Goal: Task Accomplishment & Management: Complete application form

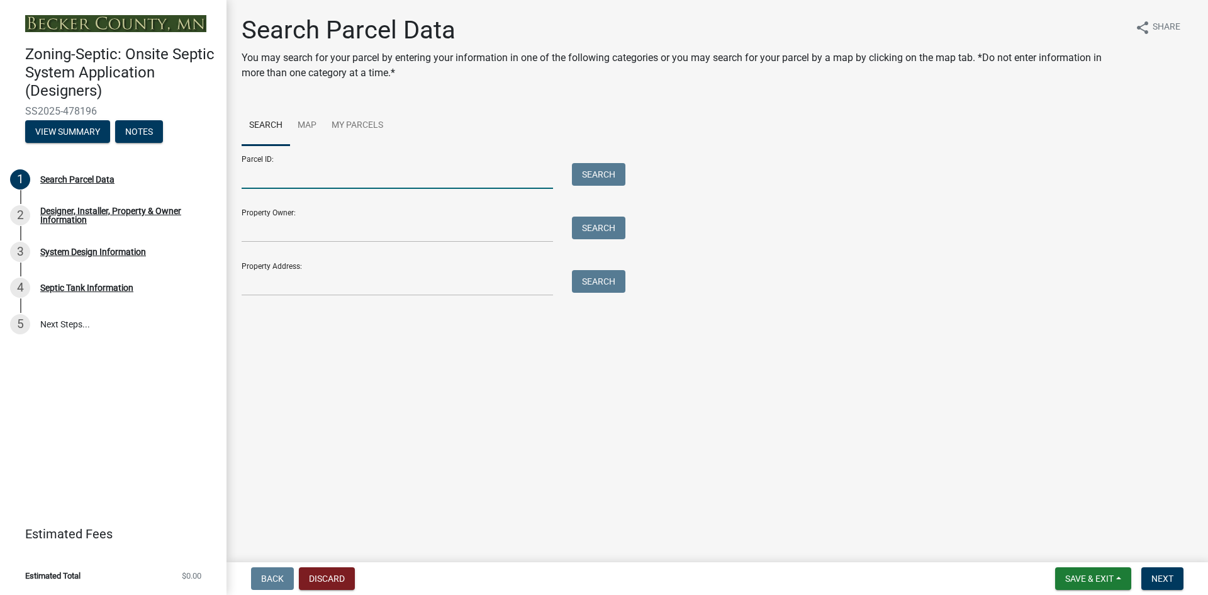
click at [275, 180] on input "Parcel ID:" at bounding box center [397, 176] width 311 height 26
type input "170178004"
click at [613, 170] on button "Search" at bounding box center [598, 174] width 53 height 23
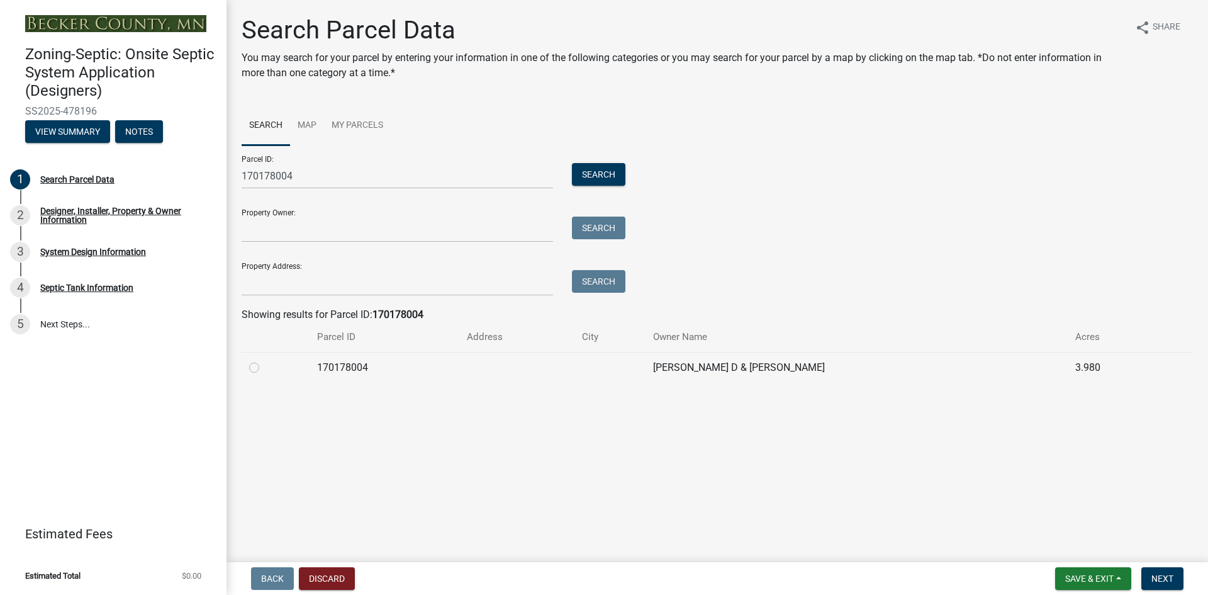
click at [264, 360] on label at bounding box center [264, 360] width 0 height 0
click at [264, 366] on input "radio" at bounding box center [268, 364] width 8 height 8
radio input "true"
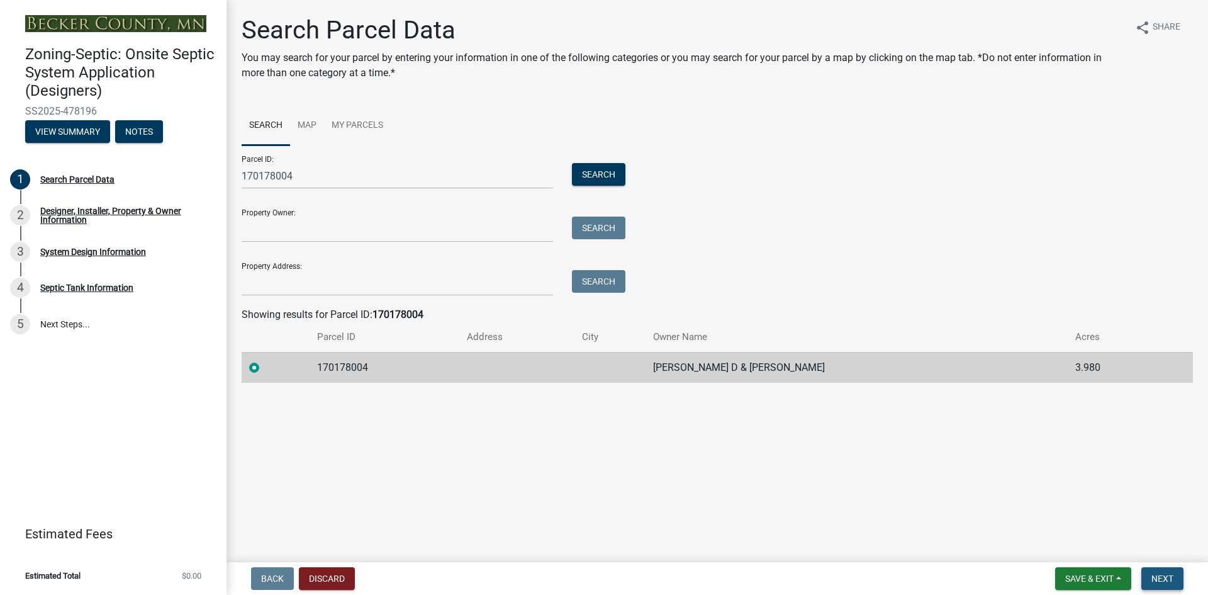
click at [1165, 578] on span "Next" at bounding box center [1162, 578] width 22 height 10
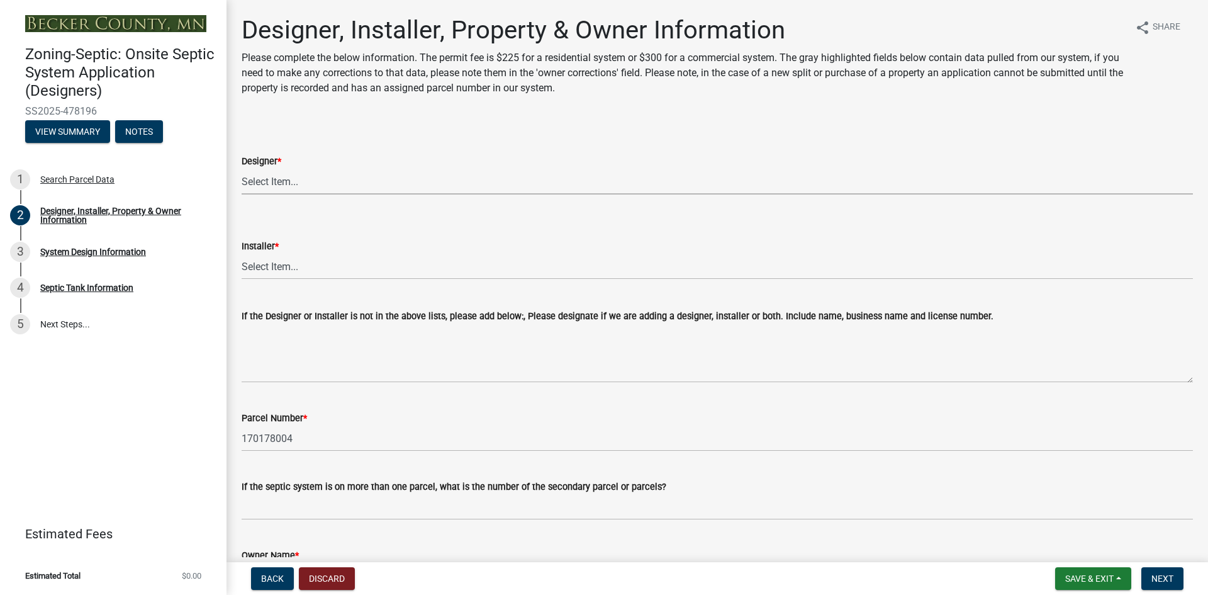
click at [289, 184] on select "Select Item... OTHER – Not listed (please add in next field and we will add to …" at bounding box center [717, 182] width 951 height 26
click at [242, 169] on select "Select Item... OTHER – Not listed (please add in next field and we will add to …" at bounding box center [717, 182] width 951 height 26
select select "d20f406a-04ce-403c-9b5c-eec541744772"
click at [288, 259] on select "Select Item... OTHER – Not listed (please add in next field and we will add to …" at bounding box center [717, 267] width 951 height 26
click at [242, 254] on select "Select Item... OTHER – Not listed (please add in next field and we will add to …" at bounding box center [717, 267] width 951 height 26
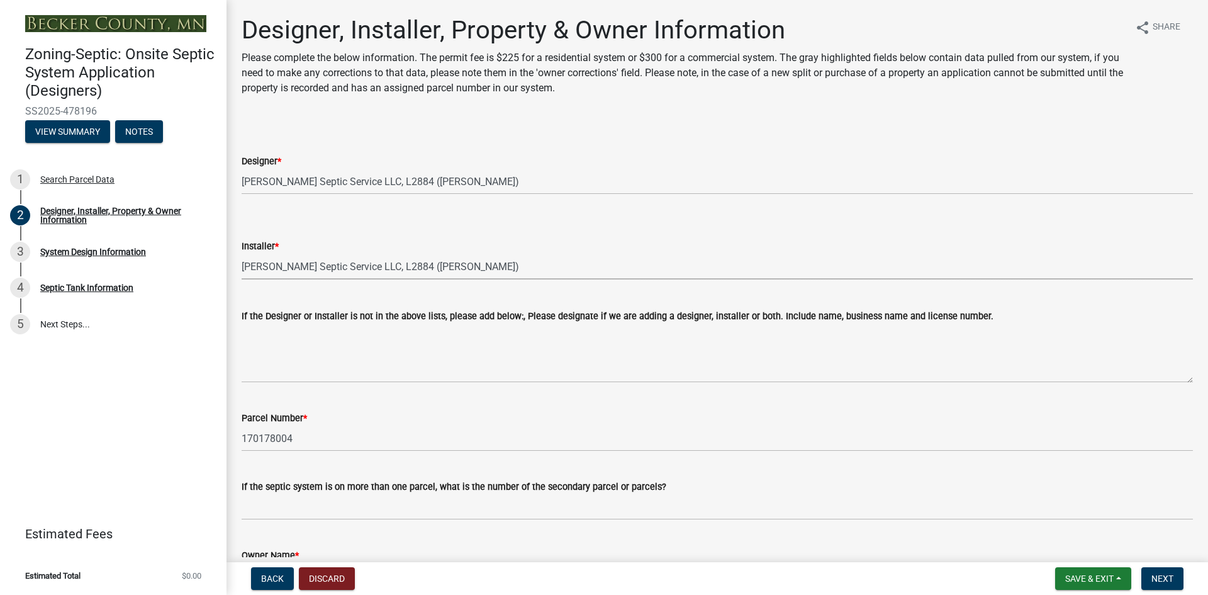
select select "9294db05-6c5b-4c2f-9460-1203ee41efa7"
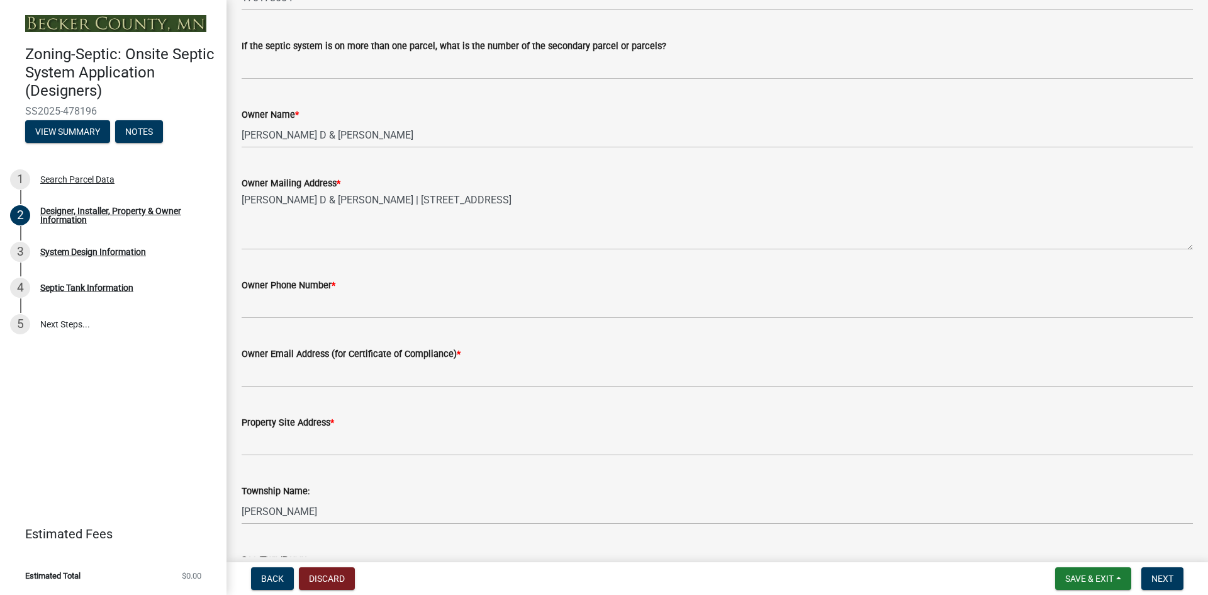
scroll to position [378, 0]
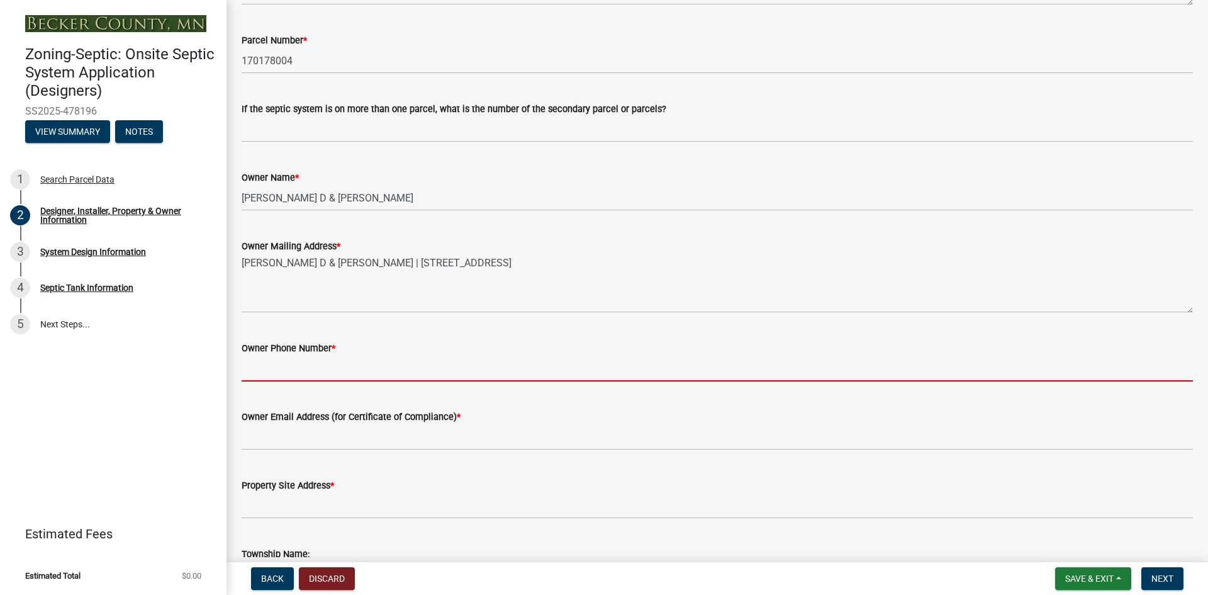
click at [268, 365] on input "Owner Phone Number *" at bounding box center [717, 368] width 951 height 26
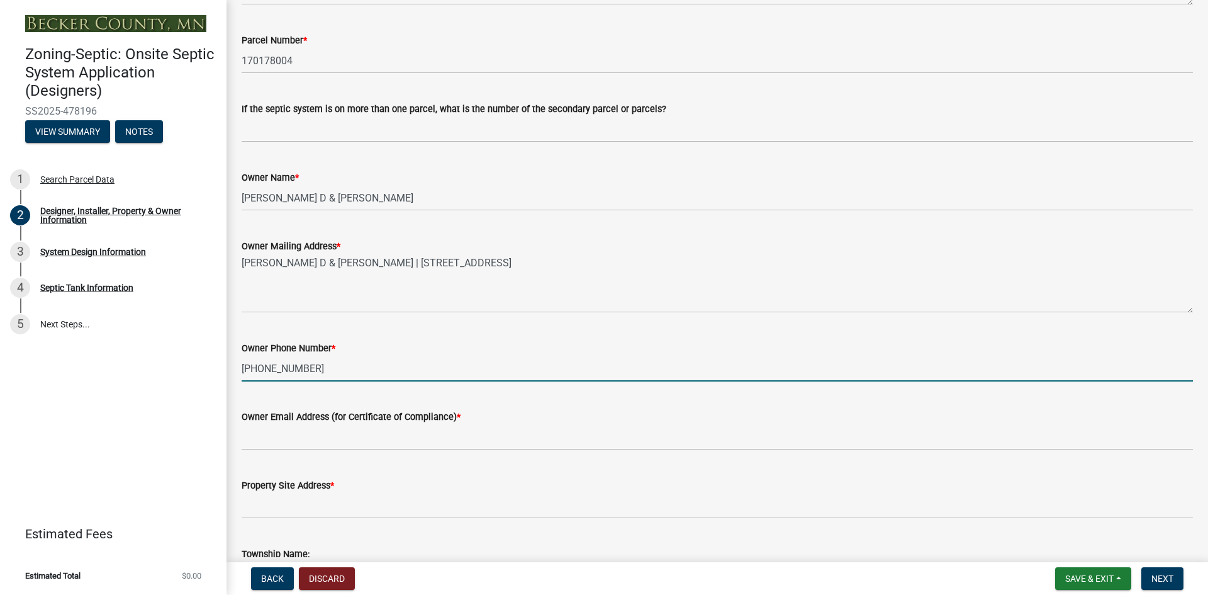
scroll to position [440, 0]
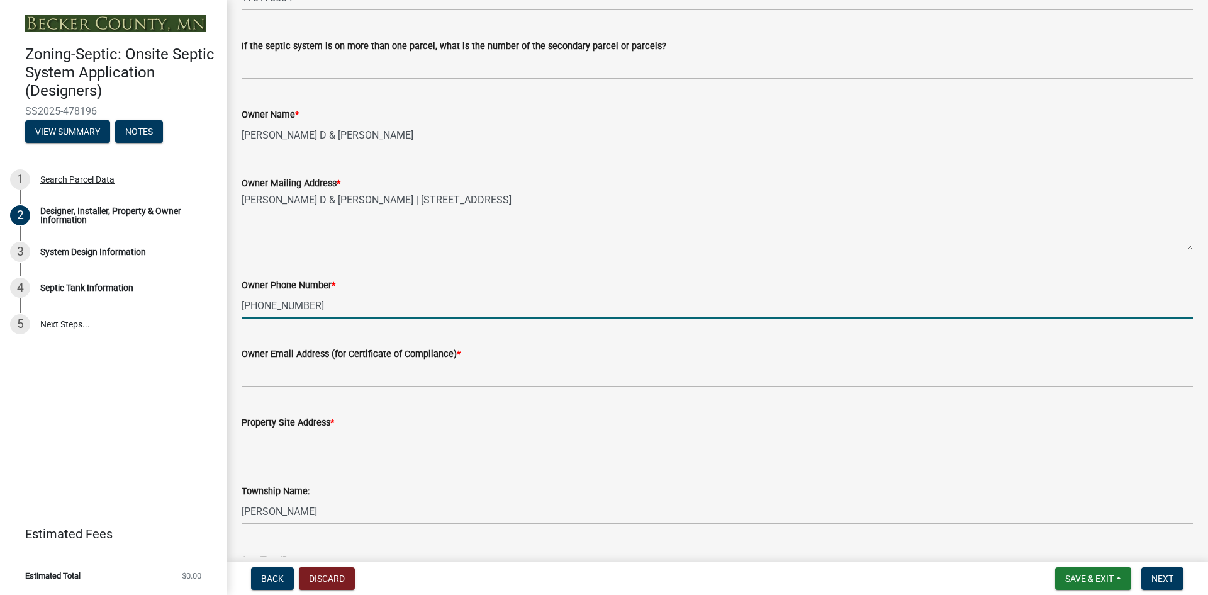
type input "[PHONE_NUMBER]"
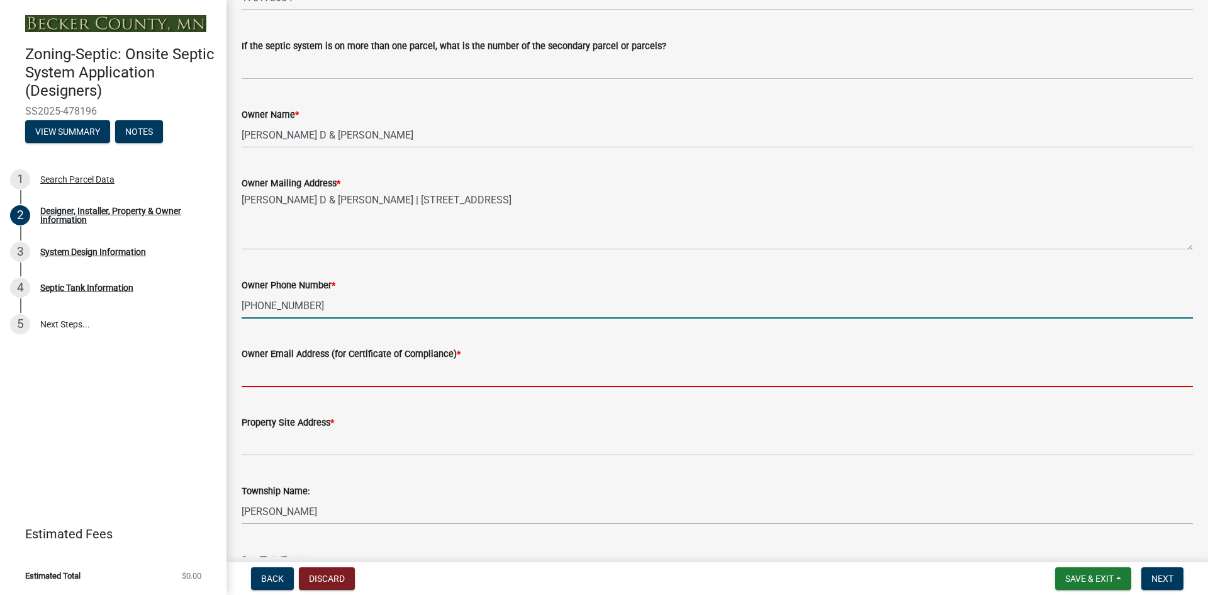
click at [267, 370] on input "Owner Email Address (for Certificate of Compliance) *" at bounding box center [717, 374] width 951 height 26
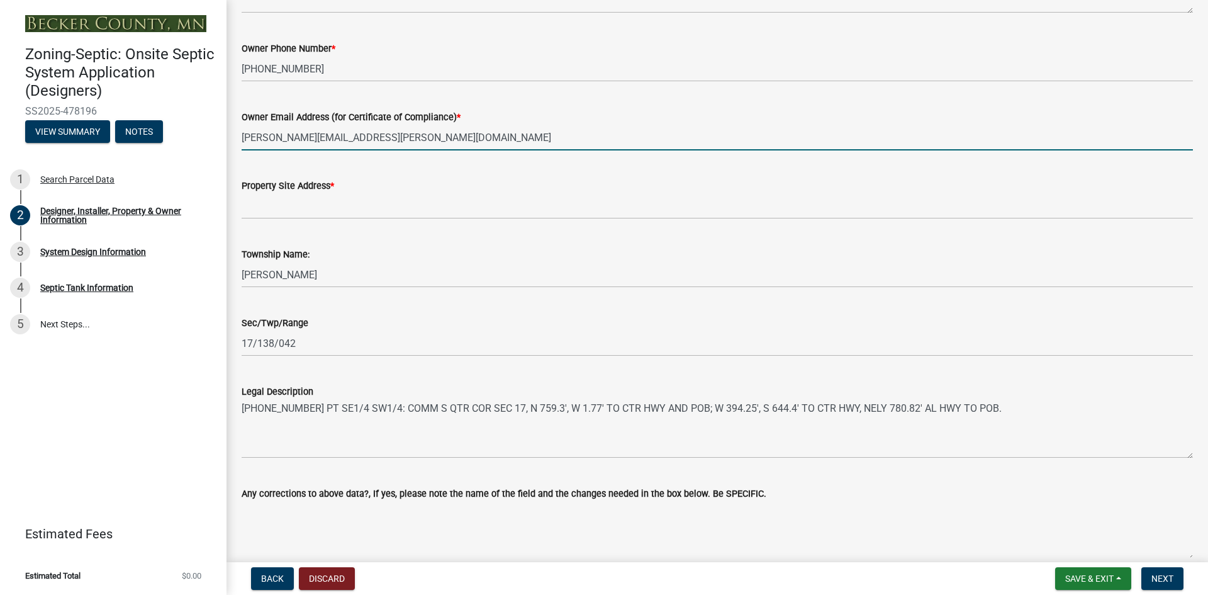
scroll to position [739, 0]
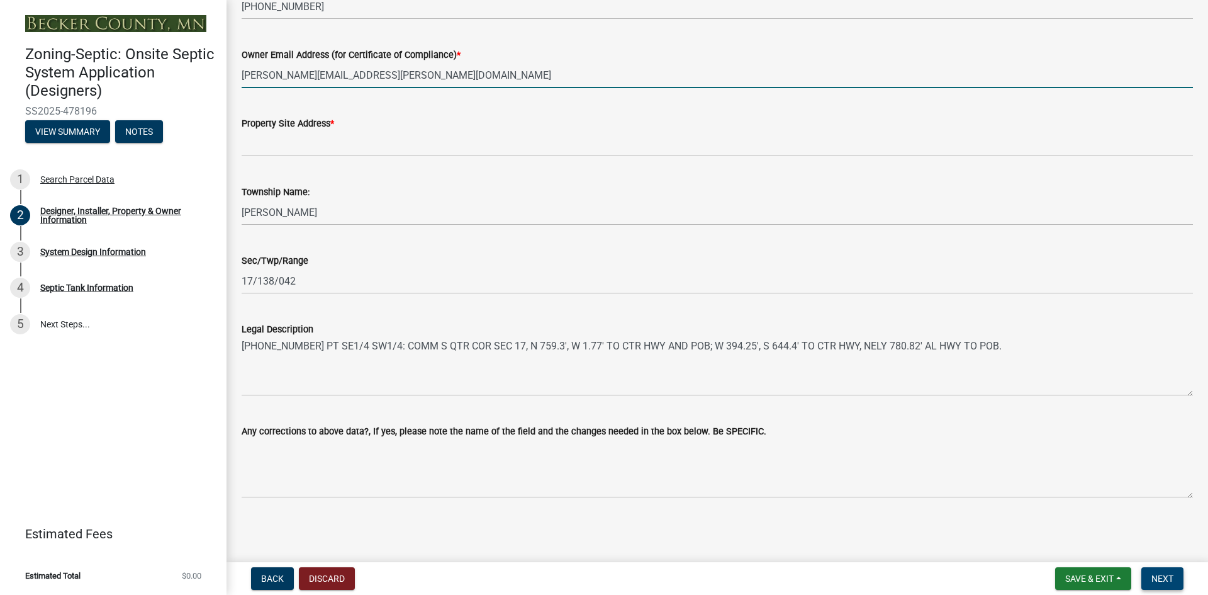
type input "[PERSON_NAME][EMAIL_ADDRESS][PERSON_NAME][DOMAIN_NAME]"
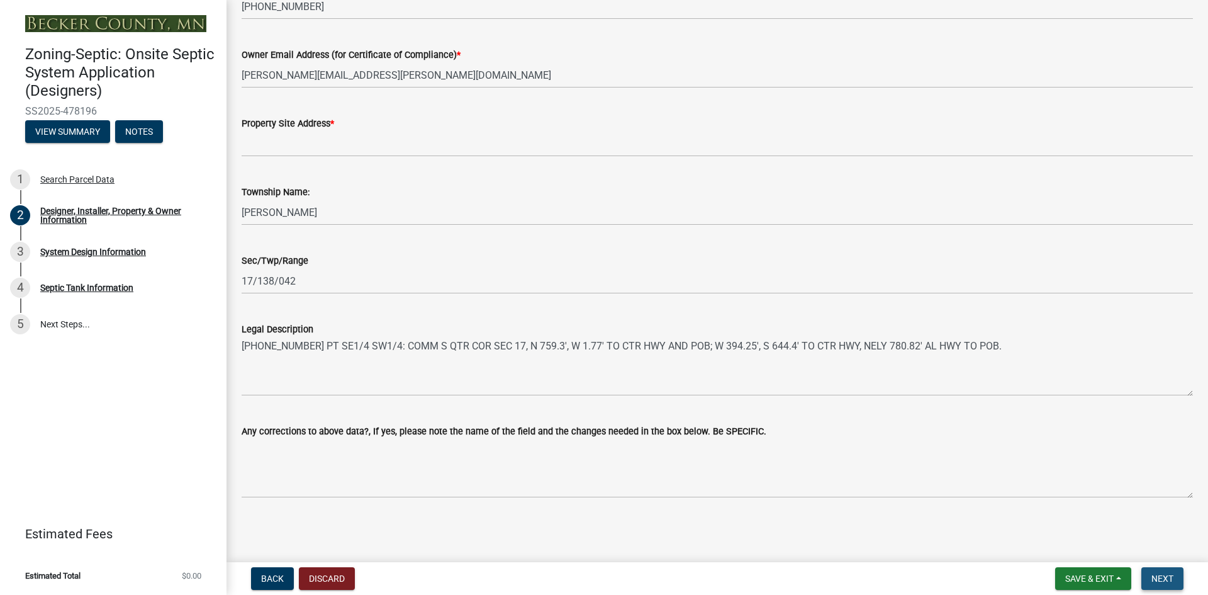
click at [1157, 574] on span "Next" at bounding box center [1162, 578] width 22 height 10
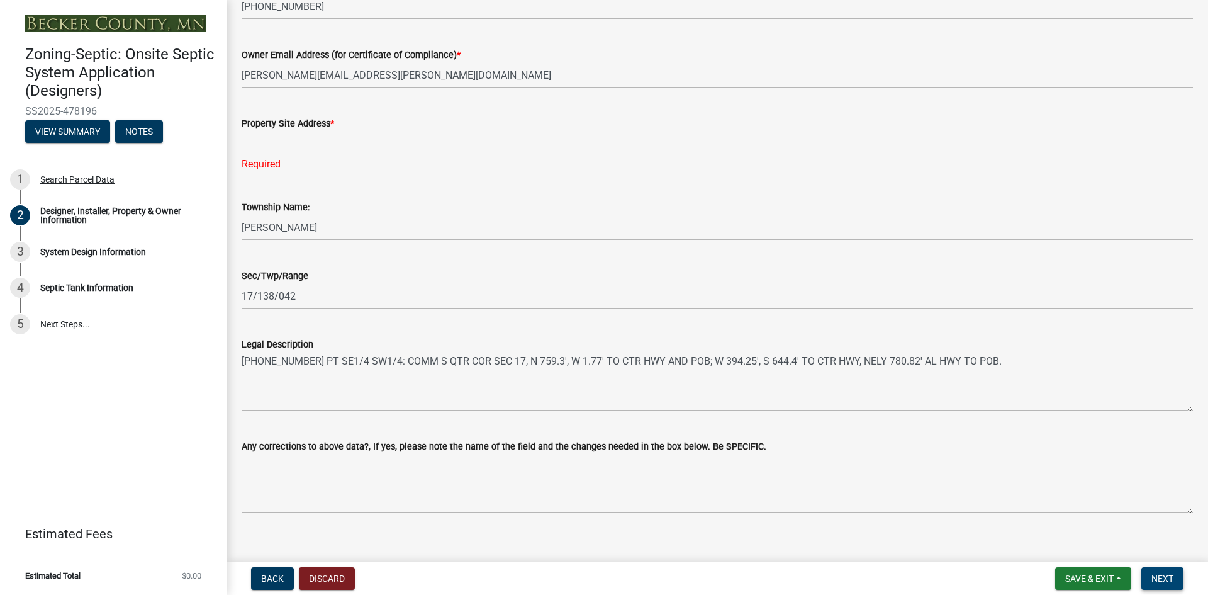
scroll to position [676, 0]
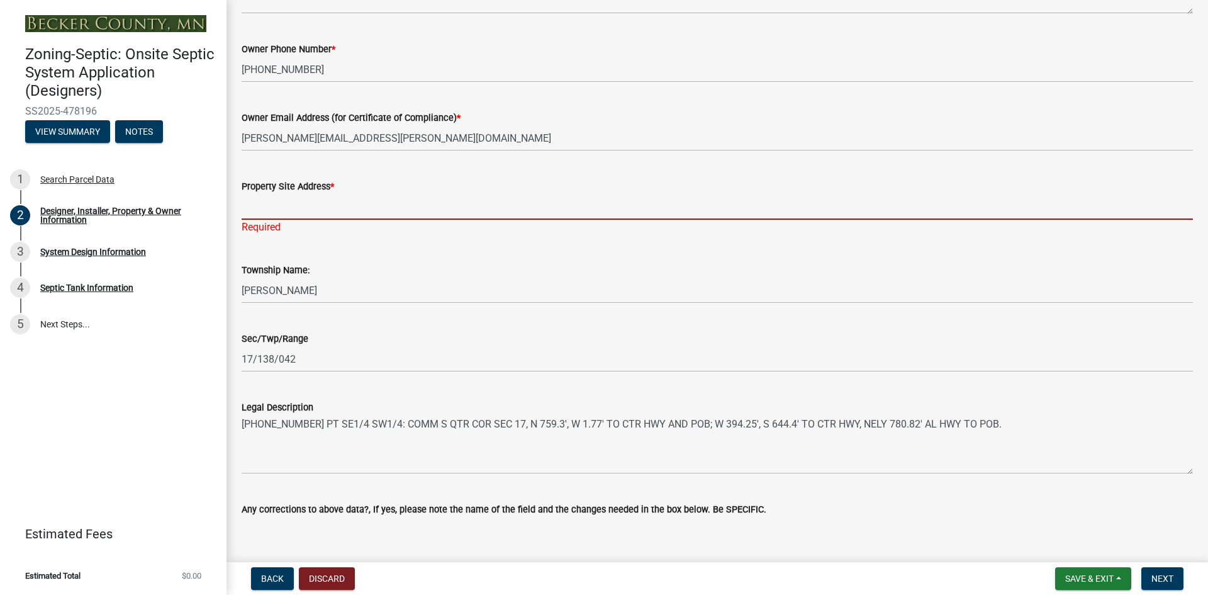
click at [269, 205] on input "Property Site Address *" at bounding box center [717, 207] width 951 height 26
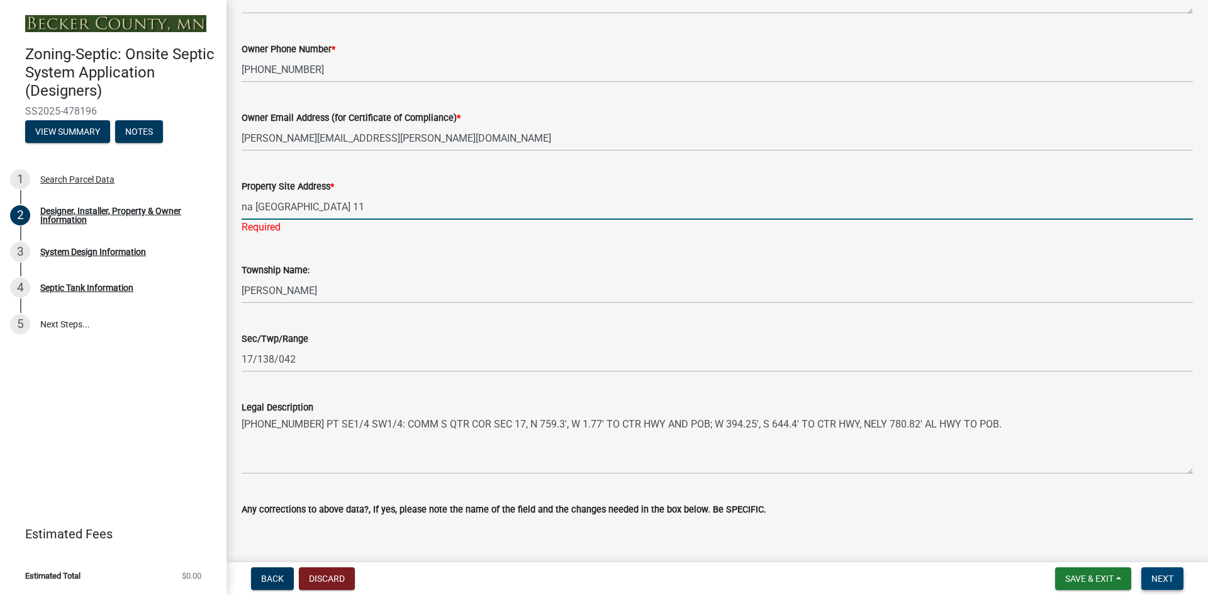
type input "na [GEOGRAPHIC_DATA] 11"
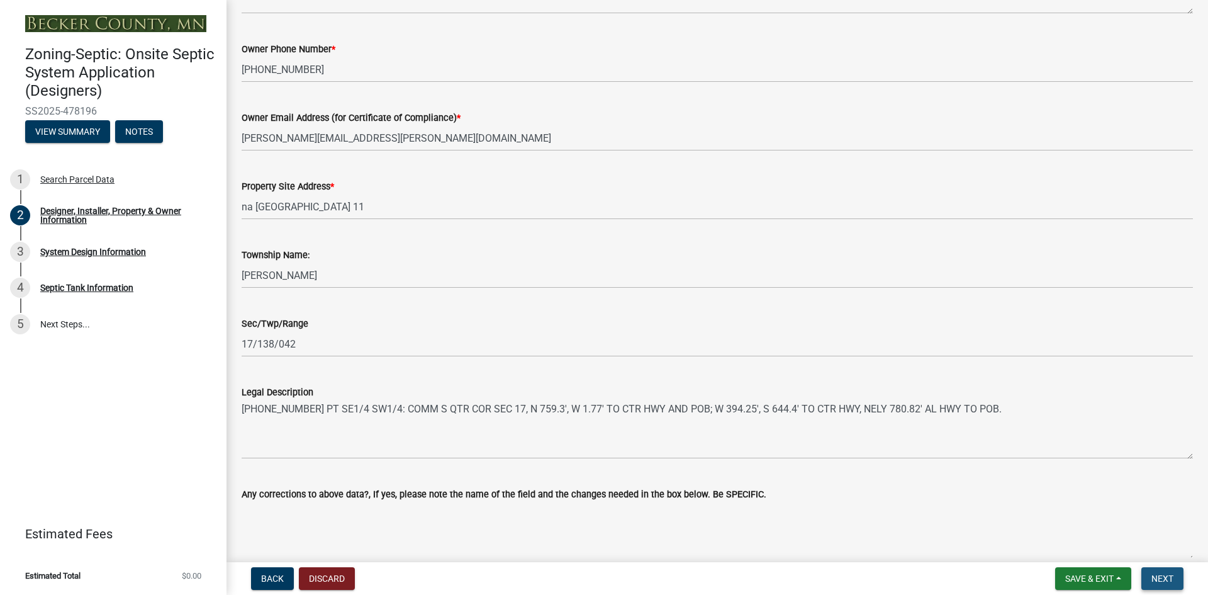
click at [1161, 576] on span "Next" at bounding box center [1162, 578] width 22 height 10
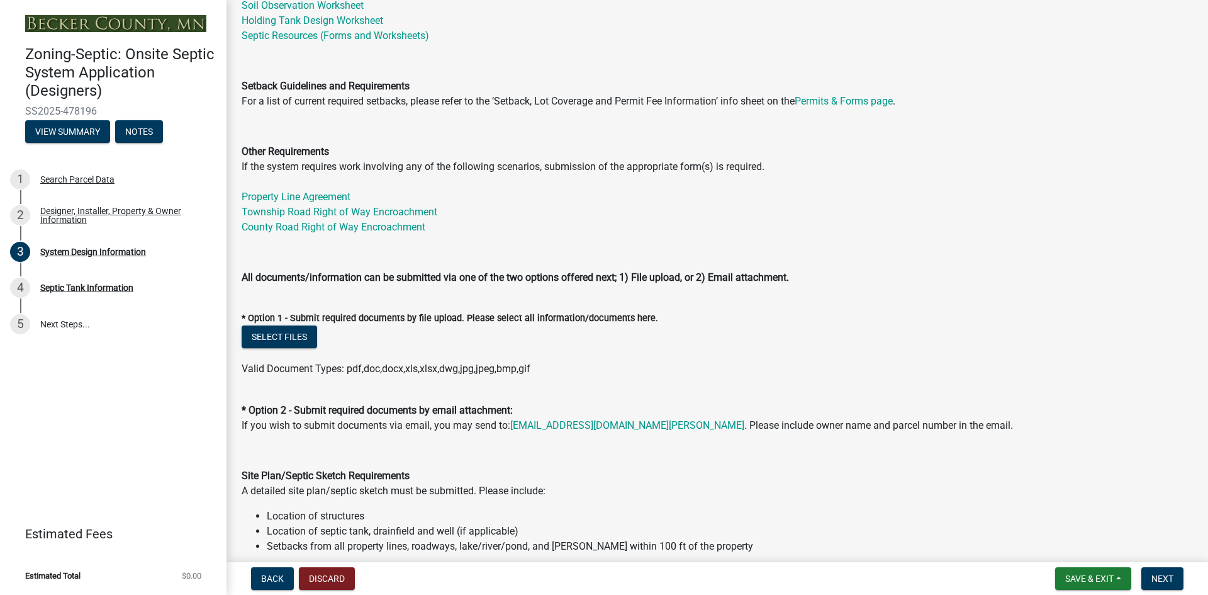
scroll to position [378, 0]
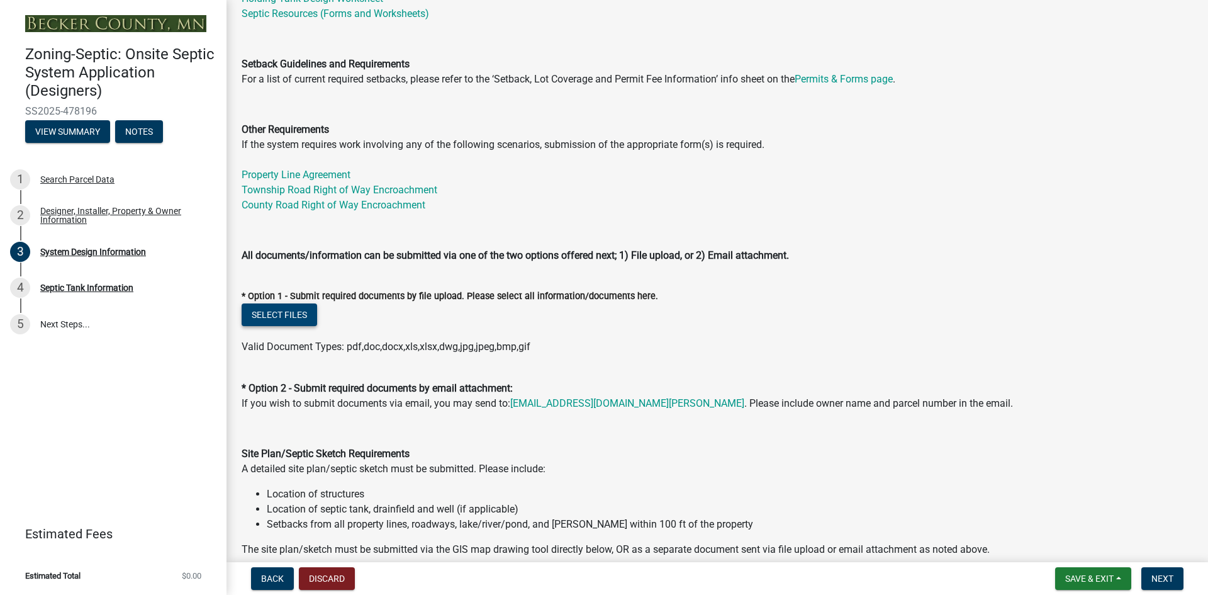
click at [282, 316] on button "Select files" at bounding box center [280, 314] width 76 height 23
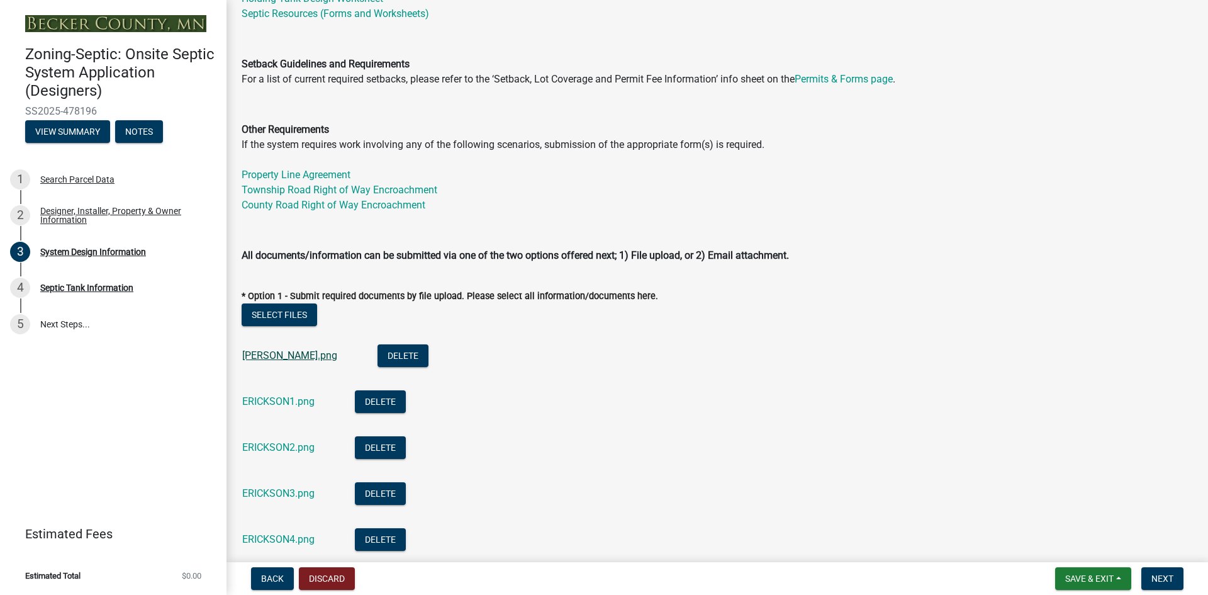
click at [266, 353] on link "[PERSON_NAME].png" at bounding box center [289, 355] width 95 height 12
click at [272, 401] on link "ERICKSON1.png" at bounding box center [278, 401] width 72 height 12
click at [274, 448] on link "ERICKSON2.png" at bounding box center [278, 447] width 72 height 12
click at [262, 496] on link "ERICKSON3.png" at bounding box center [278, 493] width 72 height 12
click at [262, 537] on link "ERICKSON4.png" at bounding box center [278, 539] width 72 height 12
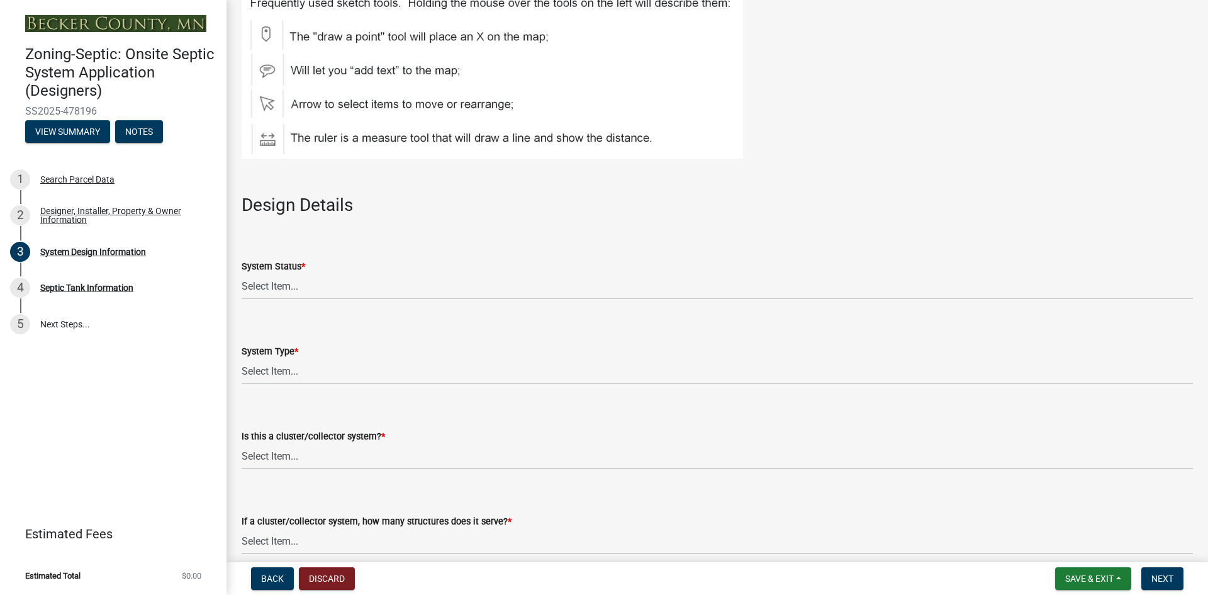
scroll to position [1573, 0]
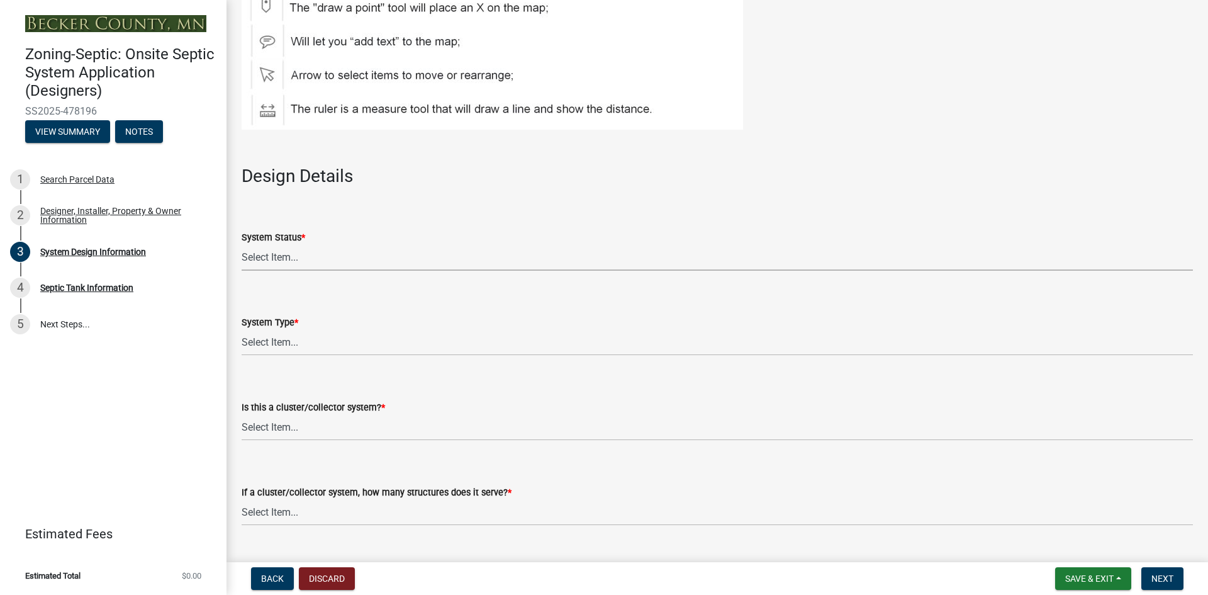
click at [286, 255] on select "Select Item... No Existing System Replacement System Failing System (Cesspool, …" at bounding box center [717, 258] width 951 height 26
click at [242, 245] on select "Select Item... No Existing System Replacement System Failing System (Cesspool, …" at bounding box center [717, 258] width 951 height 26
select select "55497d75-c43f-4635-a730-e0737ce05d56"
click at [306, 338] on select "Select Item... Type I Type II Type III Type IV Type V" at bounding box center [717, 343] width 951 height 26
click at [242, 330] on select "Select Item... Type I Type II Type III Type IV Type V" at bounding box center [717, 343] width 951 height 26
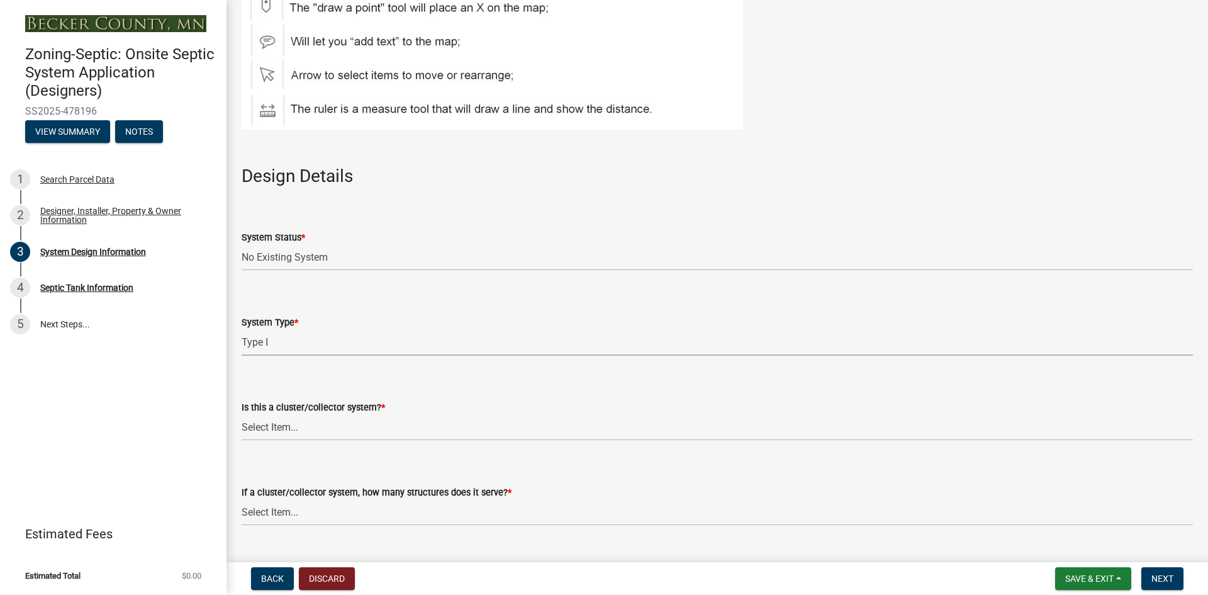
select select "25258e87-3ef9-4f1c-a5f1-75a1d463abfb"
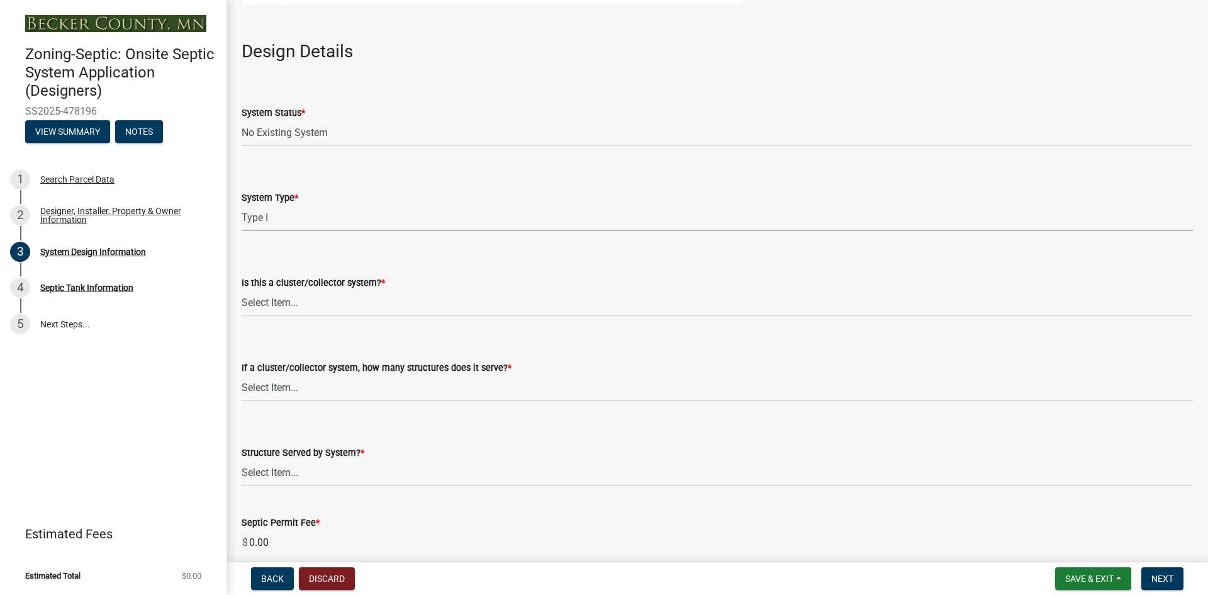
scroll to position [1699, 0]
click at [305, 304] on select "Select Item... Yes No" at bounding box center [717, 302] width 951 height 26
click at [242, 289] on select "Select Item... Yes No" at bounding box center [717, 302] width 951 height 26
select select "011fbff4-a41d-4a75-9bd8-71c7e6c69e0d"
click at [283, 384] on select "Select Item... Not a cluster/collector system 1 2 3 4 5 6 7 8 9 10" at bounding box center [717, 387] width 951 height 26
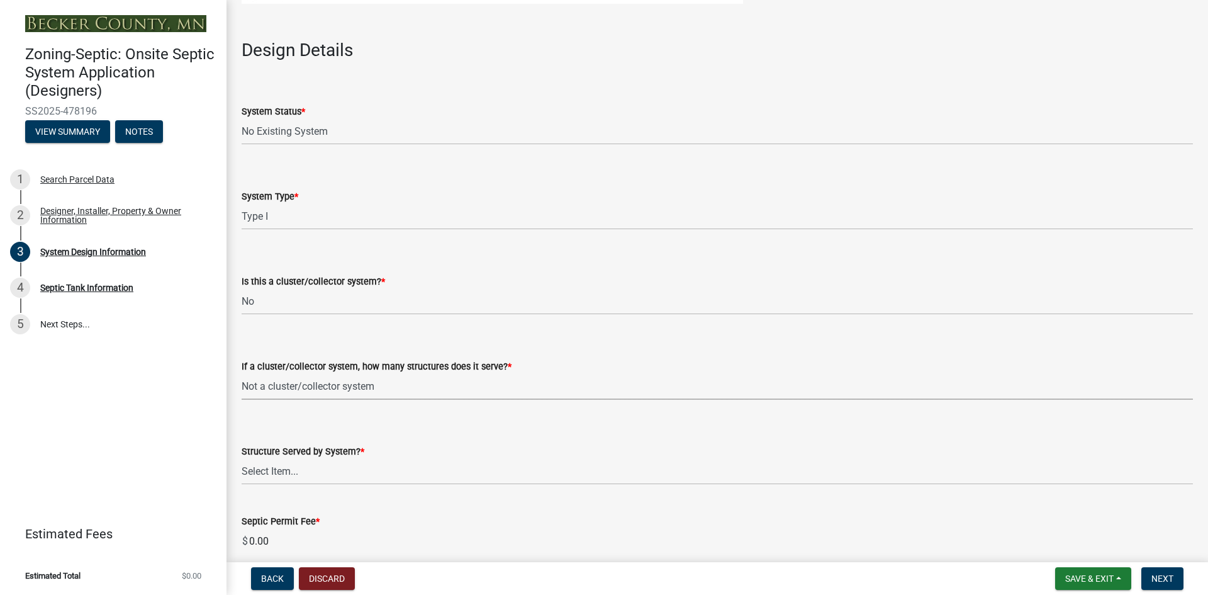
click at [242, 374] on select "Select Item... Not a cluster/collector system 1 2 3 4 5 6 7 8 9 10" at bounding box center [717, 387] width 951 height 26
select select "85fdfef2-2683-4311-b5d5-5505f6411127"
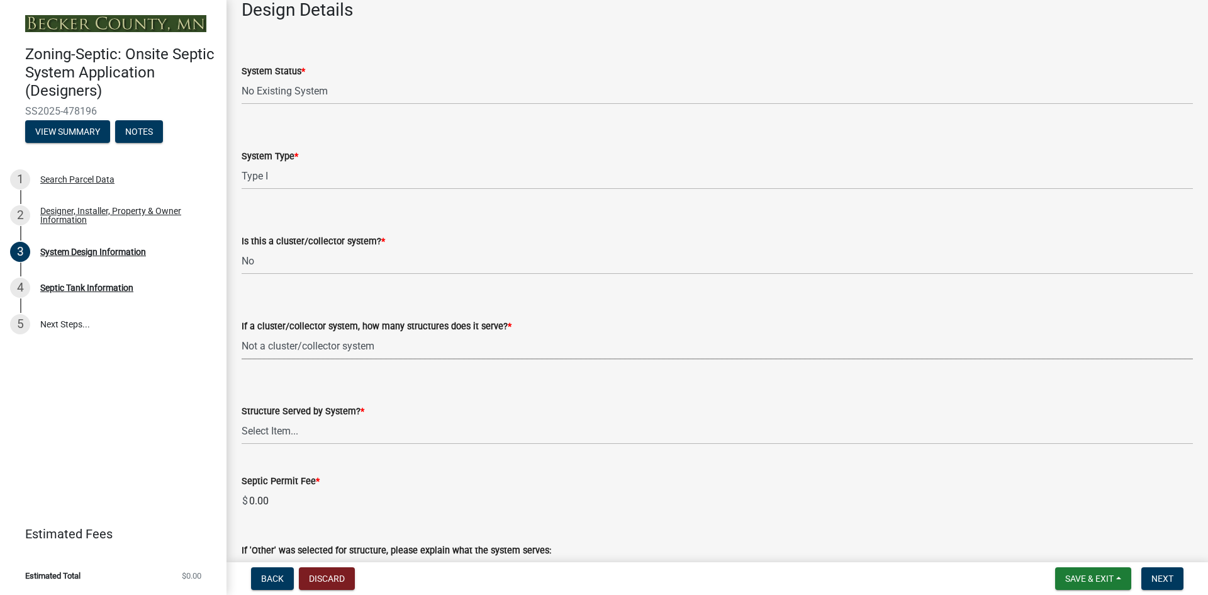
scroll to position [1762, 0]
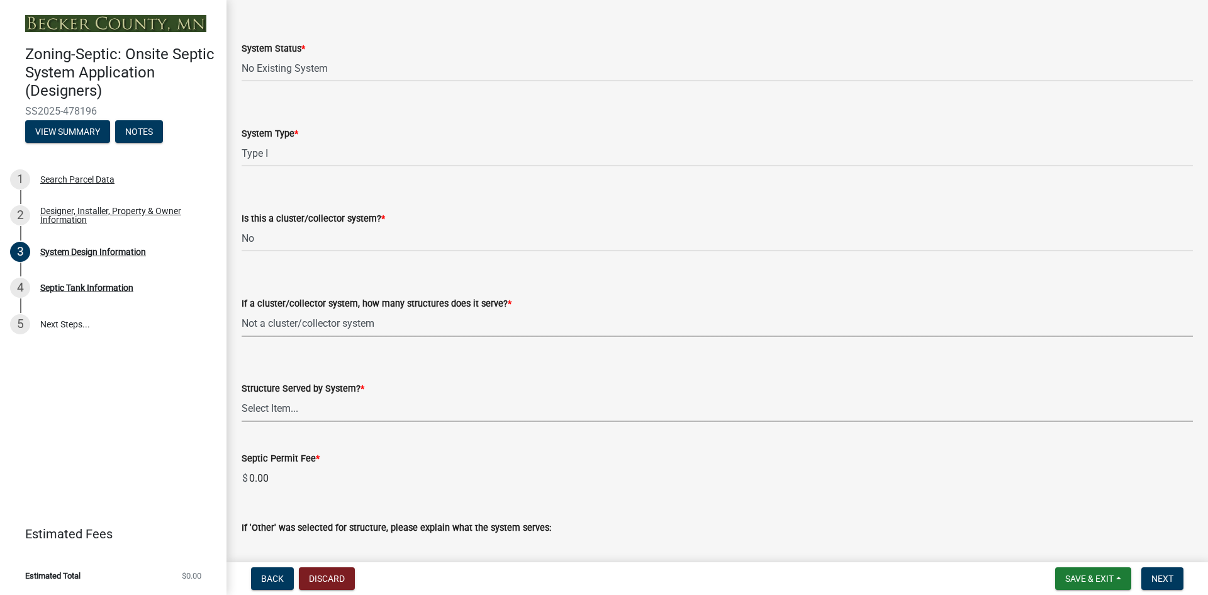
click at [293, 409] on select "Select Item... Commercial Resort Commercial - Non Resort Other Full-Time Dwelli…" at bounding box center [717, 409] width 951 height 26
click at [242, 396] on select "Select Item... Commercial Resort Commercial - Non Resort Other Full-Time Dwelli…" at bounding box center [717, 409] width 951 height 26
select select "d95a9312-c8a1-4ec7-8581-25dbcf440a1f"
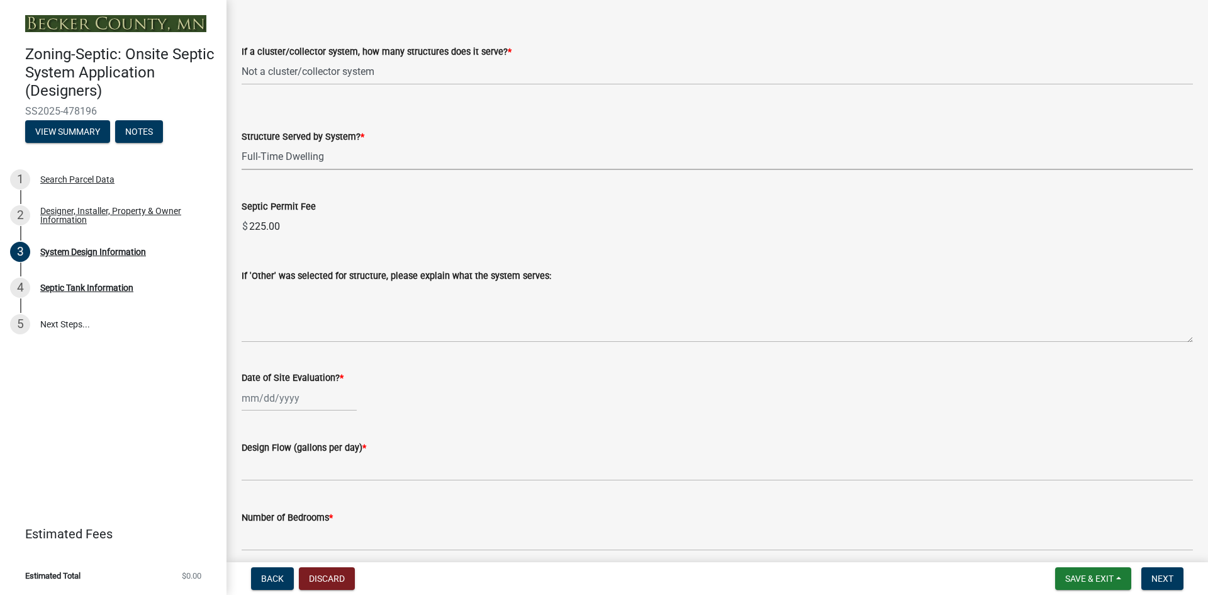
scroll to position [2076, 0]
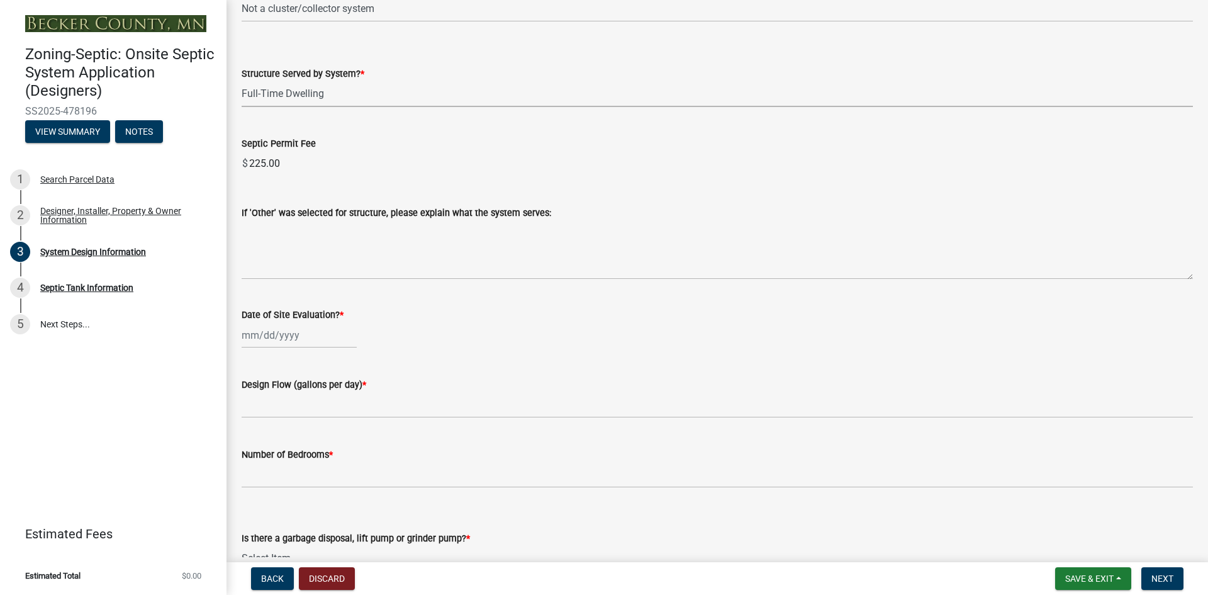
select select "9"
select select "2025"
click at [305, 338] on div "[PERSON_NAME] Feb Mar Apr [PERSON_NAME][DATE] Oct Nov [DATE] 1526 1527 1528 152…" at bounding box center [299, 335] width 115 height 26
click at [253, 359] on span "Previous month" at bounding box center [254, 361] width 9 height 9
select select "8"
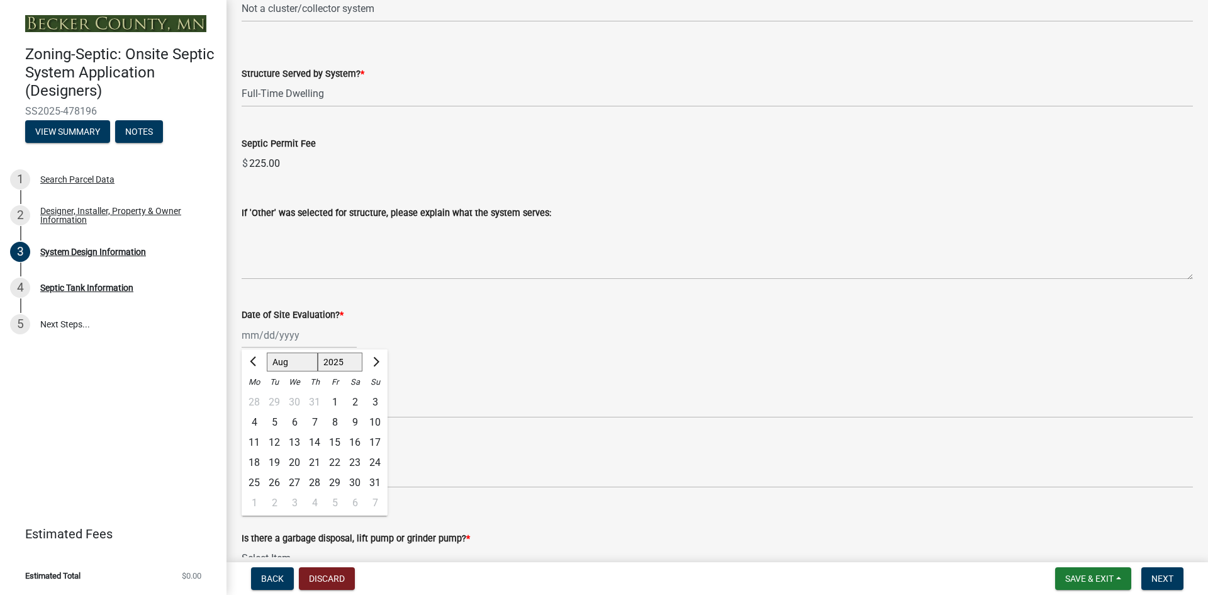
click at [334, 423] on div "8" at bounding box center [335, 422] width 20 height 20
type input "[DATE]"
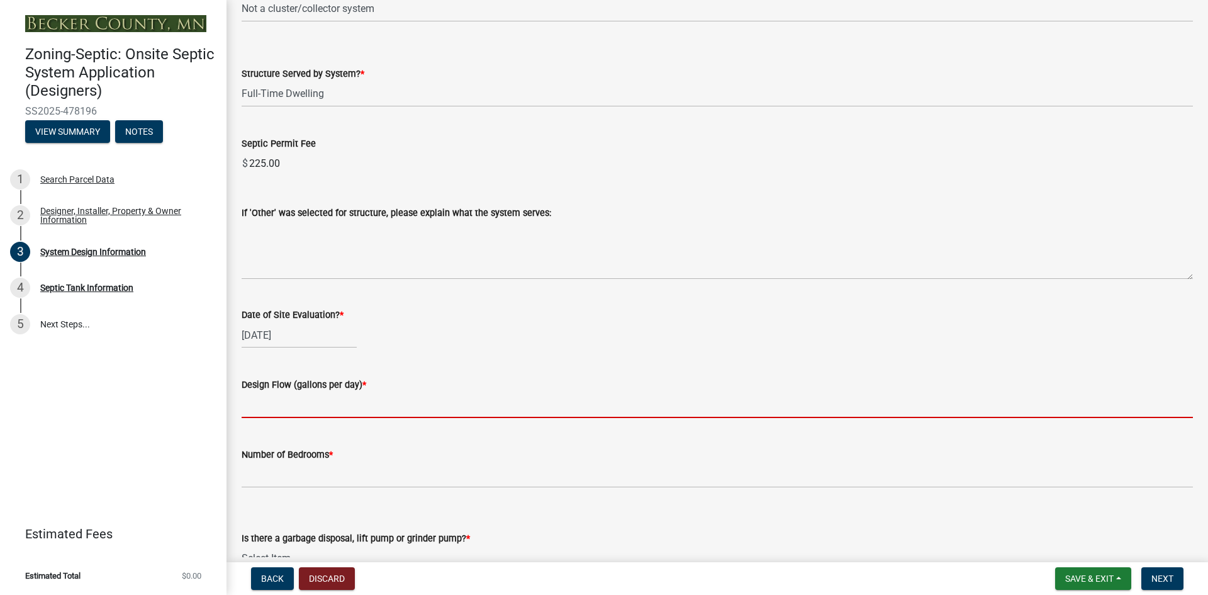
click at [305, 398] on input "text" at bounding box center [717, 405] width 951 height 26
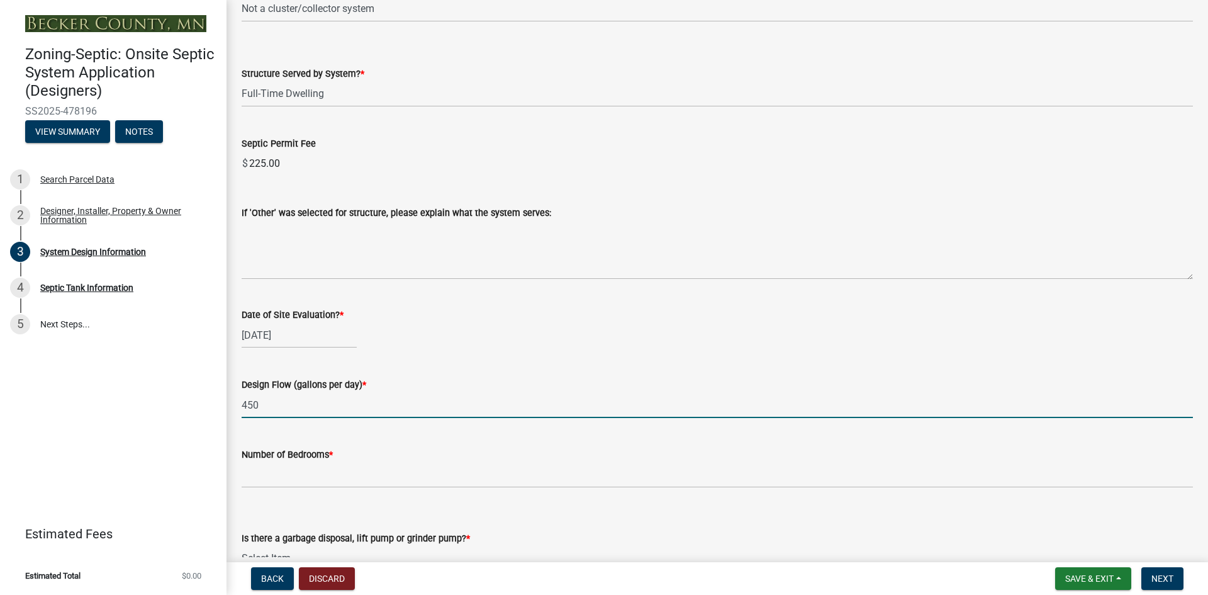
type input "450"
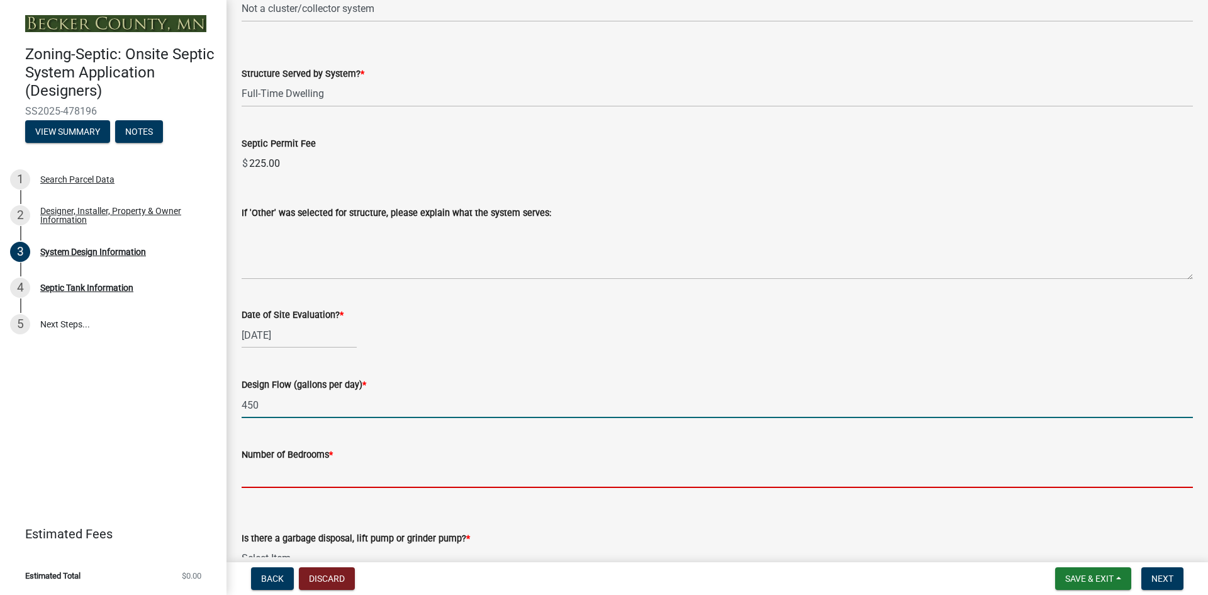
click at [259, 465] on input "Number of Bedrooms *" at bounding box center [717, 475] width 951 height 26
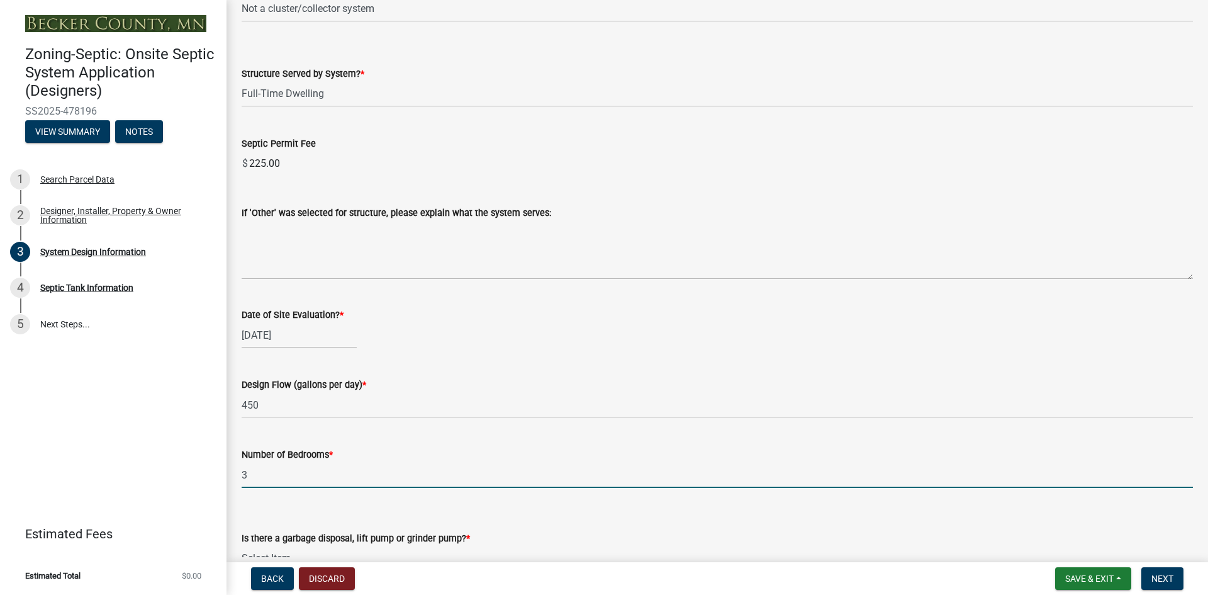
type input "3"
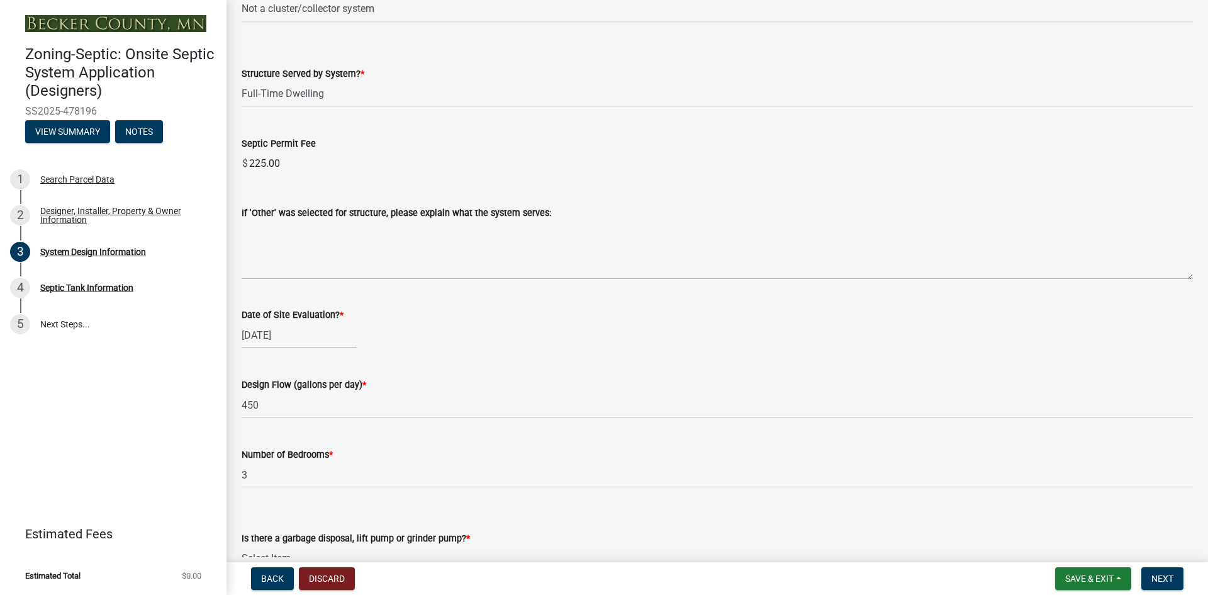
click at [535, 423] on wm-data-entity-input "Design Flow (gallons per day) * 450" at bounding box center [717, 394] width 951 height 70
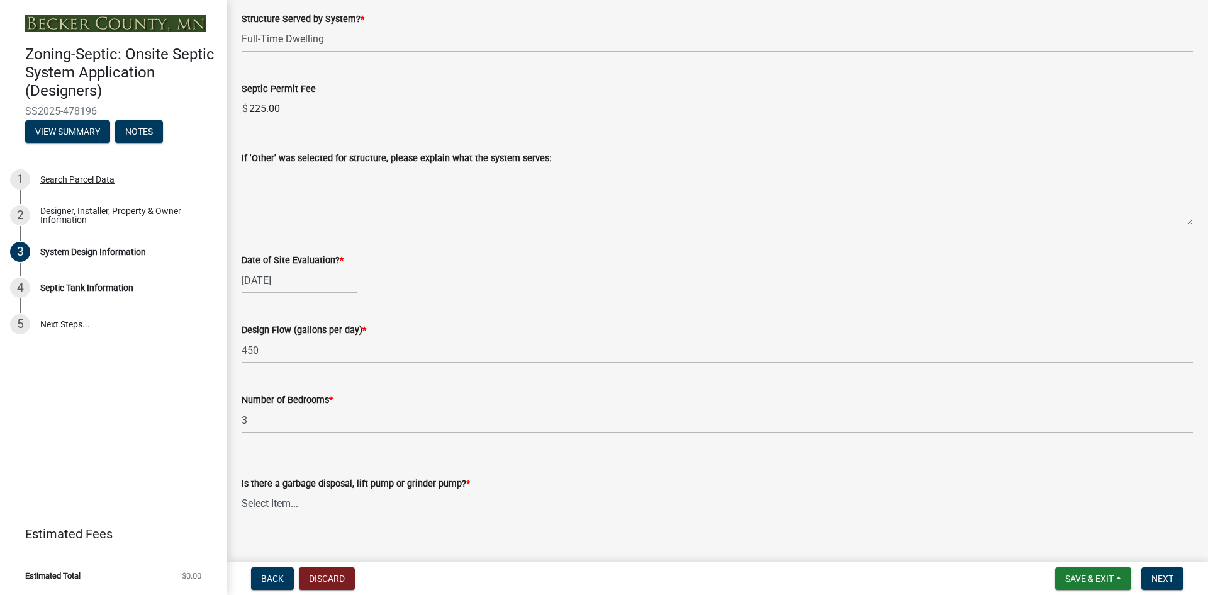
scroll to position [2265, 0]
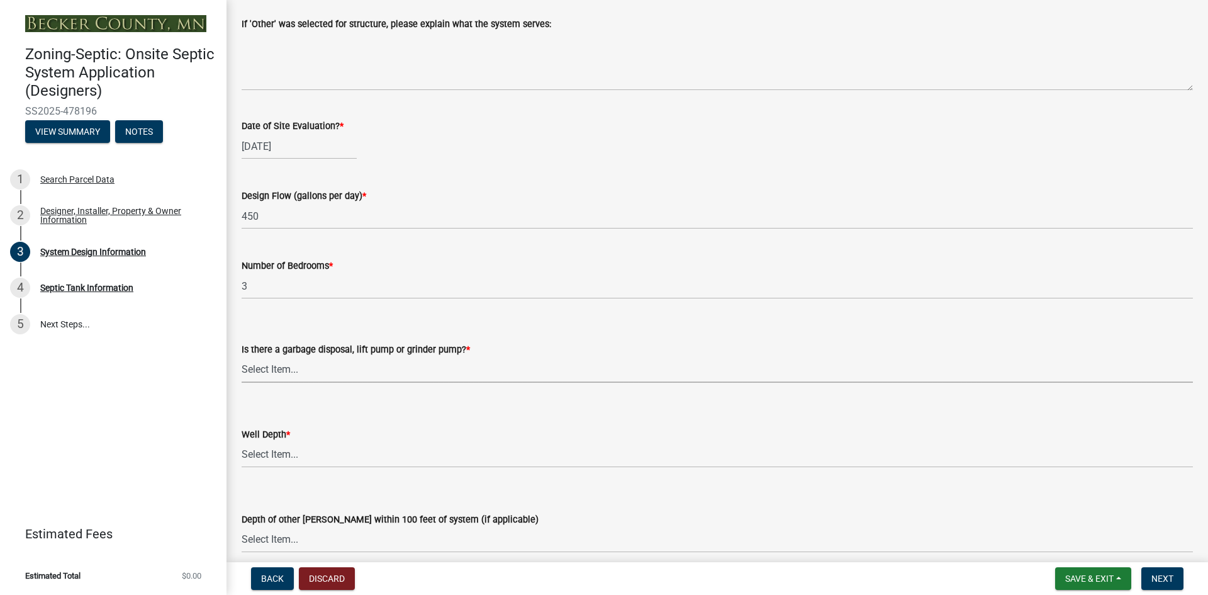
click at [272, 364] on select "Select Item... Yes No" at bounding box center [717, 370] width 951 height 26
click at [242, 357] on select "Select Item... Yes No" at bounding box center [717, 370] width 951 height 26
select select "ba735beb-519e-40f0-ae20-62d65fc4c46b"
click at [266, 372] on select "Select Item... Yes No" at bounding box center [717, 370] width 951 height 26
drag, startPoint x: 502, startPoint y: 500, endPoint x: 492, endPoint y: 498, distance: 10.1
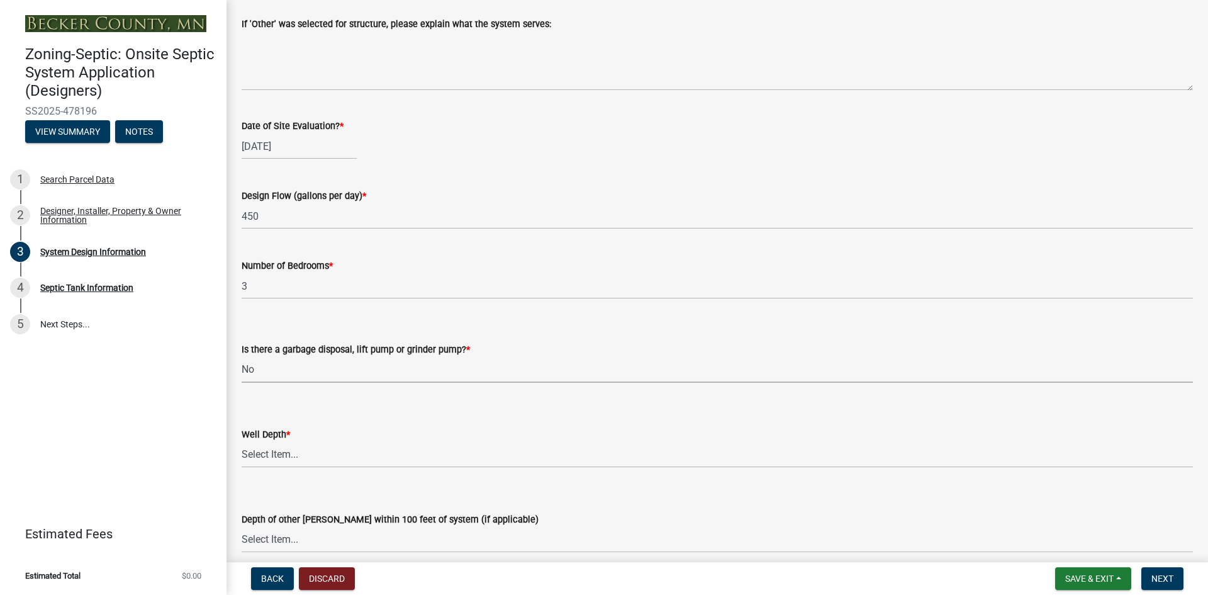
click at [502, 500] on form "Depth of other [PERSON_NAME] within 100 feet of system (if applicable) Select I…" at bounding box center [717, 524] width 951 height 56
click at [281, 453] on select "Select Item... Deep Well Shallow Well Well not yet installed - To be drilled No…" at bounding box center [717, 455] width 951 height 26
click at [242, 442] on select "Select Item... Deep Well Shallow Well Well not yet installed - To be drilled No…" at bounding box center [717, 455] width 951 height 26
select select "7b30f360-6895-496a-9f34-da1efdcbc234"
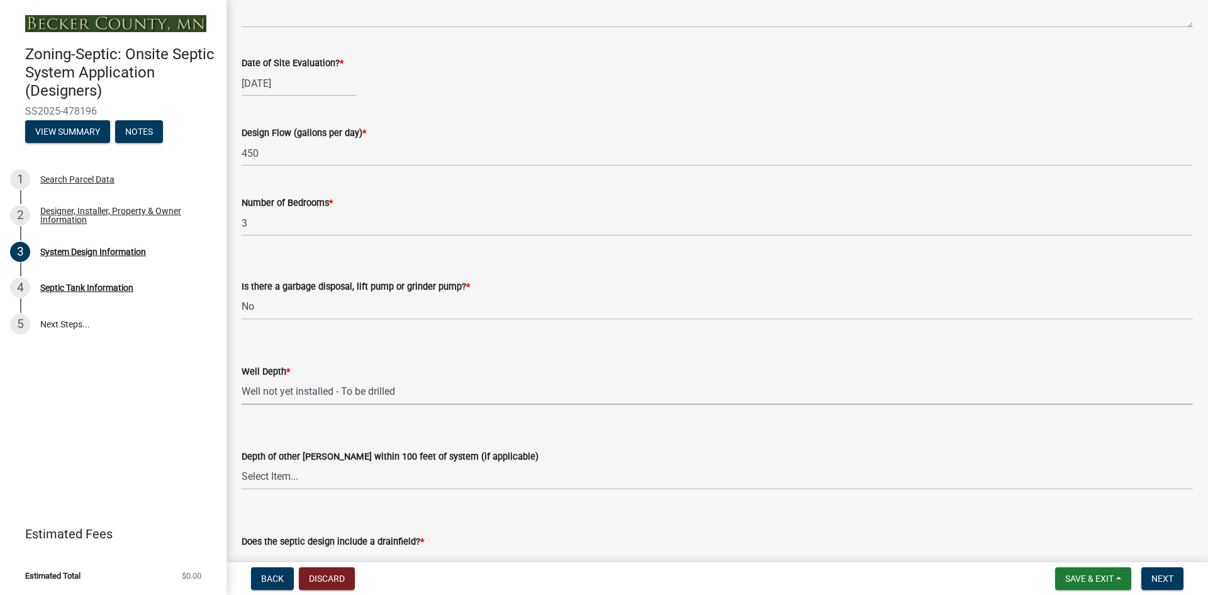
scroll to position [2391, 0]
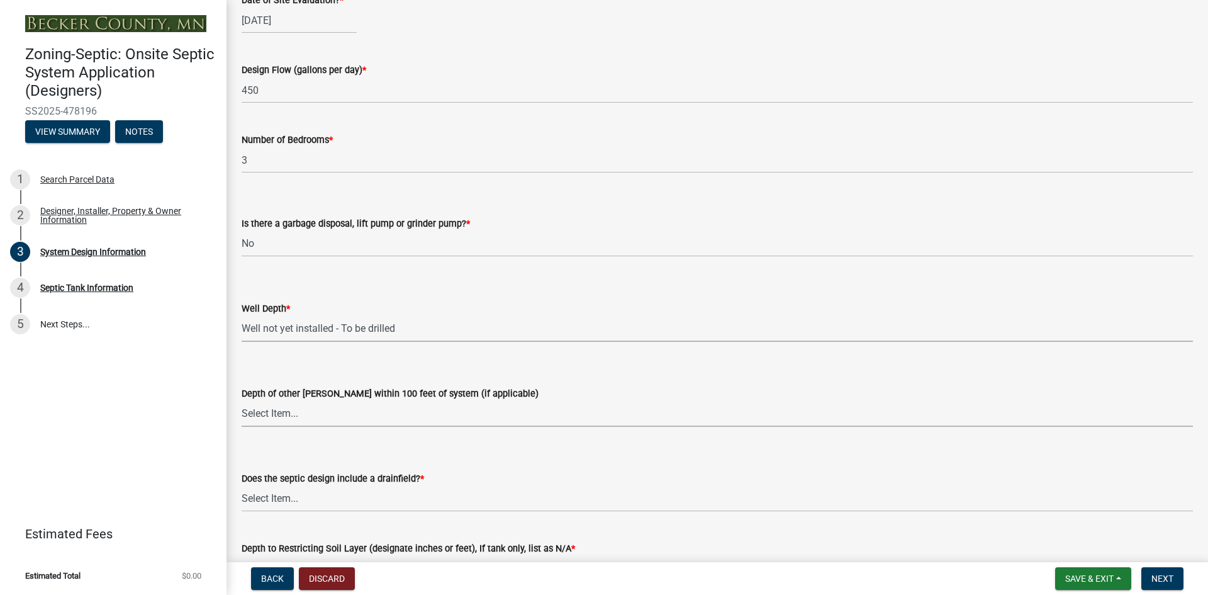
click at [291, 410] on select "Select Item... Deep Well Shallow Well No other [PERSON_NAME]" at bounding box center [717, 414] width 951 height 26
click at [242, 401] on select "Select Item... Deep Well Shallow Well No other [PERSON_NAME]" at bounding box center [717, 414] width 951 height 26
select select "384fc250-a67e-4e5e-a6e0-19116deb63e7"
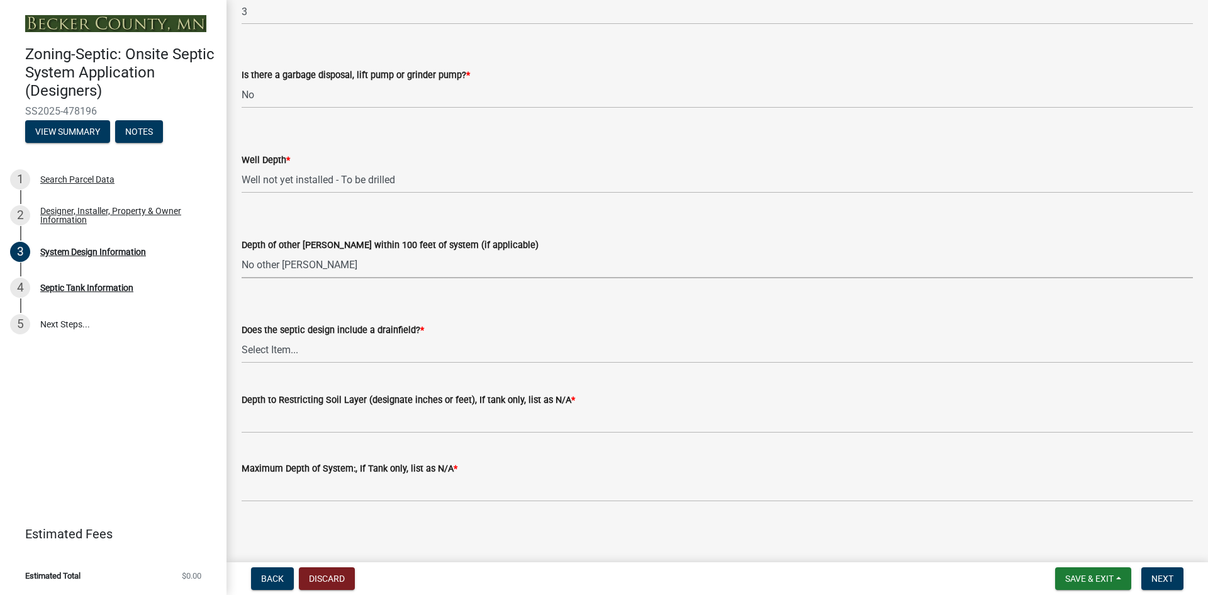
scroll to position [2543, 0]
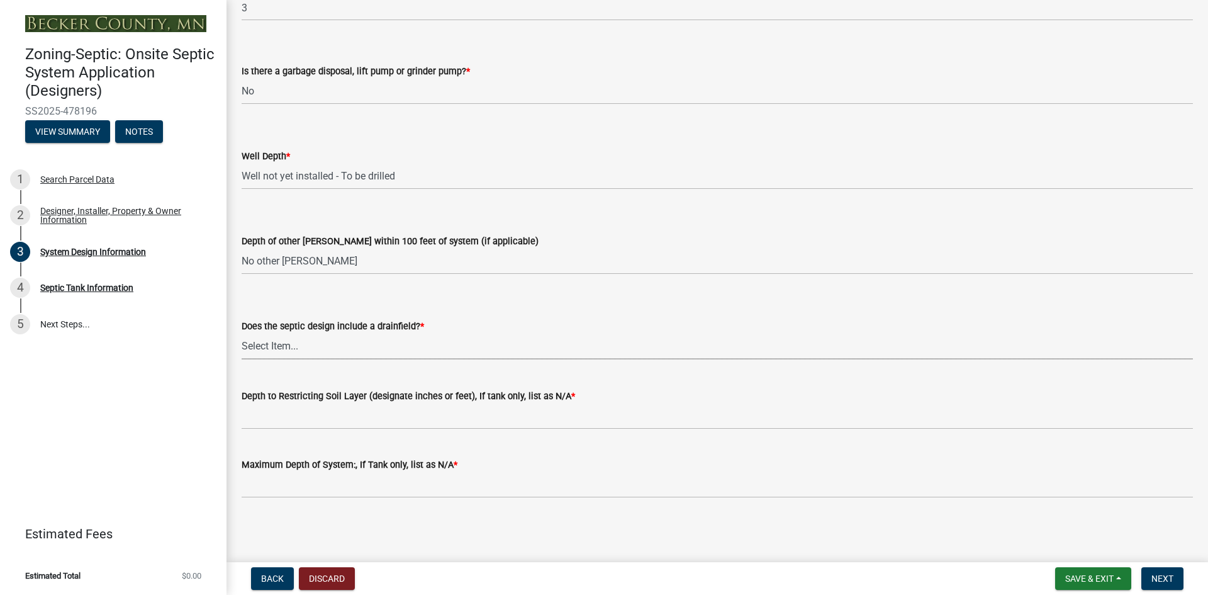
click at [274, 346] on select "Select Item... Yes No Existing - COC must by submitted" at bounding box center [717, 346] width 951 height 26
click at [242, 333] on select "Select Item... Yes No Existing - COC must by submitted" at bounding box center [717, 346] width 951 height 26
select select "a0c59fcd-b61c-4c3a-90a8-e70849750c47"
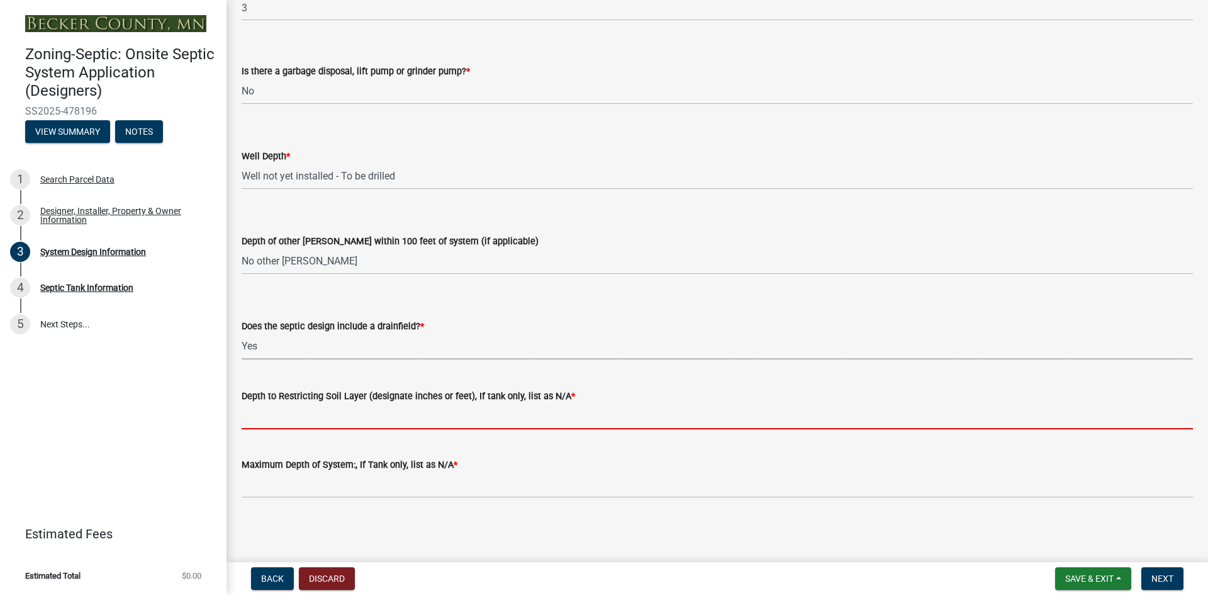
click at [271, 413] on input "Depth to Restricting Soil Layer (designate inches or feet), If tank only, list …" at bounding box center [717, 416] width 951 height 26
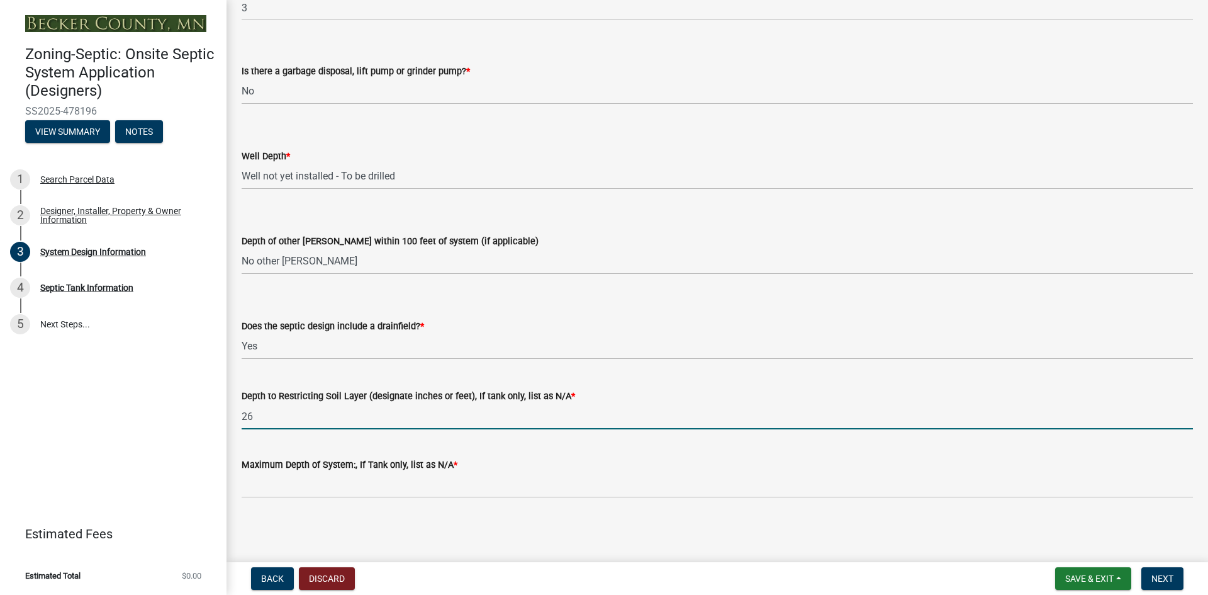
type input "26"
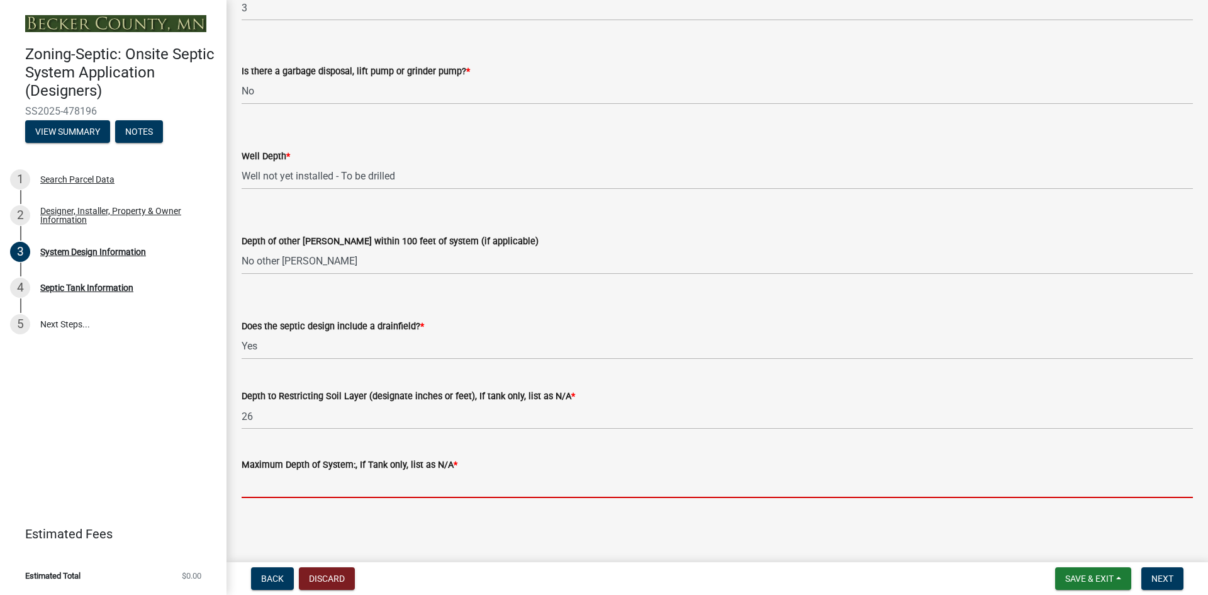
click at [666, 481] on input "Maximum Depth of System:, If Tank only, list as N/A *" at bounding box center [717, 485] width 951 height 26
click at [270, 484] on input "Maximum Depth of System:, If Tank only, list as N/A *" at bounding box center [717, 485] width 951 height 26
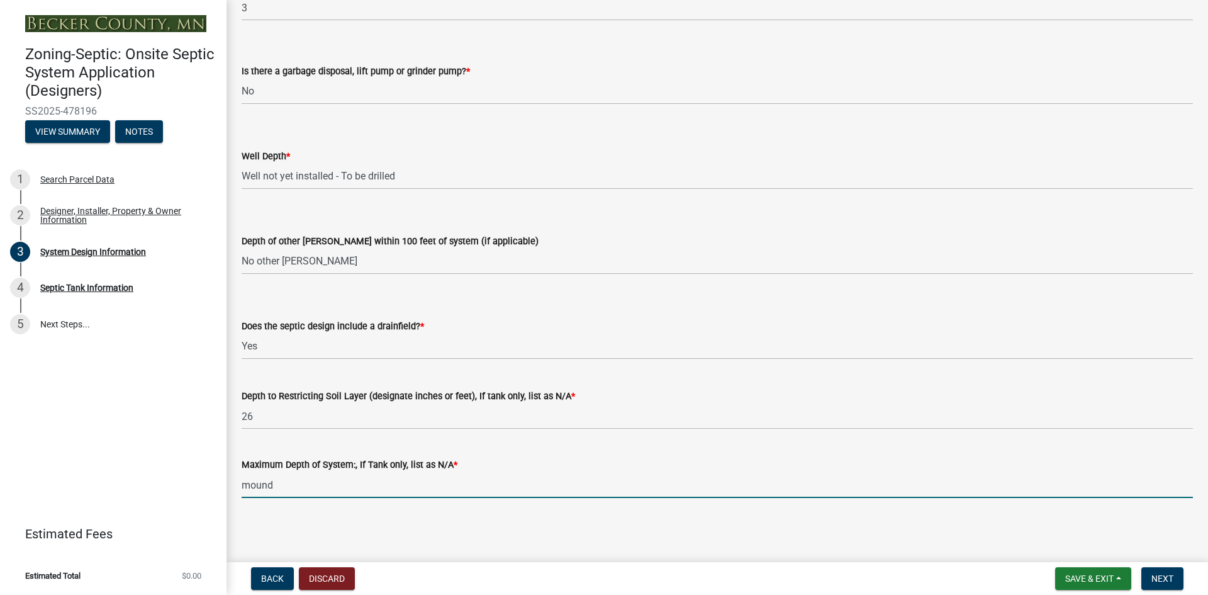
type input "mound"
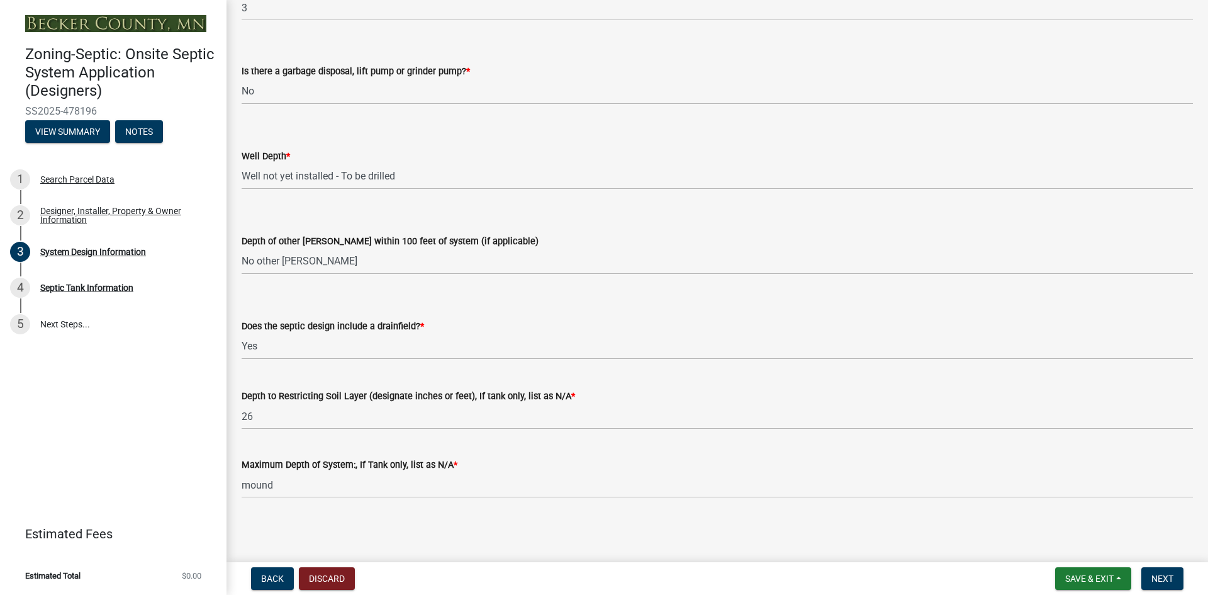
click at [624, 503] on wm-data-entity-input "Maximum Depth of System:, If Tank only, list as N/A * mound" at bounding box center [717, 473] width 951 height 69
click at [1170, 574] on span "Next" at bounding box center [1162, 578] width 22 height 10
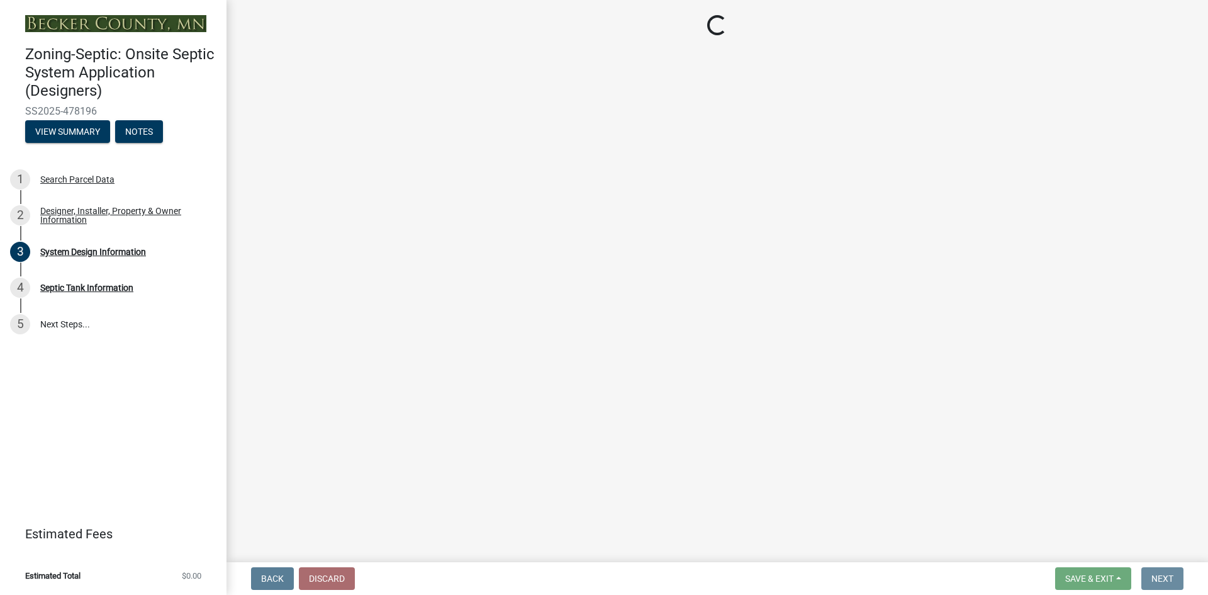
scroll to position [0, 0]
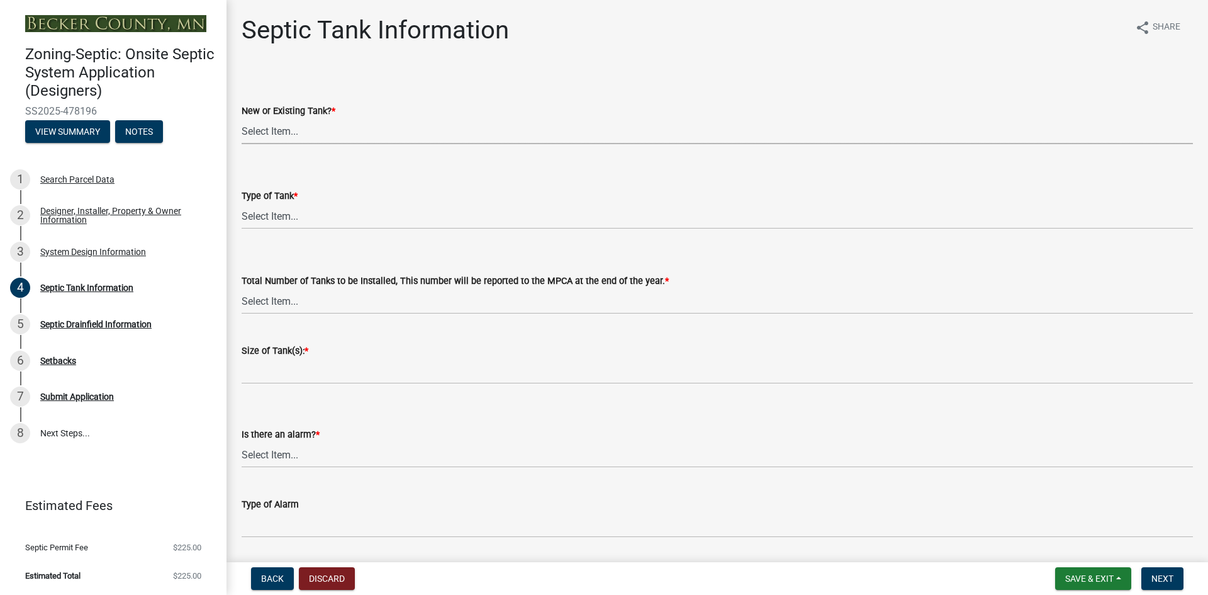
click at [270, 128] on select "Select Item... New Existing Both -New and Existing Tank" at bounding box center [717, 131] width 951 height 26
click at [242, 118] on select "Select Item... New Existing Both -New and Existing Tank" at bounding box center [717, 131] width 951 height 26
select select "f9fbe67c-c1cf-4a63-8ad4-799ce56b7f21"
click at [294, 216] on select "Select Item... Single Septic Tank Compartmented Tank Single Tank plus Compartme…" at bounding box center [717, 216] width 951 height 26
click at [242, 203] on select "Select Item... Single Septic Tank Compartmented Tank Single Tank plus Compartme…" at bounding box center [717, 216] width 951 height 26
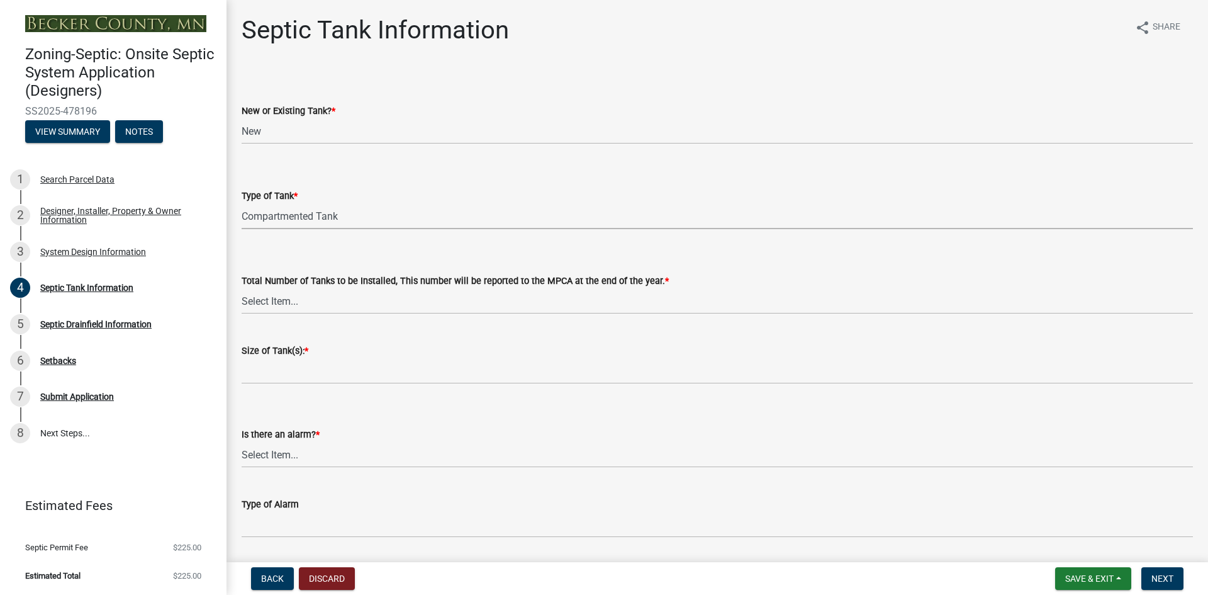
select select "8af00ff6-ccdf-43a1-aa9f-9d195177e029"
click at [288, 298] on select "Select Item... 0 1 2 3 4" at bounding box center [717, 301] width 951 height 26
click at [242, 288] on select "Select Item... 0 1 2 3 4" at bounding box center [717, 301] width 951 height 26
select select "52556460-45fa-4026-a6c2-c70bb0823cb5"
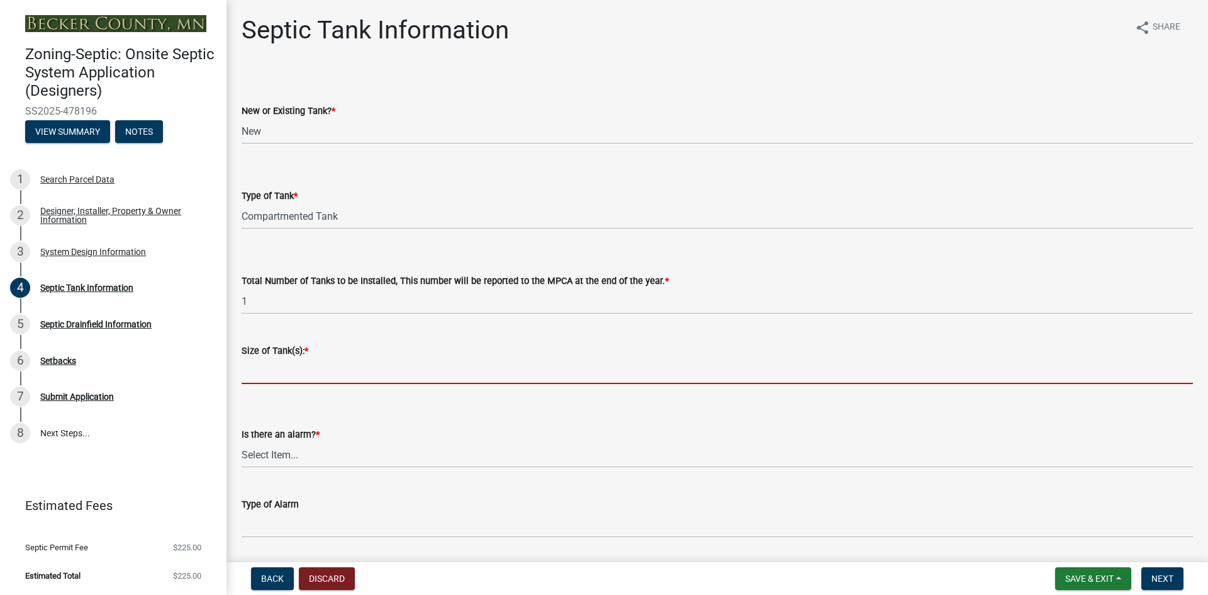
click at [283, 372] on input "Size of Tank(s): *" at bounding box center [717, 371] width 951 height 26
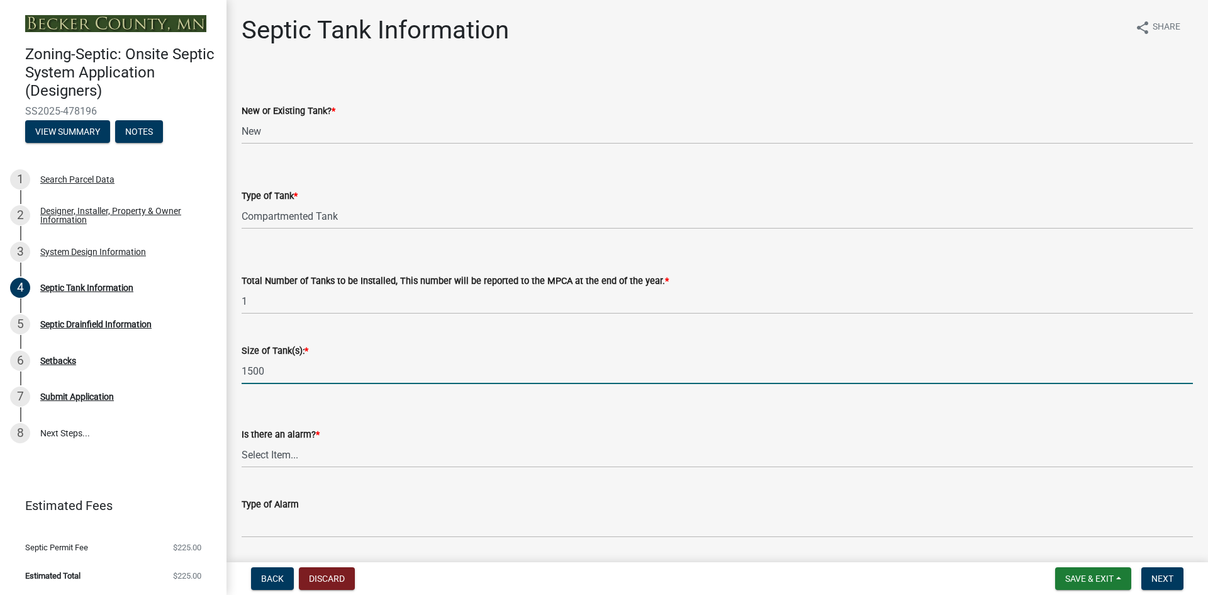
type input "1500"
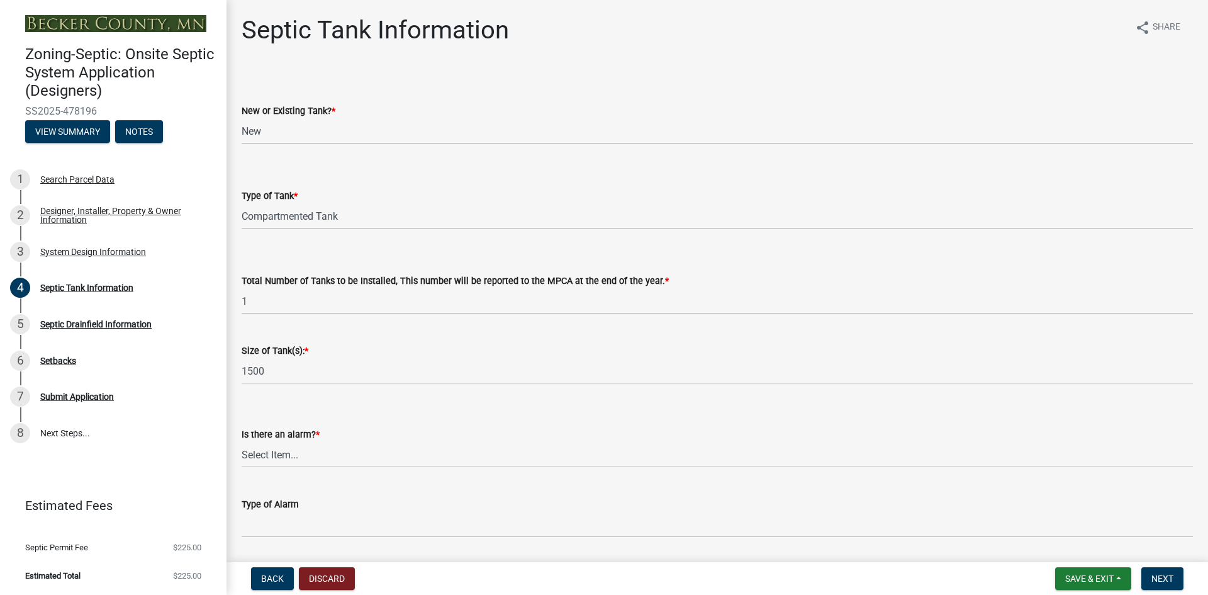
click at [371, 432] on div "Is there an alarm? *" at bounding box center [717, 434] width 951 height 15
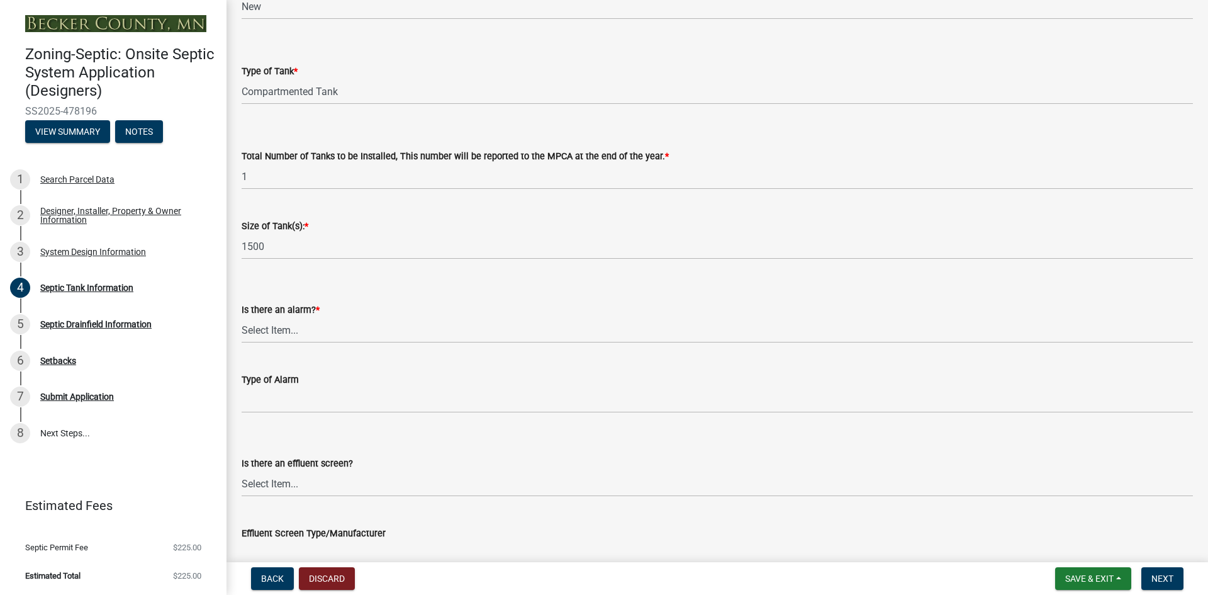
scroll to position [126, 0]
click at [260, 337] on select "Select Item... Yes No" at bounding box center [717, 329] width 951 height 26
click at [242, 316] on select "Select Item... Yes No" at bounding box center [717, 329] width 951 height 26
select select "c84d9e4c-2287-4d2e-9ef7-9874a7456ee3"
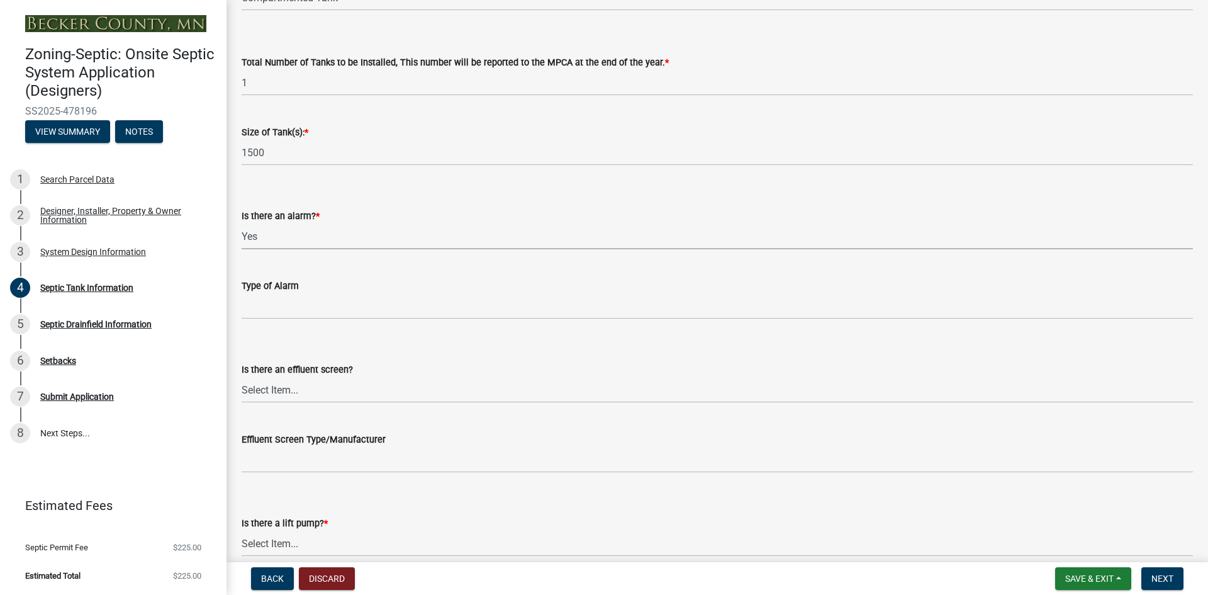
scroll to position [252, 0]
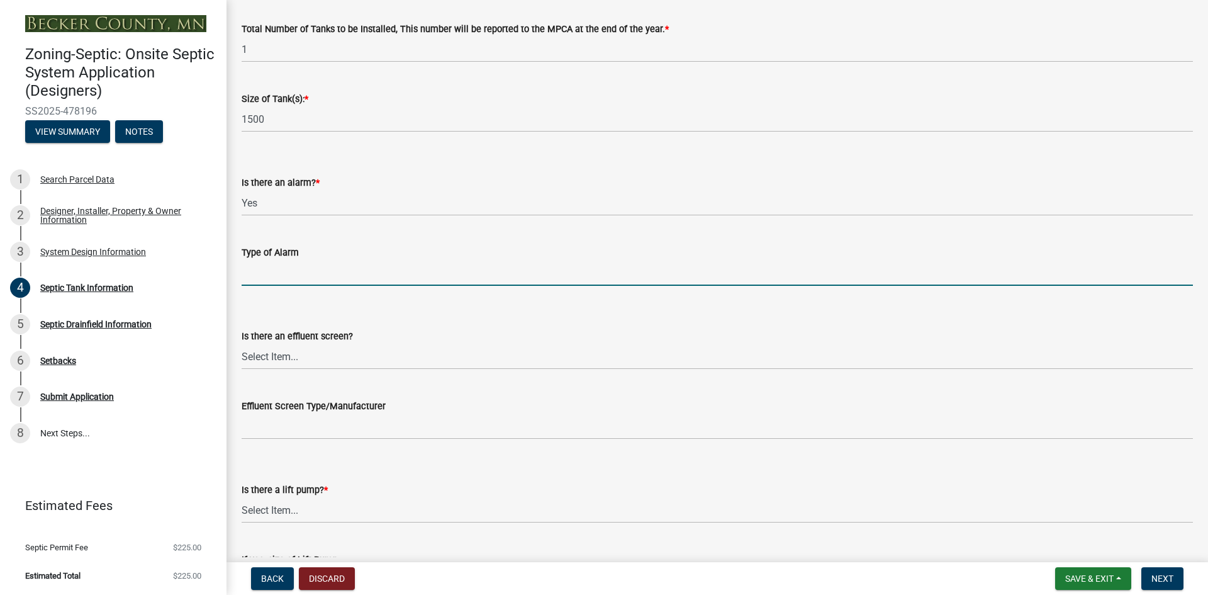
click at [274, 276] on input "Type of Alarm" at bounding box center [717, 273] width 951 height 26
type input "indoor"
click at [487, 315] on form "Is there an effluent screen? Select Item... Yes No" at bounding box center [717, 341] width 951 height 56
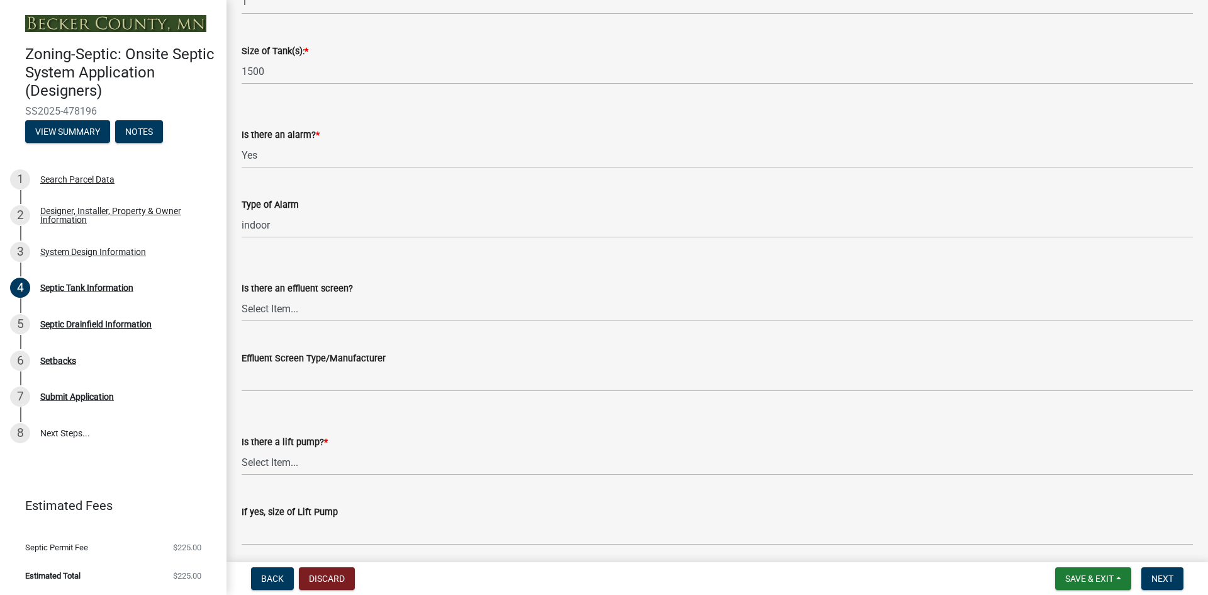
scroll to position [378, 0]
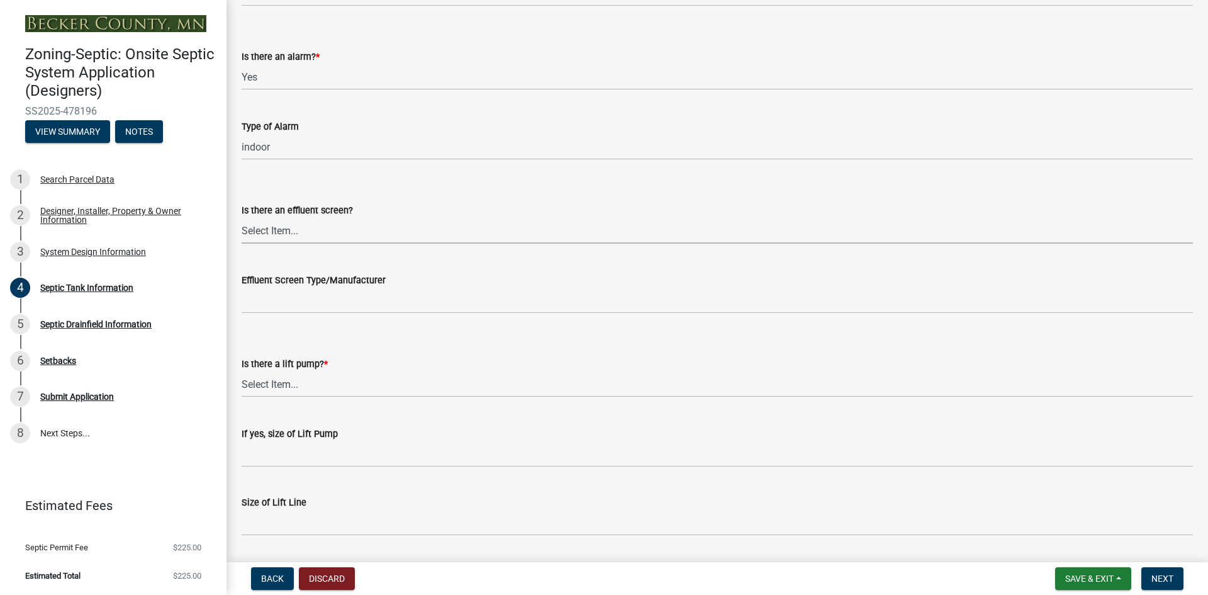
click at [281, 233] on select "Select Item... Yes No" at bounding box center [717, 231] width 951 height 26
click at [242, 218] on select "Select Item... Yes No" at bounding box center [717, 231] width 951 height 26
select select "1aae01aa-140b-4eb5-b041-885c26cb6aa8"
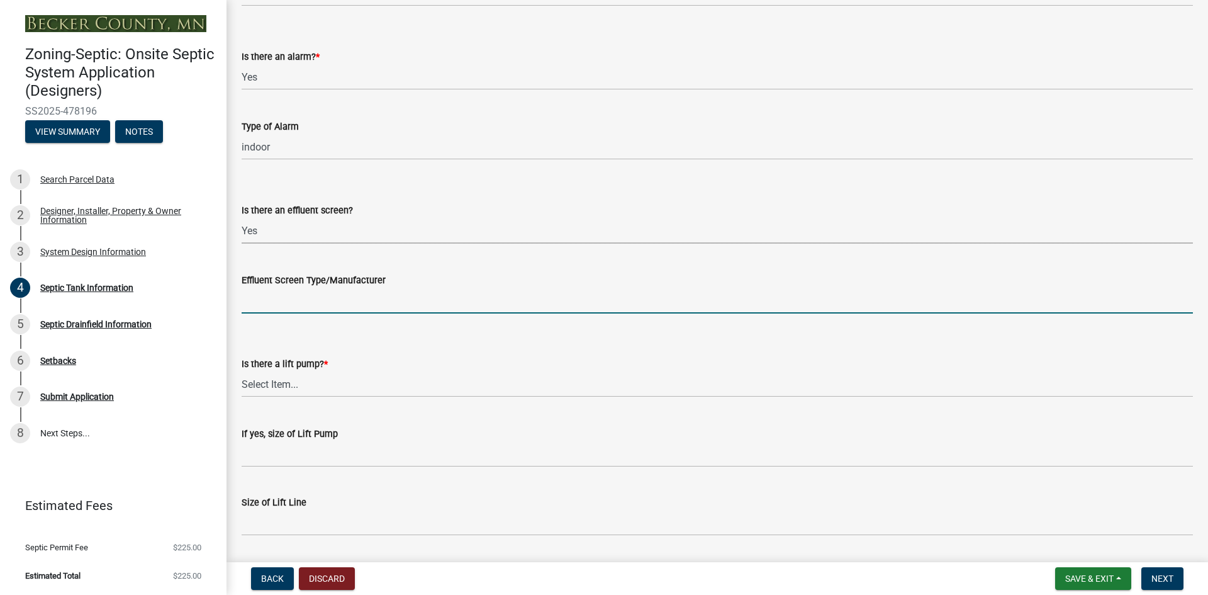
click at [265, 302] on input "Effluent Screen Type/Manufacturer" at bounding box center [717, 301] width 951 height 26
type input "PL525"
click at [284, 384] on select "Select Item... Yes No" at bounding box center [717, 384] width 951 height 26
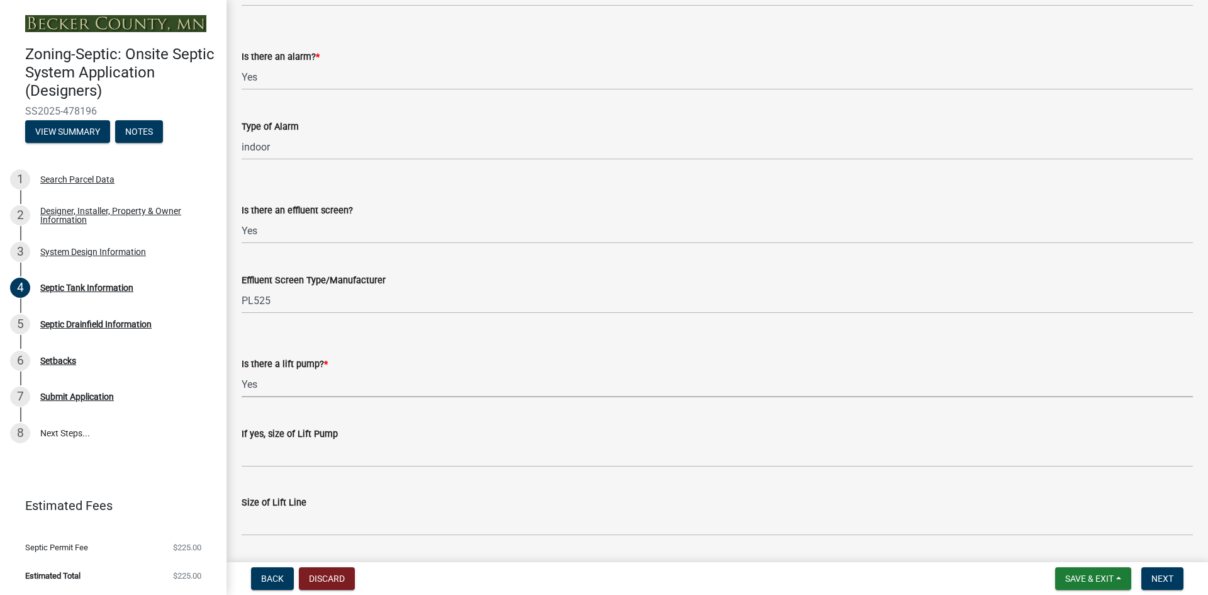
click at [242, 371] on select "Select Item... Yes No" at bounding box center [717, 384] width 951 height 26
select select "7b57e397-6881-49c8-9b87-e40bdbeb8239"
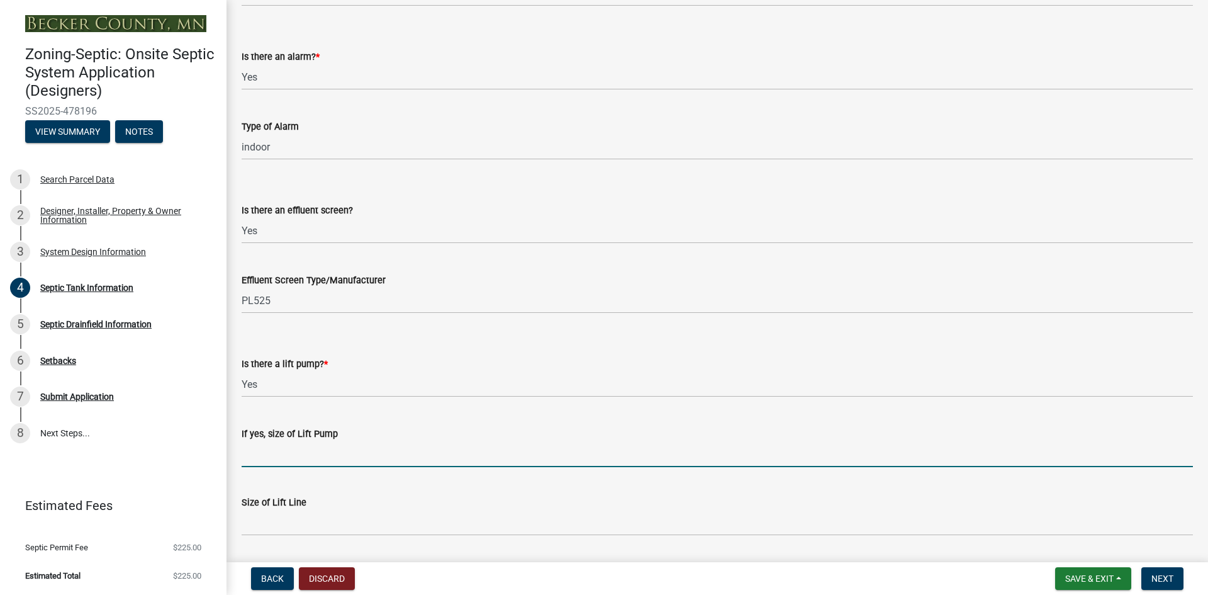
click at [291, 454] on input "If yes, size of Lift Pump" at bounding box center [717, 454] width 951 height 26
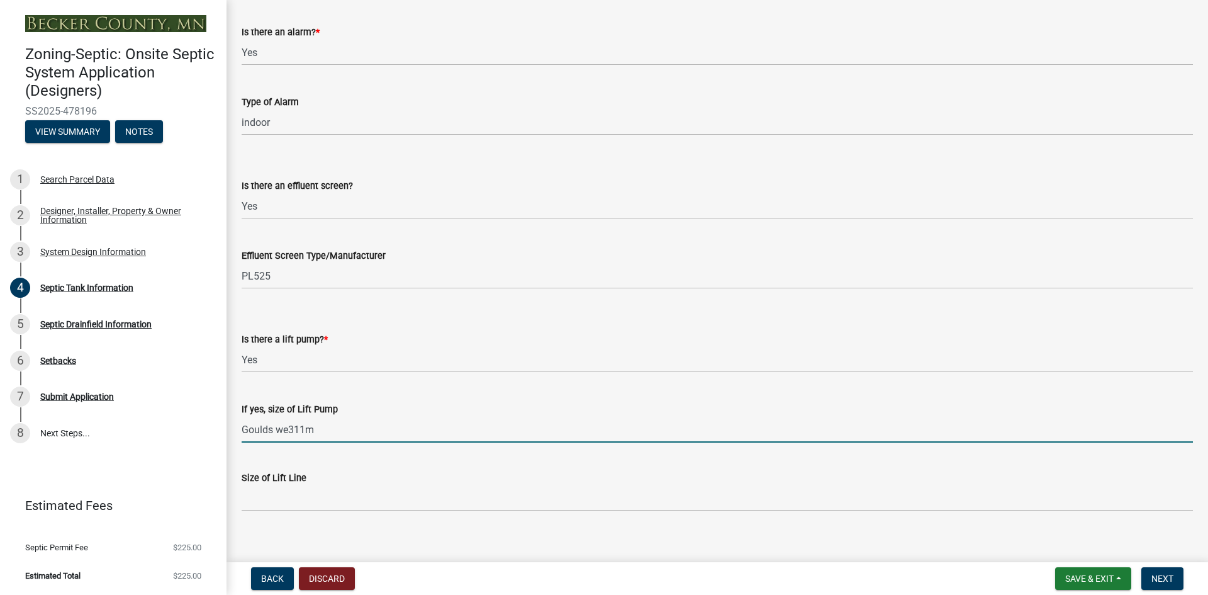
scroll to position [415, 0]
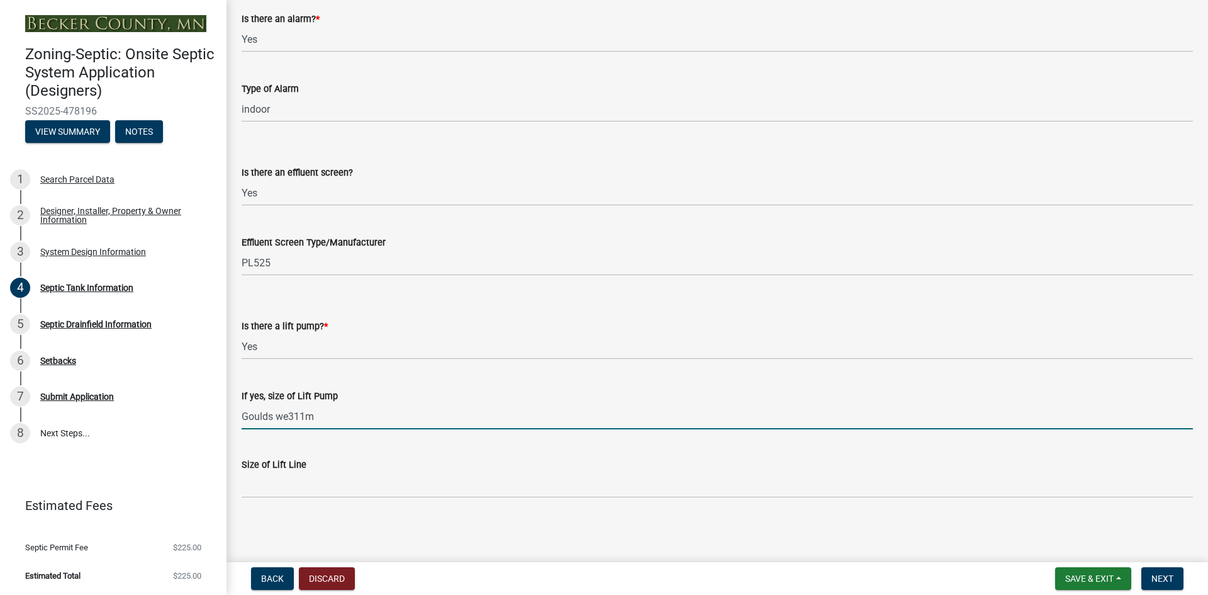
type input "Goulds we311m"
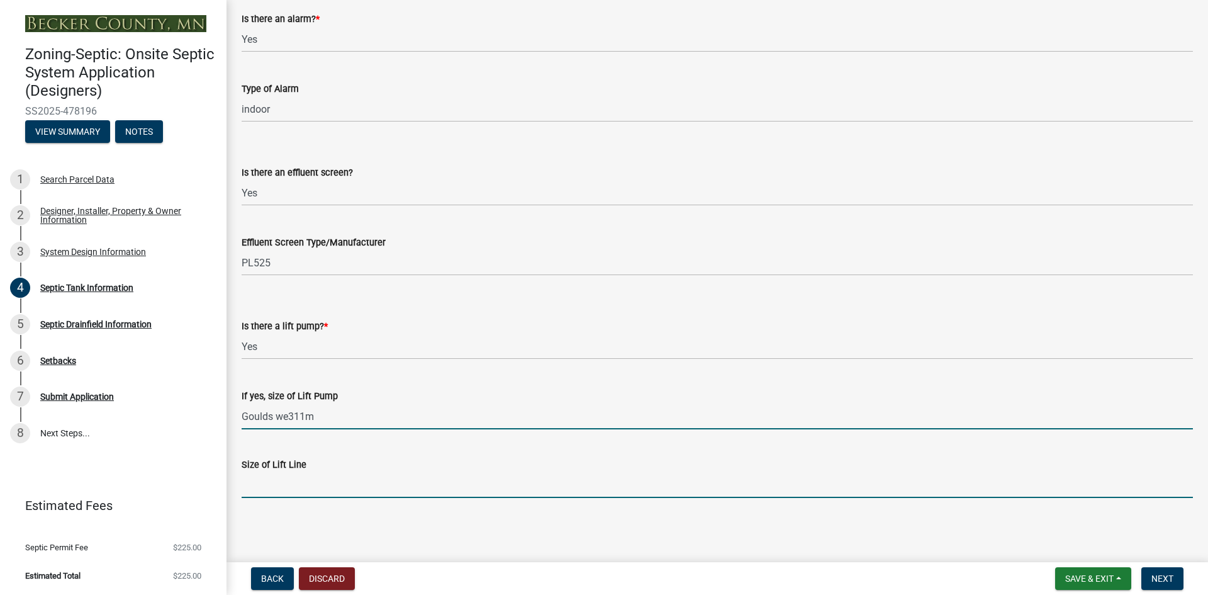
click at [260, 487] on input "Size of Lift Line" at bounding box center [717, 485] width 951 height 26
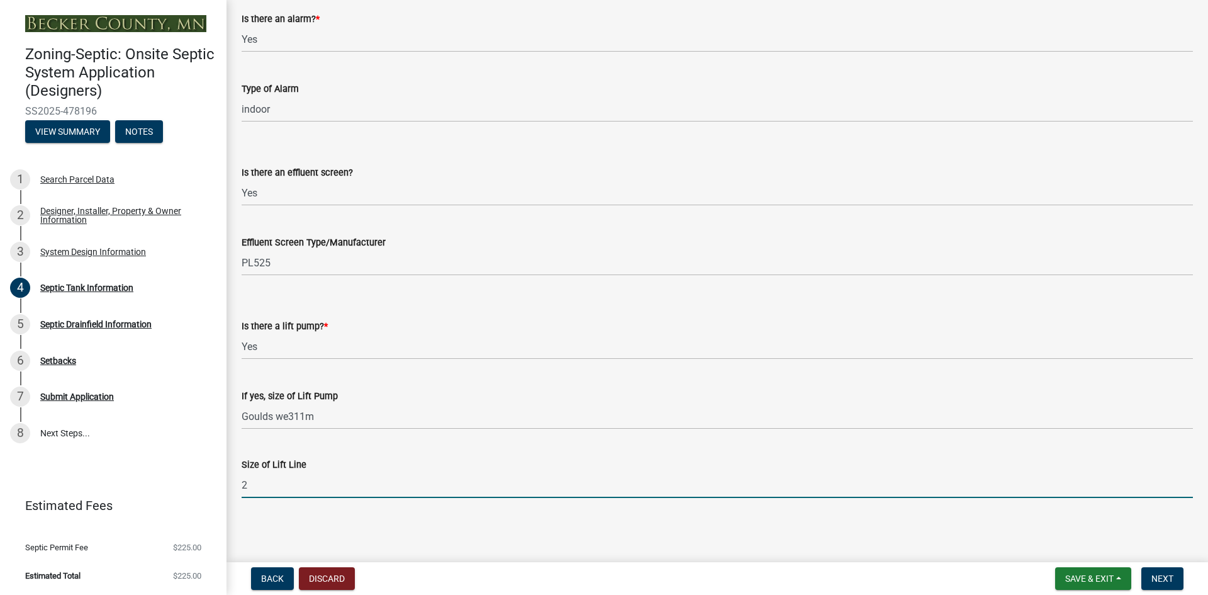
type input "2"
click at [576, 503] on wm-data-entity-input "Size of Lift Line 2" at bounding box center [717, 473] width 951 height 69
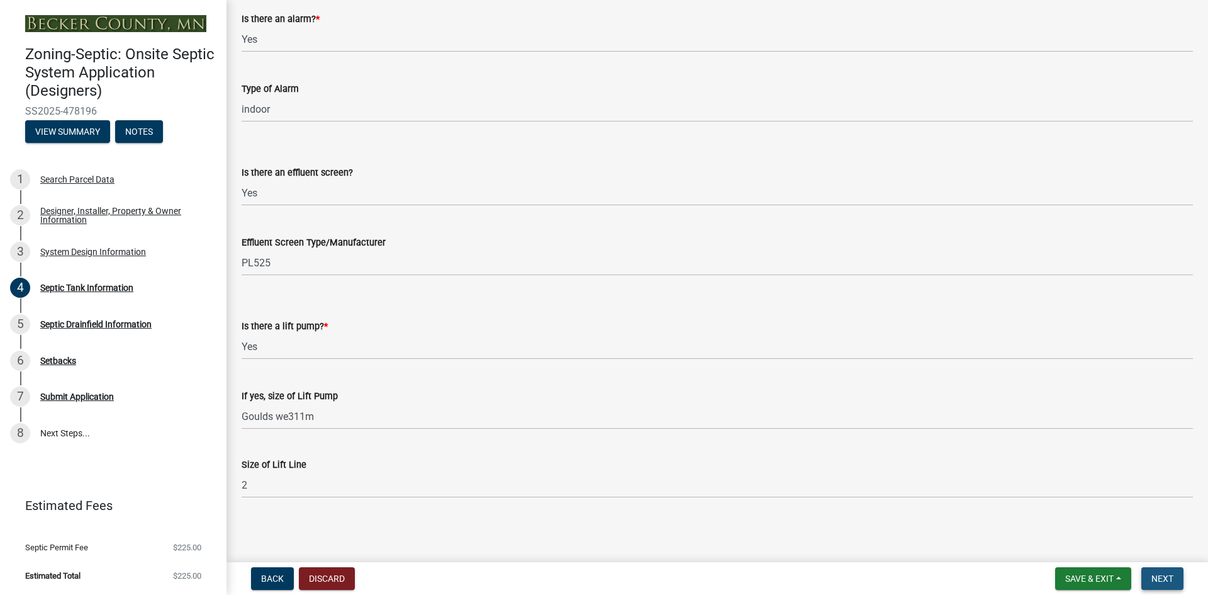
click at [1172, 578] on span "Next" at bounding box center [1162, 578] width 22 height 10
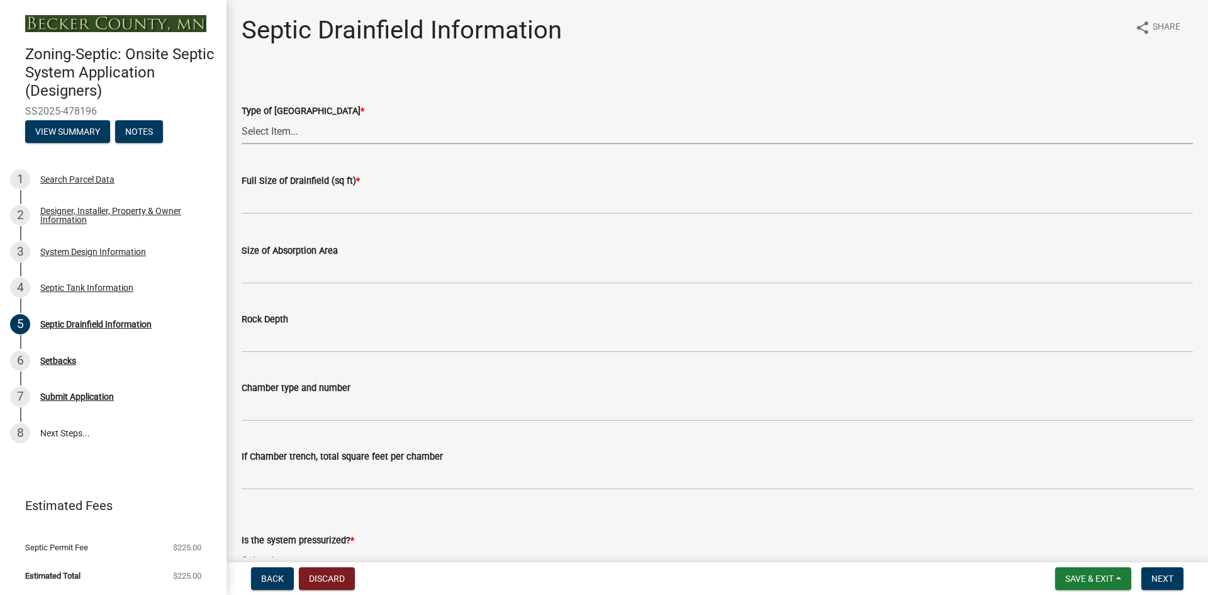
click at [276, 126] on select "Select Item... Chamber Trench Rock Trench Gravelless Mound Pressure Bed Seepage…" at bounding box center [717, 131] width 951 height 26
click at [242, 118] on select "Select Item... Chamber Trench Rock Trench Gravelless Mound Pressure Bed Seepage…" at bounding box center [717, 131] width 951 height 26
select select "757b77d3-357c-421c-8450-4fc78db4eecb"
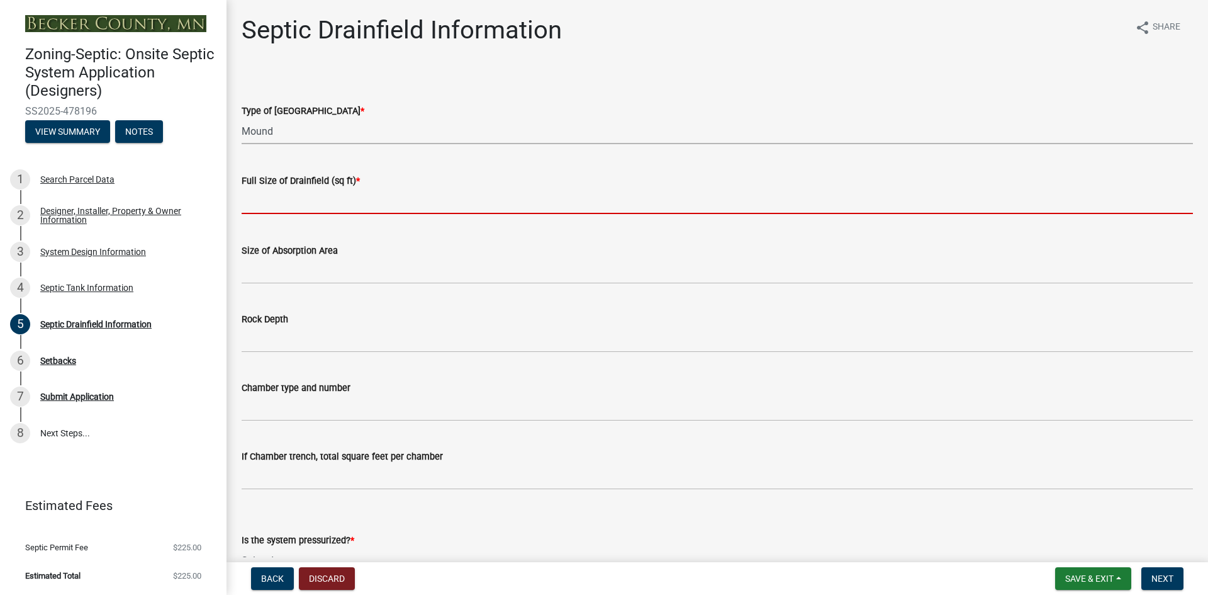
click at [295, 205] on input "text" at bounding box center [717, 201] width 951 height 26
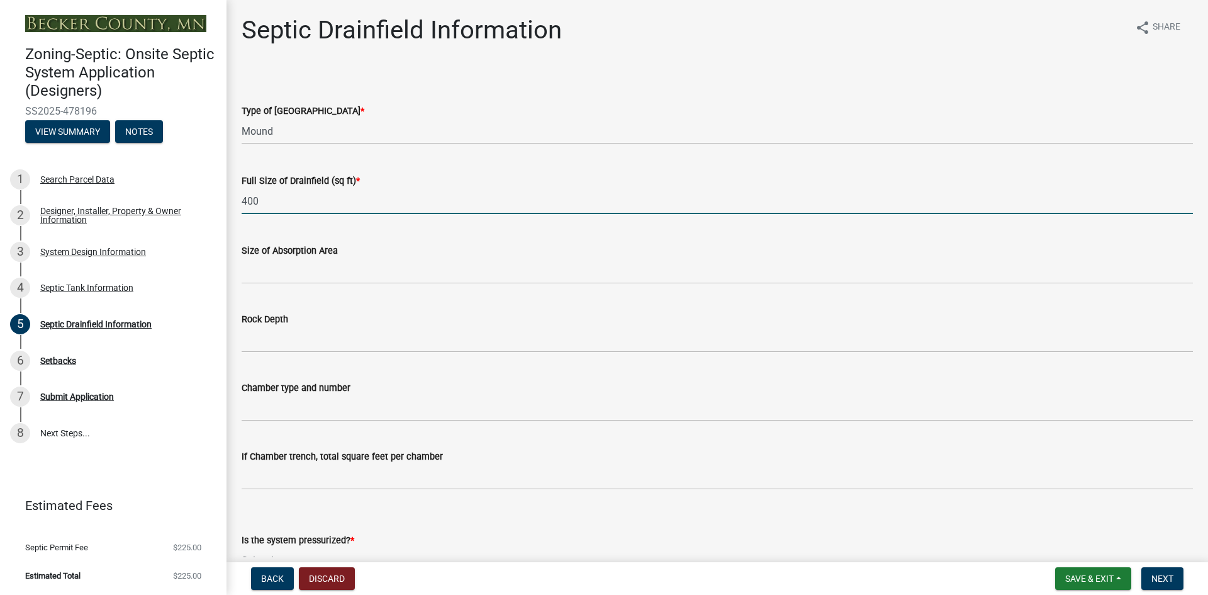
type input "400"
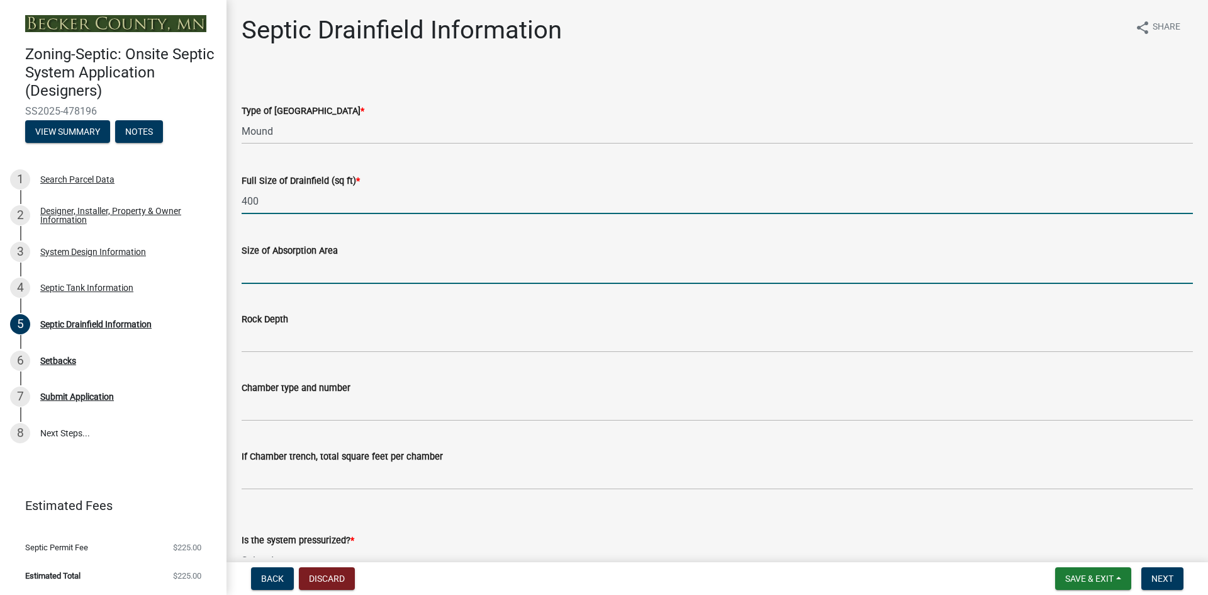
click at [271, 271] on input "Size of Absorption Area" at bounding box center [717, 271] width 951 height 26
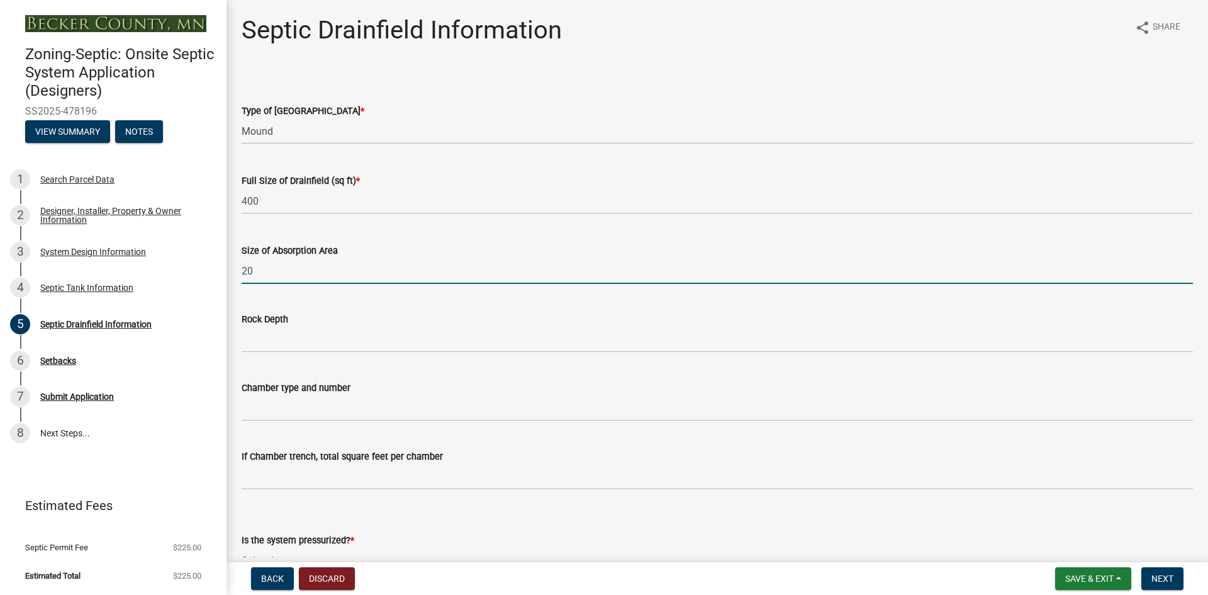
type input "20"
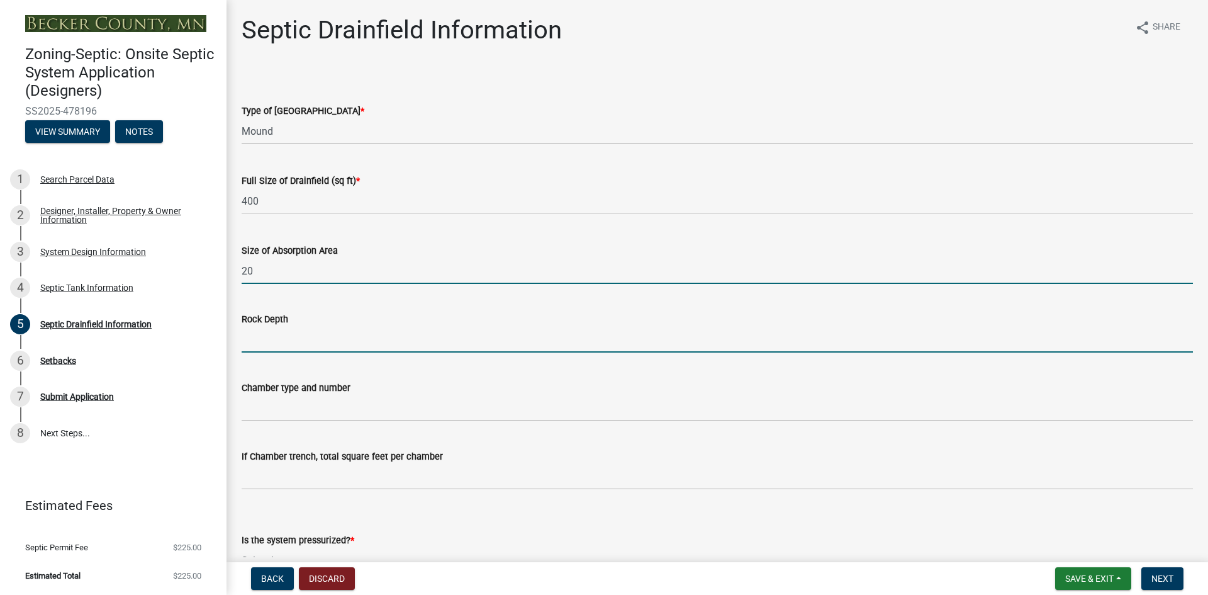
click at [276, 339] on input "Rock Depth" at bounding box center [717, 340] width 951 height 26
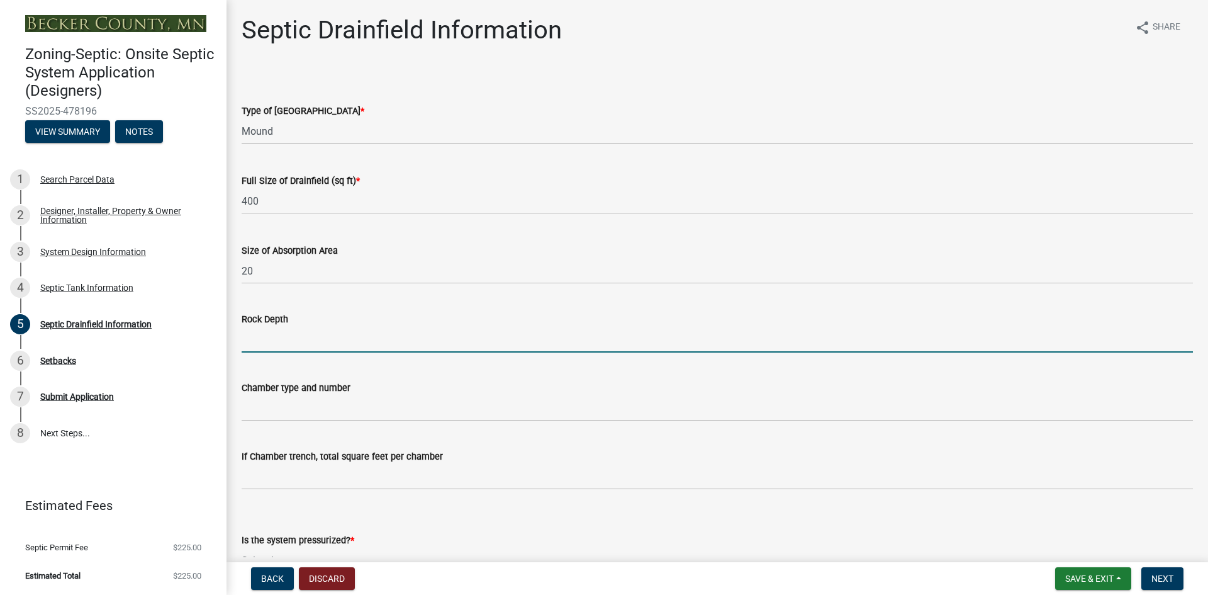
type input "e"
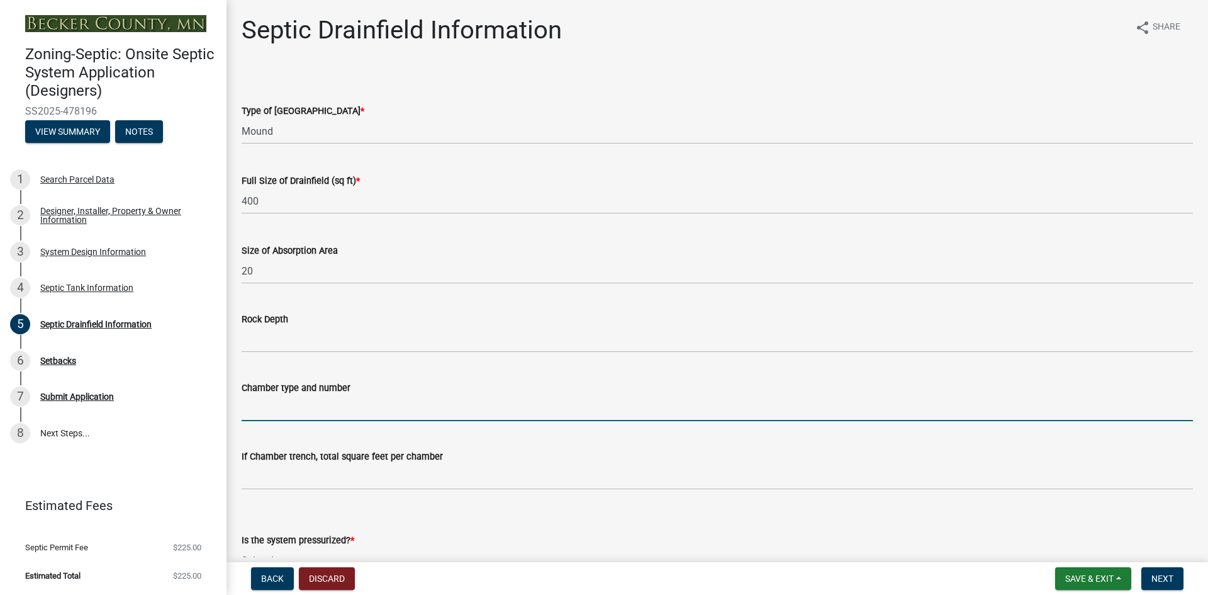
click at [291, 401] on input "Chamber type and number" at bounding box center [717, 408] width 951 height 26
type input "EZFLOW"
click at [686, 444] on div "If Chamber trench, total square feet per chamber" at bounding box center [717, 460] width 951 height 59
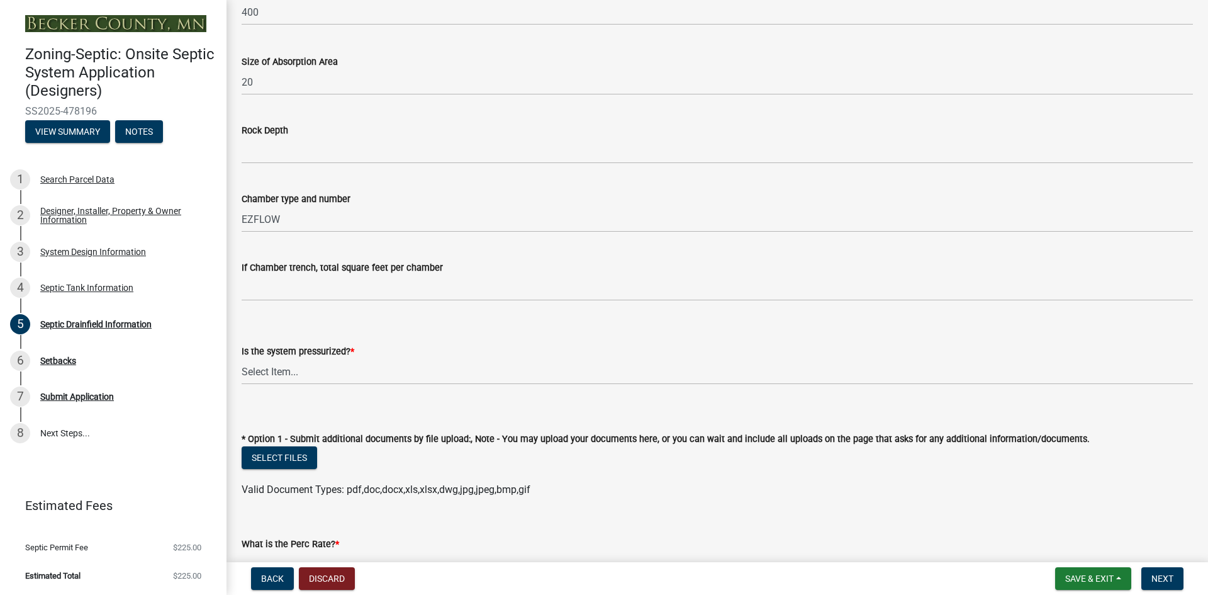
scroll to position [315, 0]
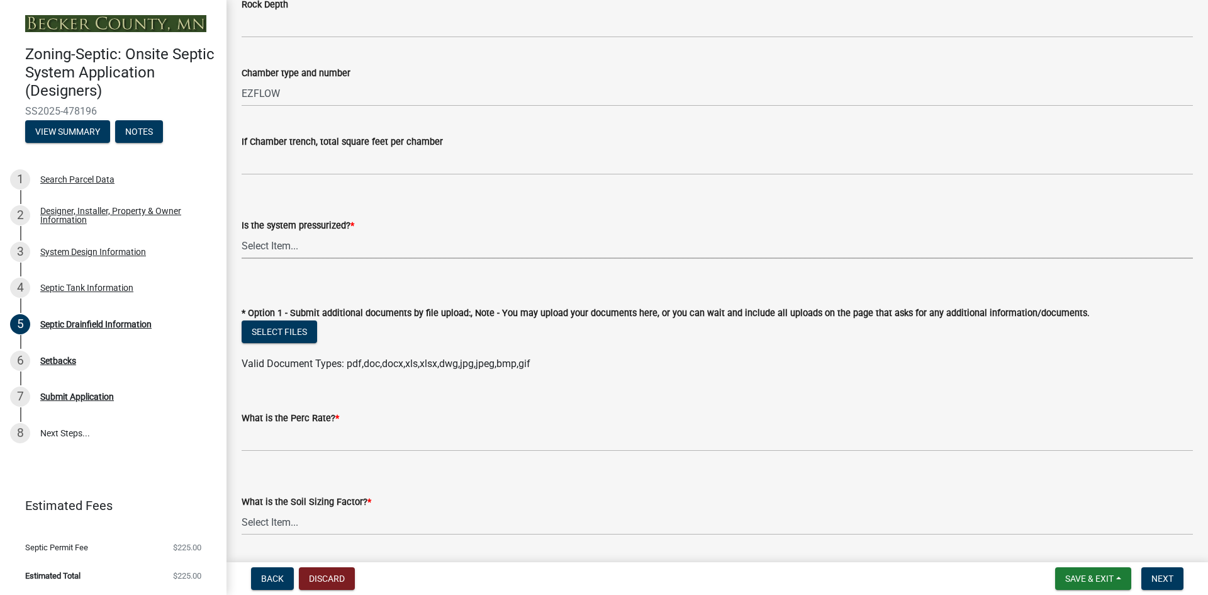
click at [270, 244] on select "Select Item... Yes No" at bounding box center [717, 246] width 951 height 26
click at [242, 233] on select "Select Item... Yes No" at bounding box center [717, 246] width 951 height 26
select select "366d546d-8bc3-42fb-bca7-8a9455861f61"
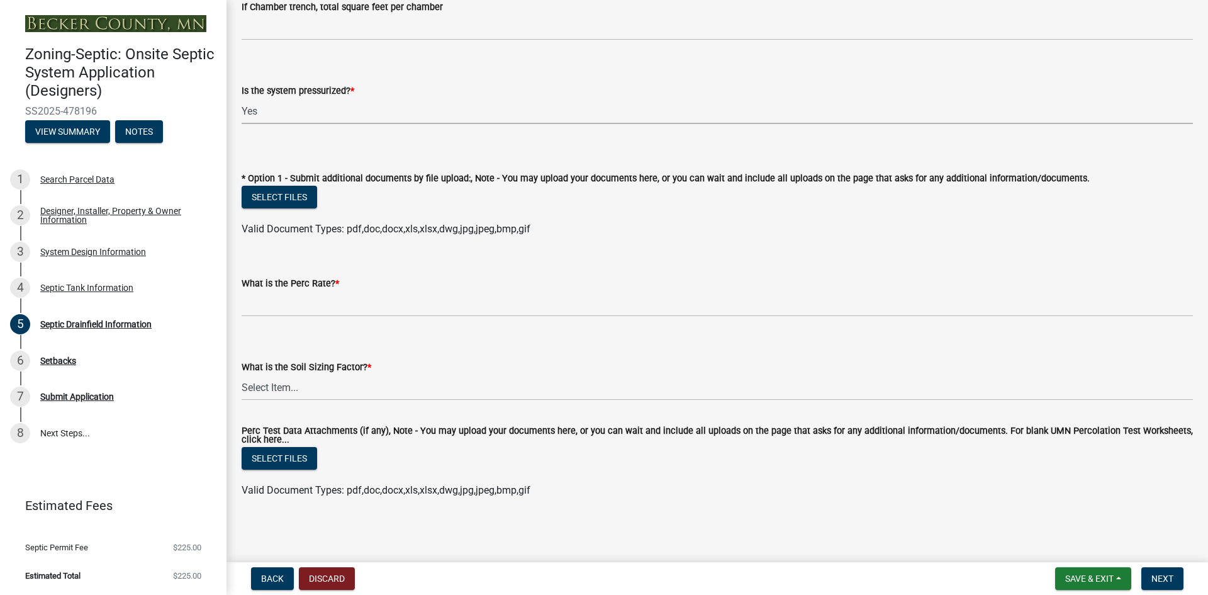
scroll to position [451, 0]
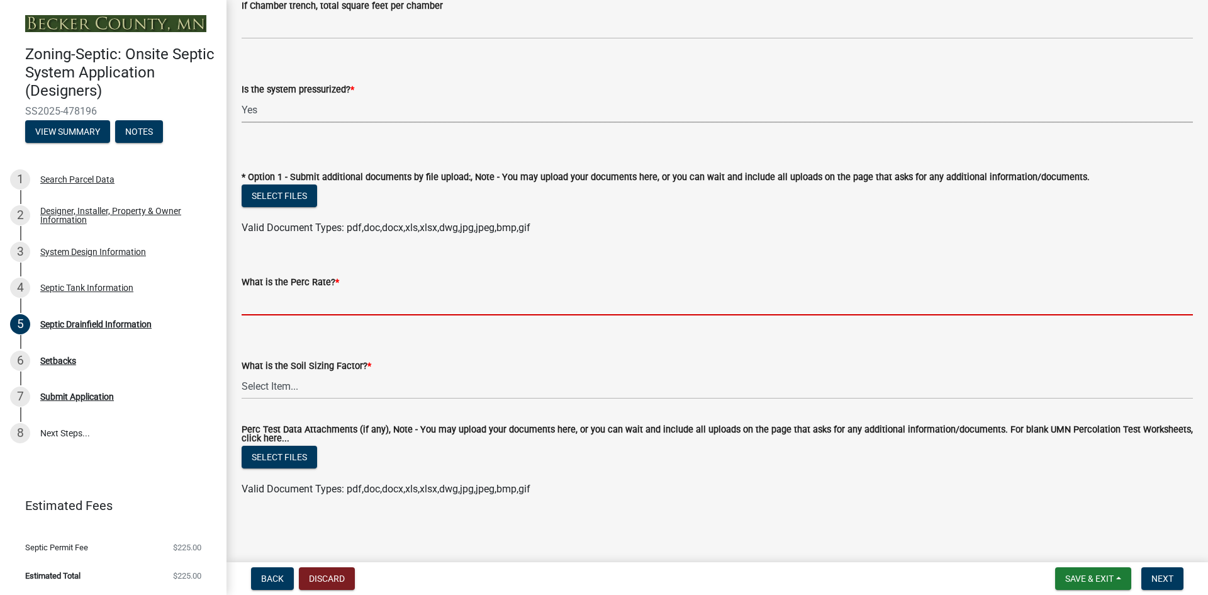
click at [291, 303] on input "What is the Perc Rate? *" at bounding box center [717, 302] width 951 height 26
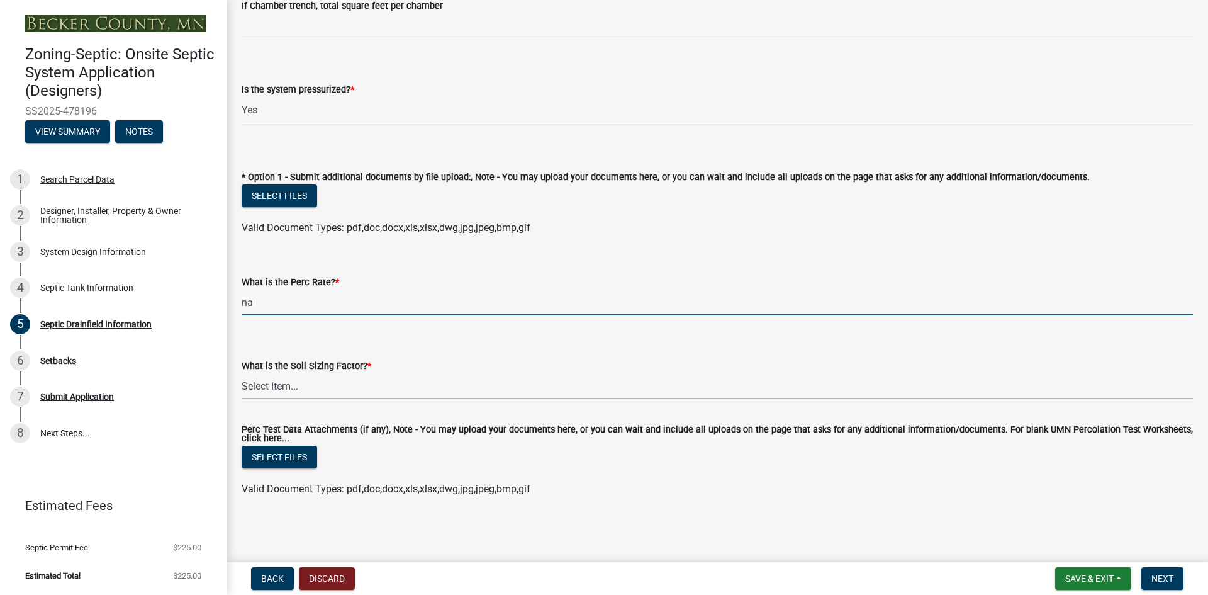
type input "na"
click at [301, 380] on select "Select Item... 0.00 0.24 0.45 0.50 0.60 0.78 .83 1.27 1.67" at bounding box center [717, 386] width 951 height 26
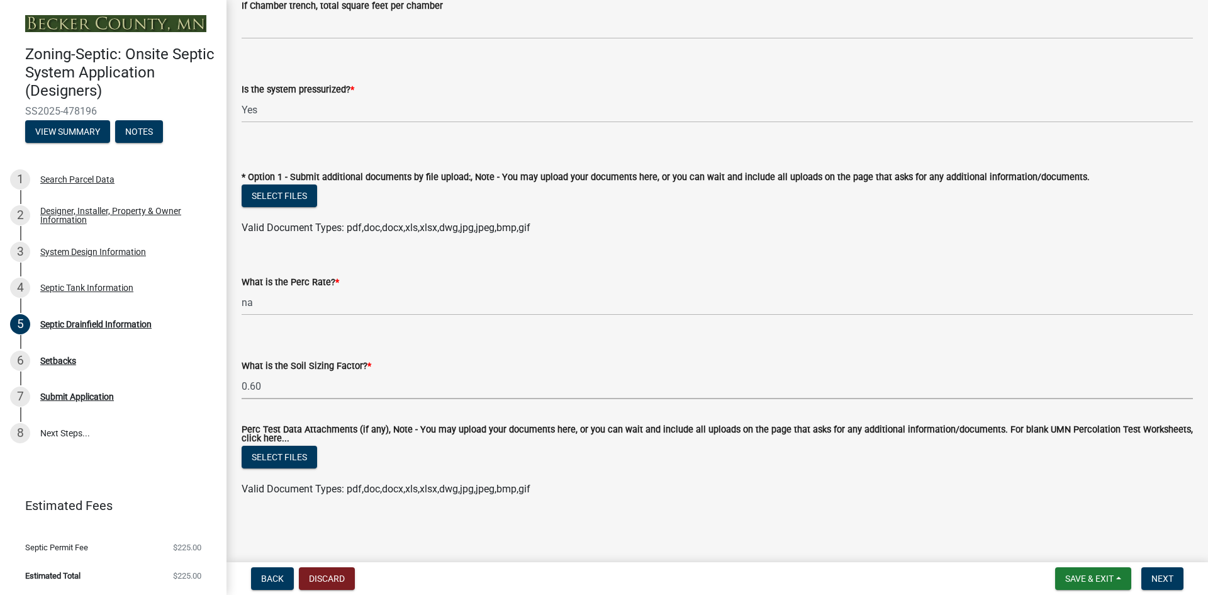
click at [242, 373] on select "Select Item... 0.00 0.24 0.45 0.50 0.60 0.78 .83 1.27 1.67" at bounding box center [717, 386] width 951 height 26
select select "18096abf-d947-4d05-b4bb-6a4cf5703197"
click at [1165, 575] on span "Next" at bounding box center [1162, 578] width 22 height 10
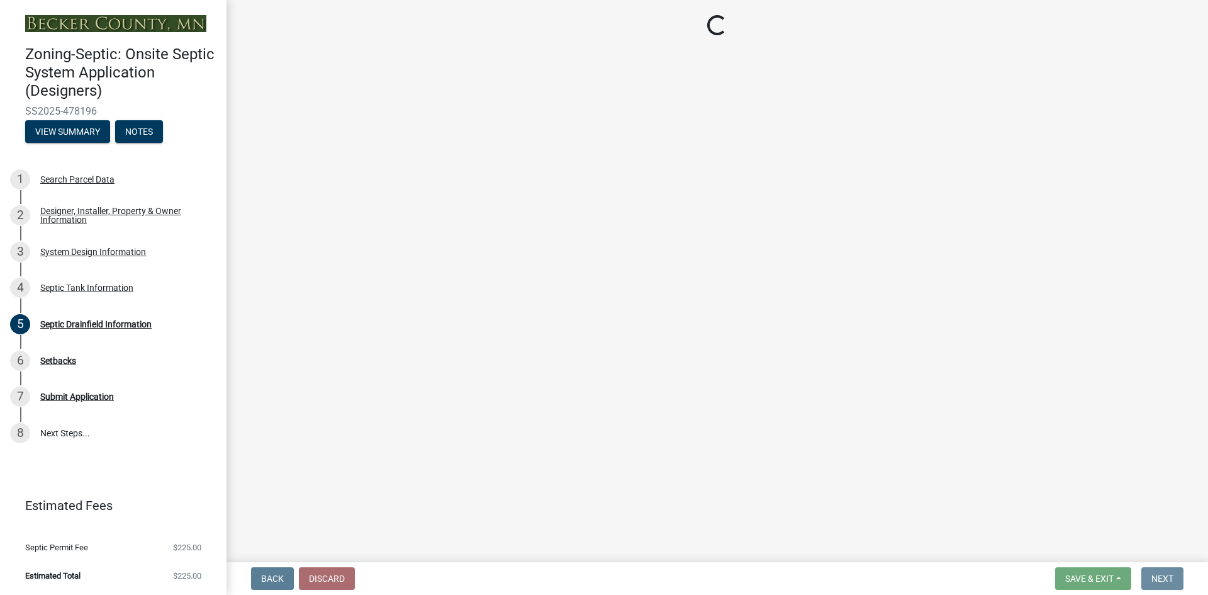
scroll to position [0, 0]
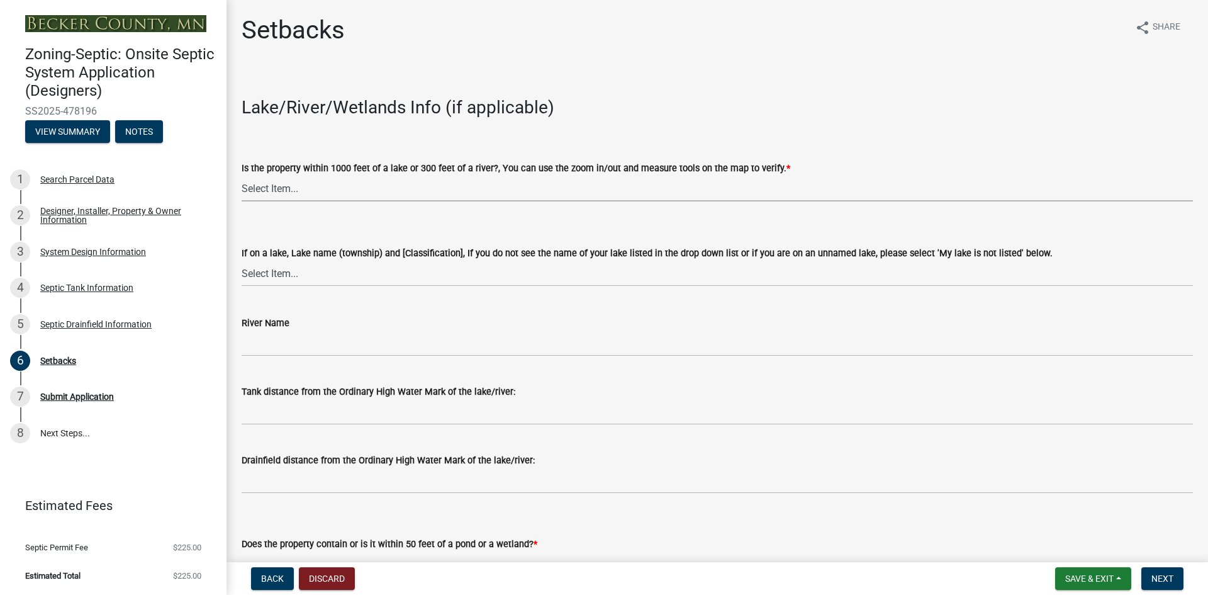
click at [278, 184] on select "Select Item... Yes No" at bounding box center [717, 189] width 951 height 26
click at [242, 176] on select "Select Item... Yes No" at bounding box center [717, 189] width 951 height 26
select select "479aafb6-b6e6-4f54-9b3a-e9d3c09fb6b0"
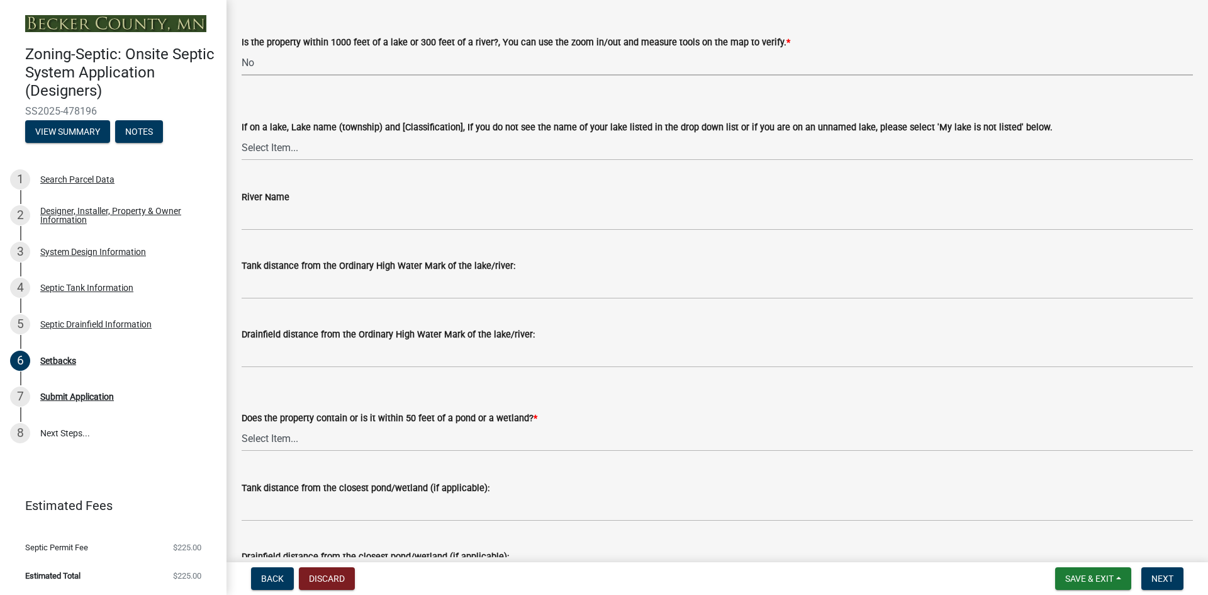
scroll to position [189, 0]
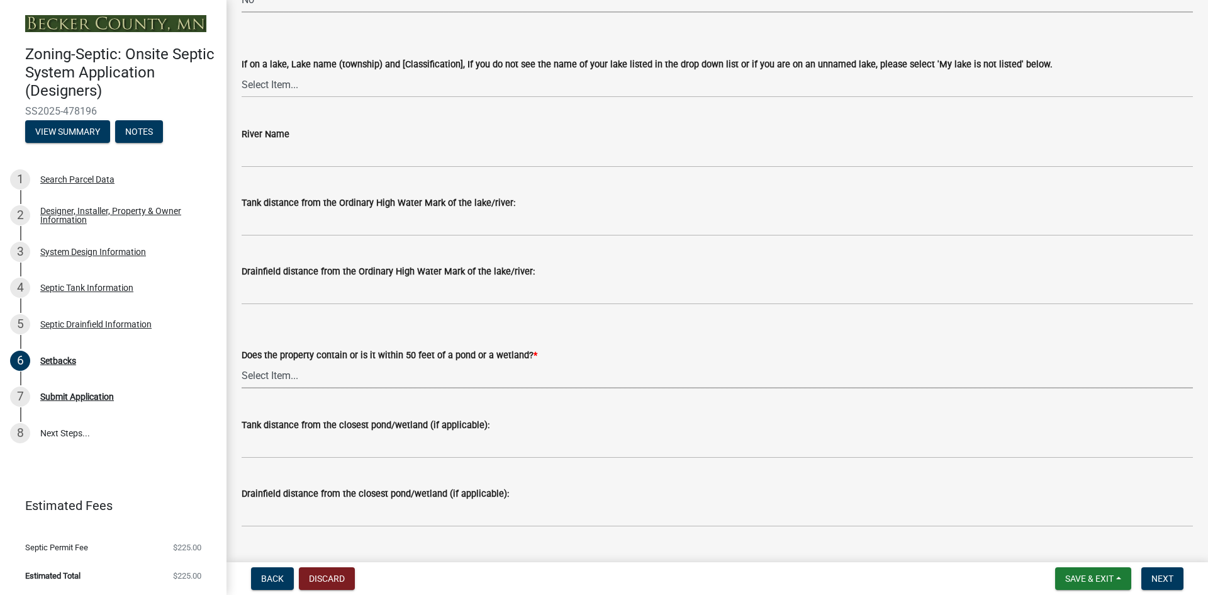
click at [282, 375] on select "Select Item... Yes No" at bounding box center [717, 375] width 951 height 26
click at [242, 362] on select "Select Item... Yes No" at bounding box center [717, 375] width 951 height 26
select select "23044af5-43bb-4cf5-8aef-2716db2ce5fc"
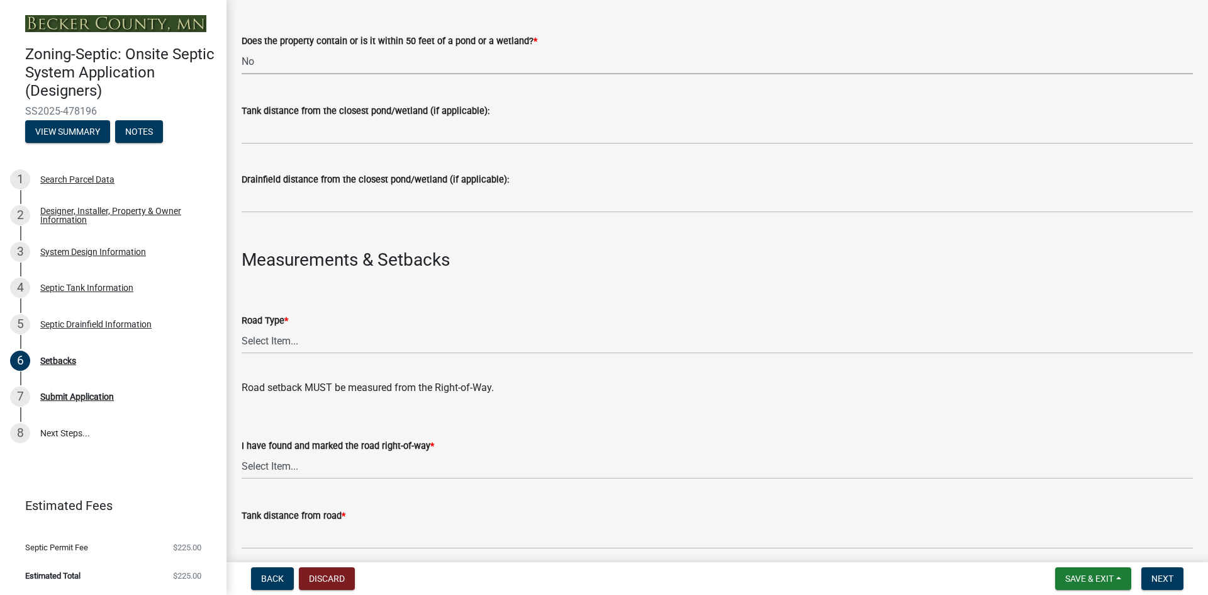
scroll to position [503, 0]
click at [284, 339] on select "Select Item... State County Public / Township Private Easement [GEOGRAPHIC_DATA]" at bounding box center [717, 340] width 951 height 26
click at [242, 327] on select "Select Item... State County Public / Township Private Easement [GEOGRAPHIC_DATA]" at bounding box center [717, 340] width 951 height 26
select select "341aaaa4-06c5-40e5-817d-62b65c9e97ec"
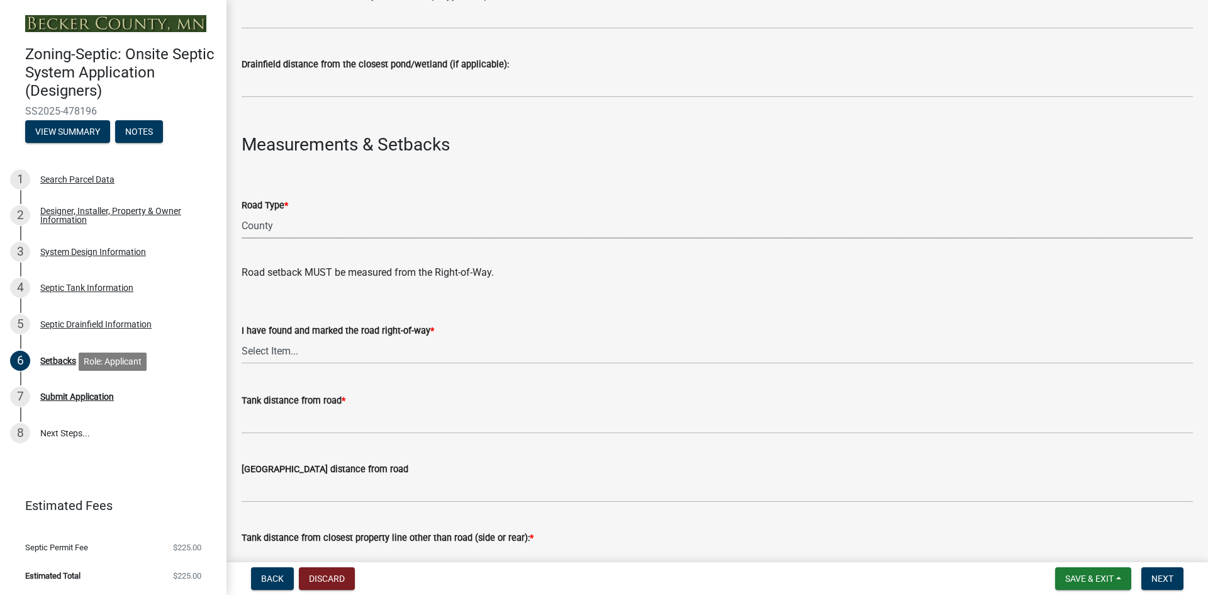
scroll to position [629, 0]
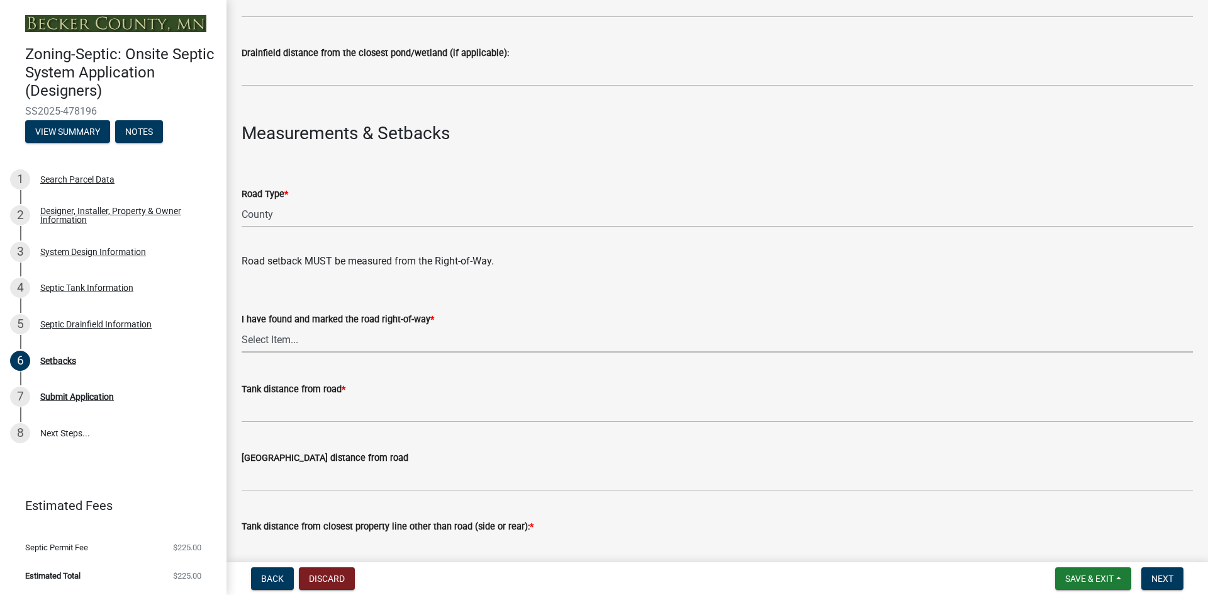
click at [286, 340] on select "Select Item... Yes No" at bounding box center [717, 340] width 951 height 26
click at [242, 327] on select "Select Item... Yes No" at bounding box center [717, 340] width 951 height 26
select select "a3ce498e-f8b1-44e2-889e-c4968ac74b5a"
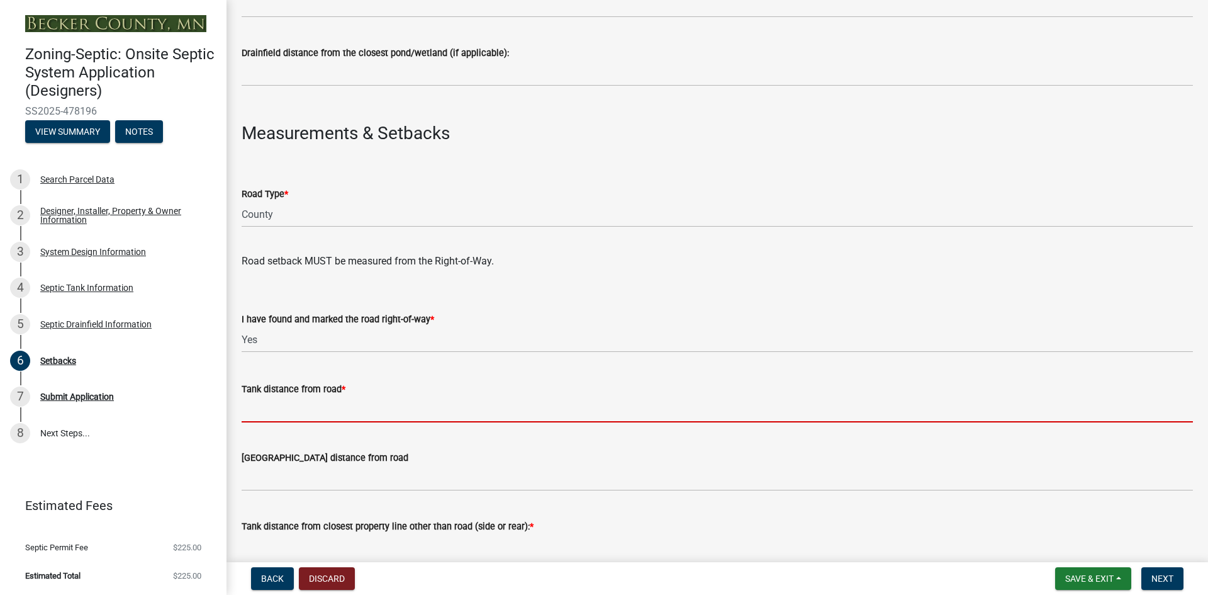
click at [283, 410] on input "Tank distance from road *" at bounding box center [717, 409] width 951 height 26
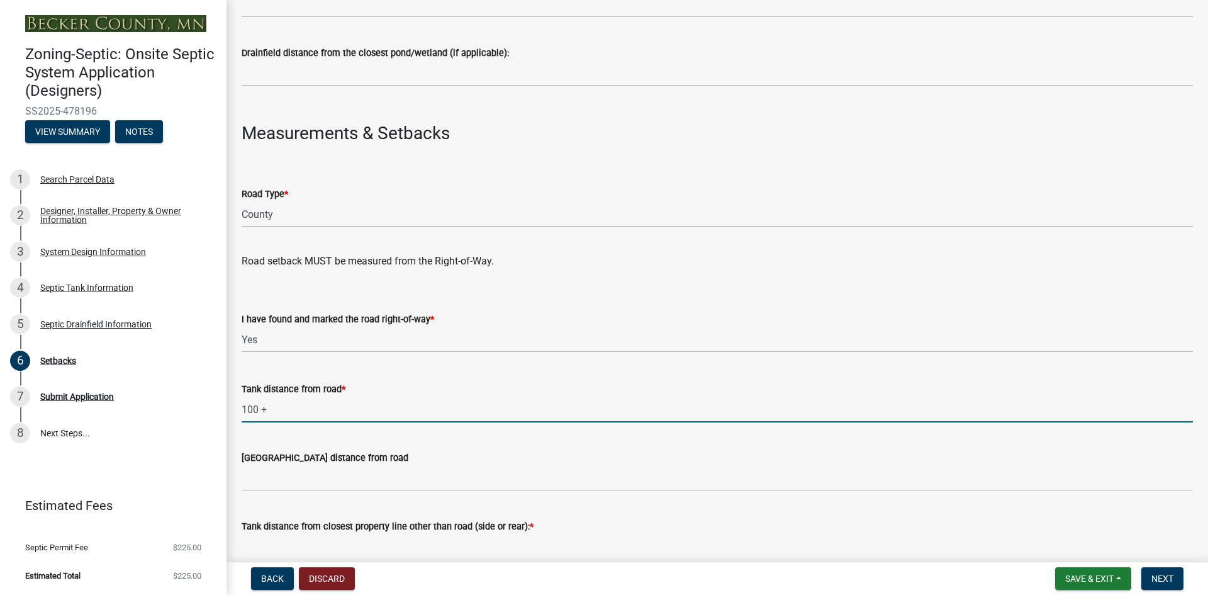
type input "100 +"
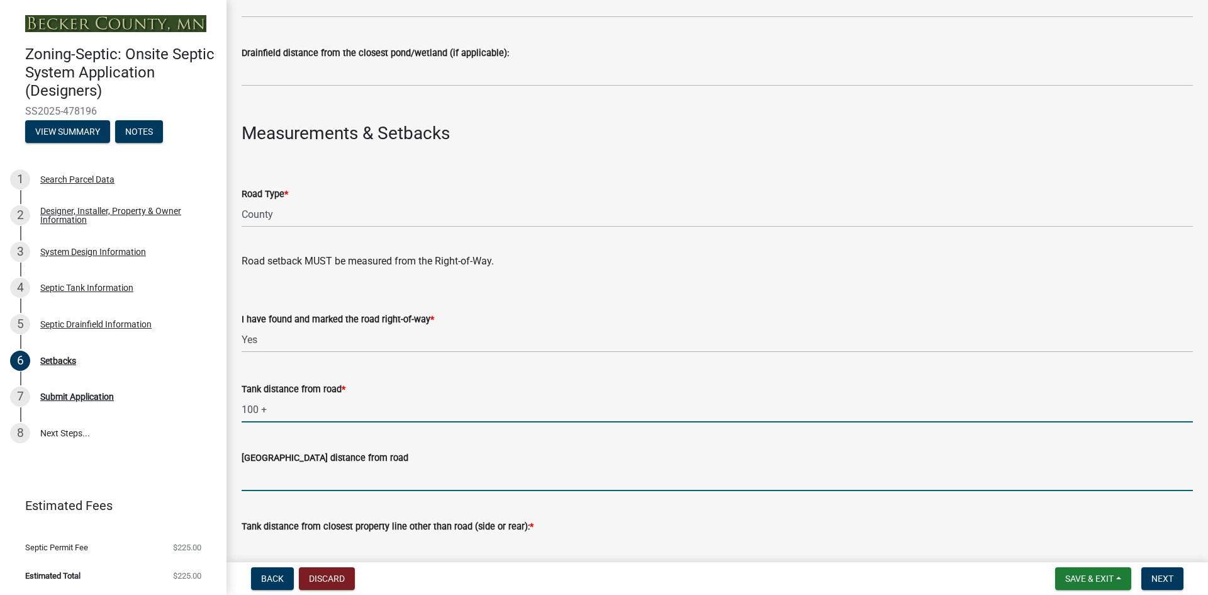
click at [288, 486] on input "[GEOGRAPHIC_DATA] distance from road" at bounding box center [717, 478] width 951 height 26
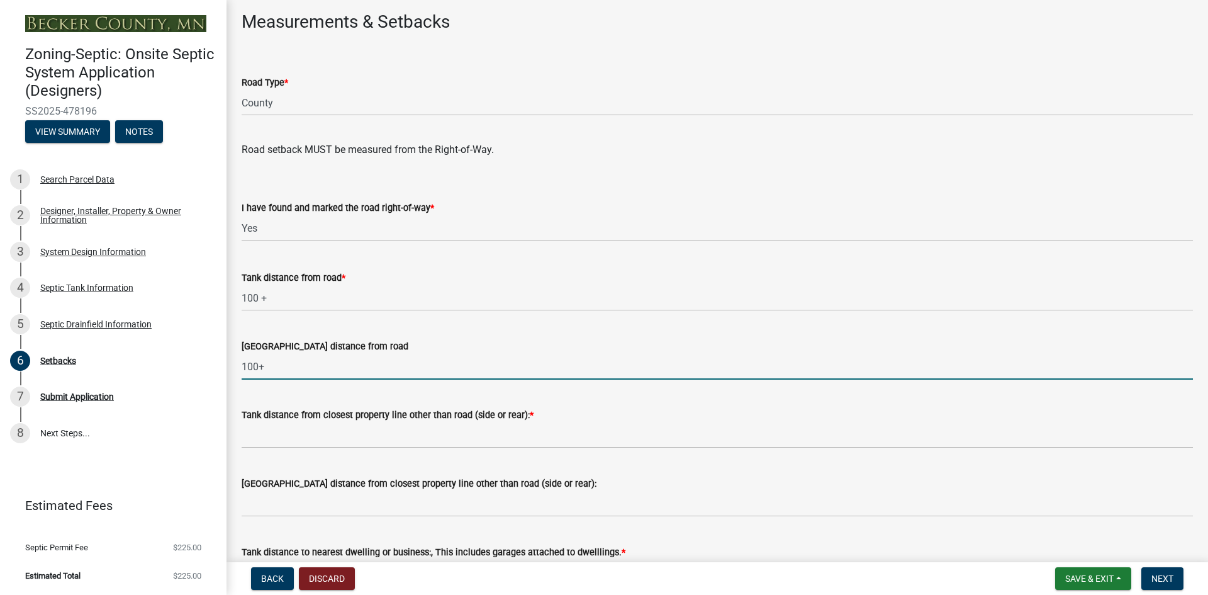
scroll to position [755, 0]
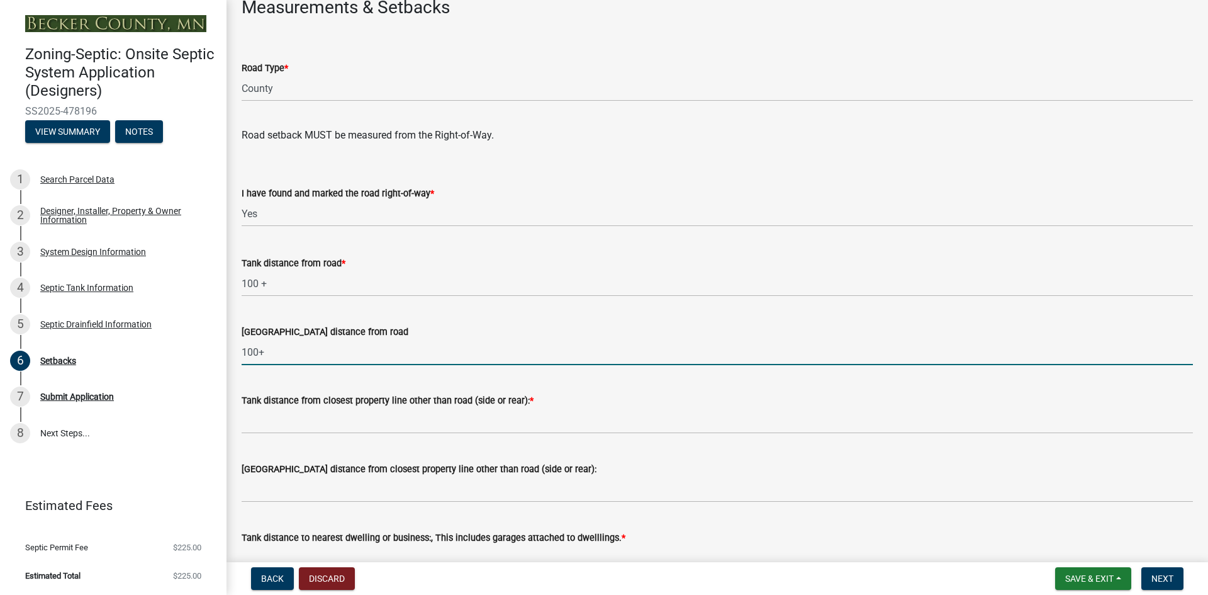
type input "100+"
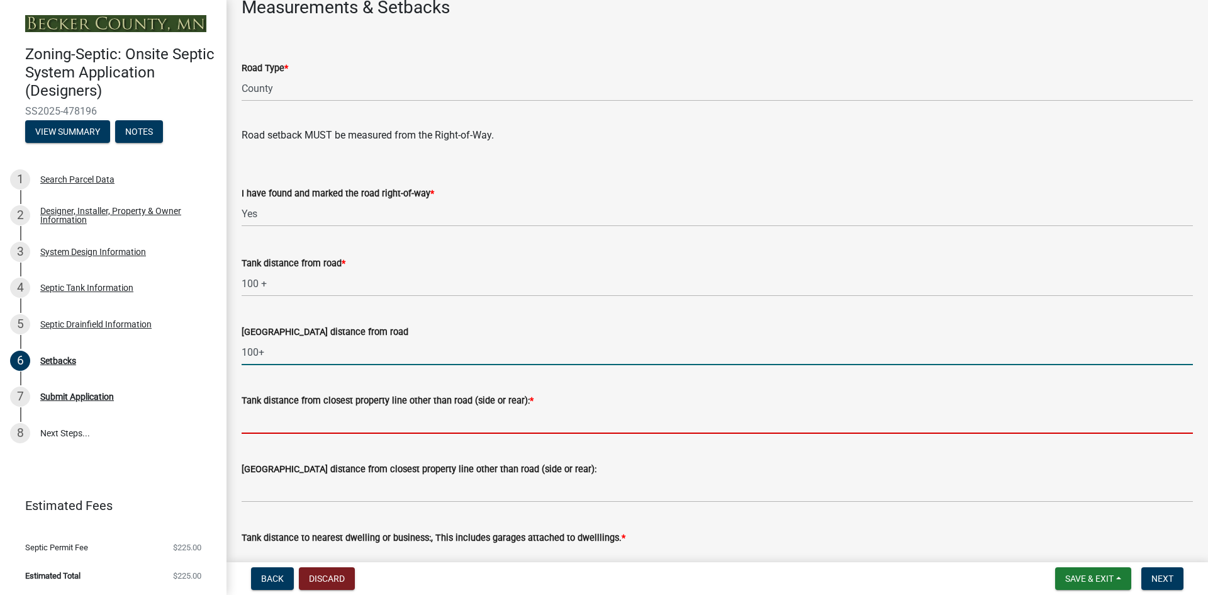
click at [260, 422] on input "Tank distance from closest property line other than road (side or rear): *" at bounding box center [717, 421] width 951 height 26
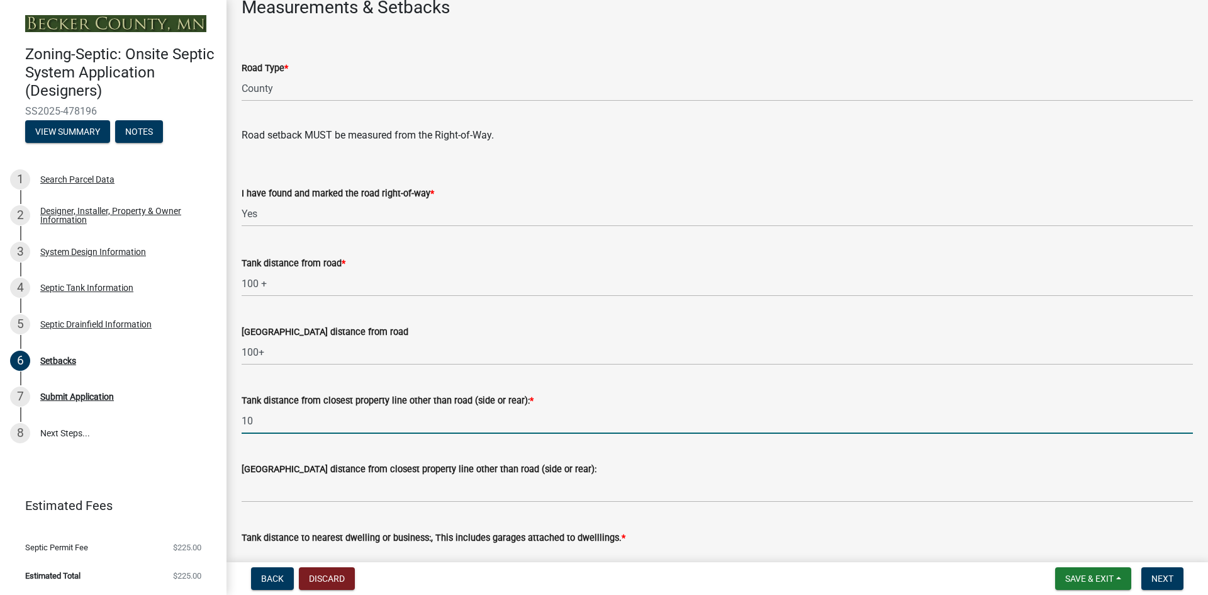
type input "10"
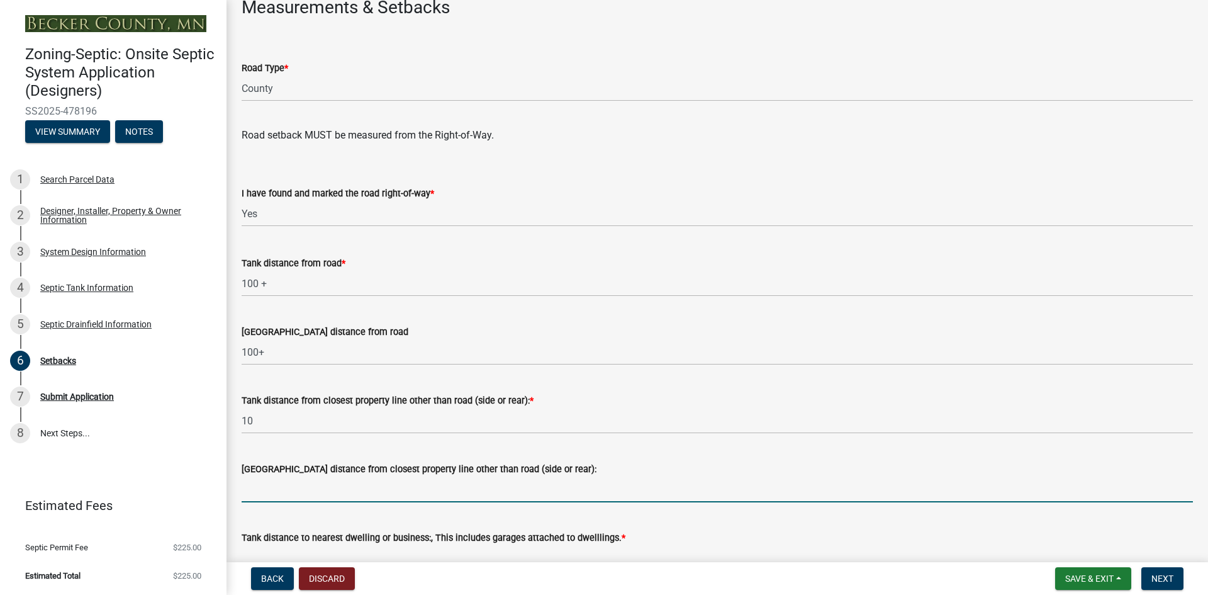
click at [257, 490] on input "[GEOGRAPHIC_DATA] distance from closest property line other than road (side or …" at bounding box center [717, 489] width 951 height 26
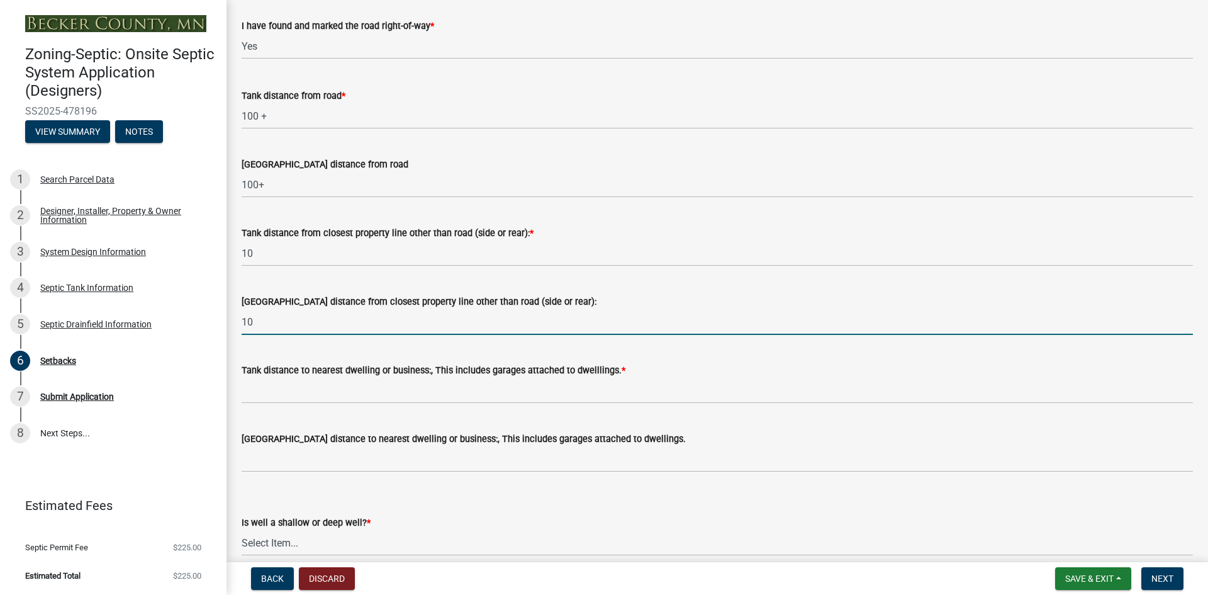
scroll to position [944, 0]
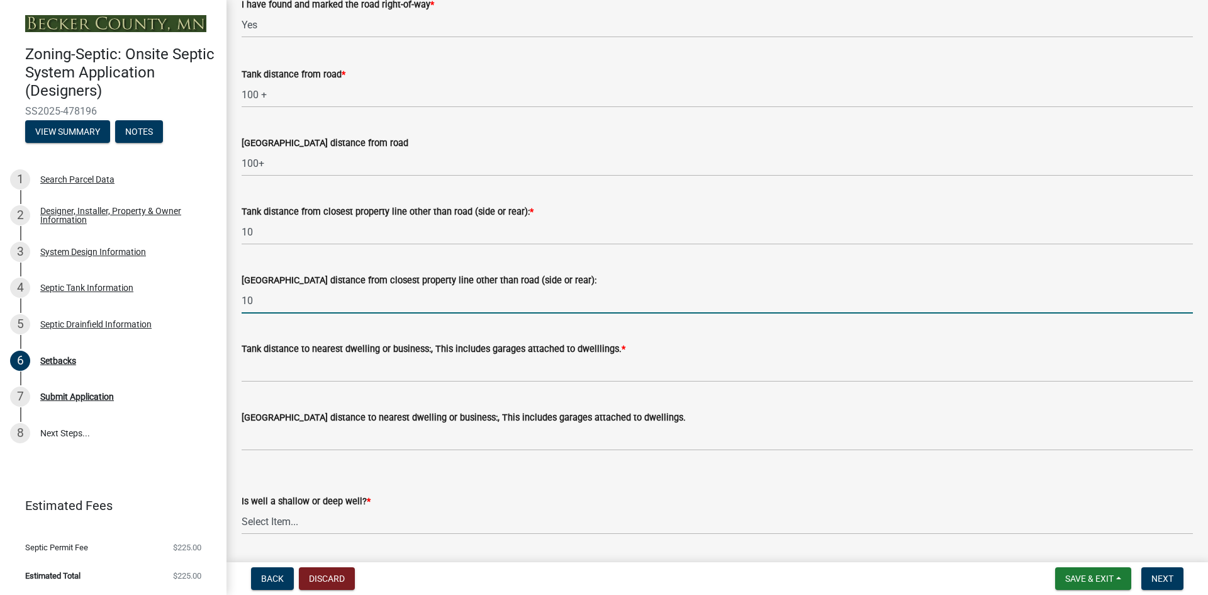
type input "10"
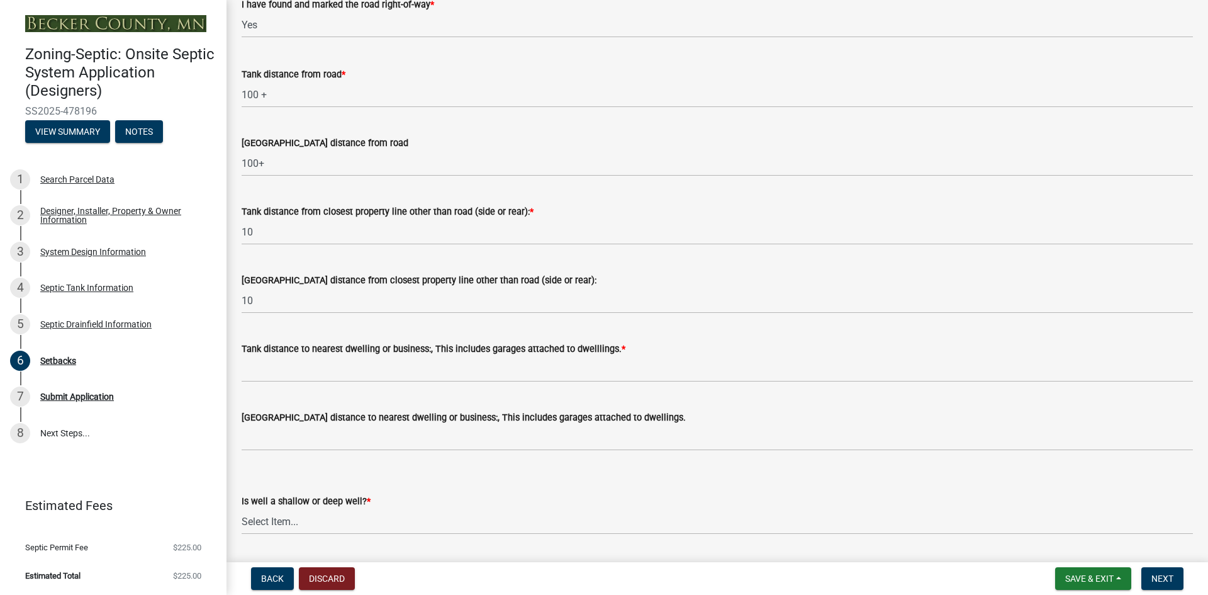
click at [263, 354] on div "Tank distance to nearest dwelling or business:, This includes garages attached …" at bounding box center [717, 348] width 951 height 15
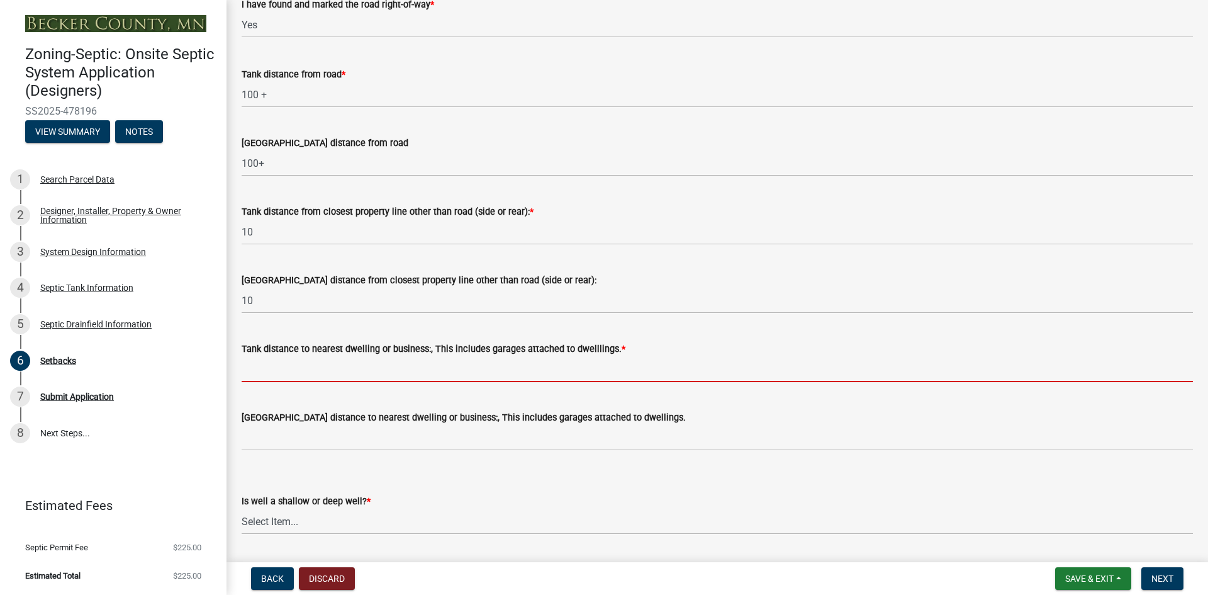
click at [277, 366] on input "Tank distance to nearest dwelling or business:, This includes garages attached …" at bounding box center [717, 369] width 951 height 26
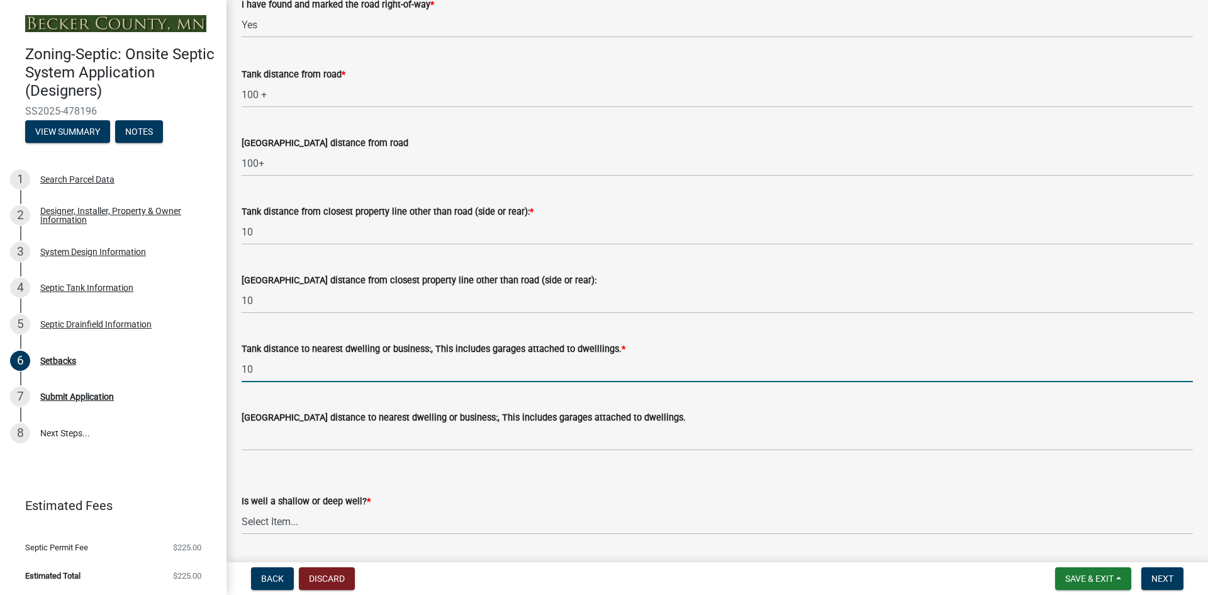
type input "10"
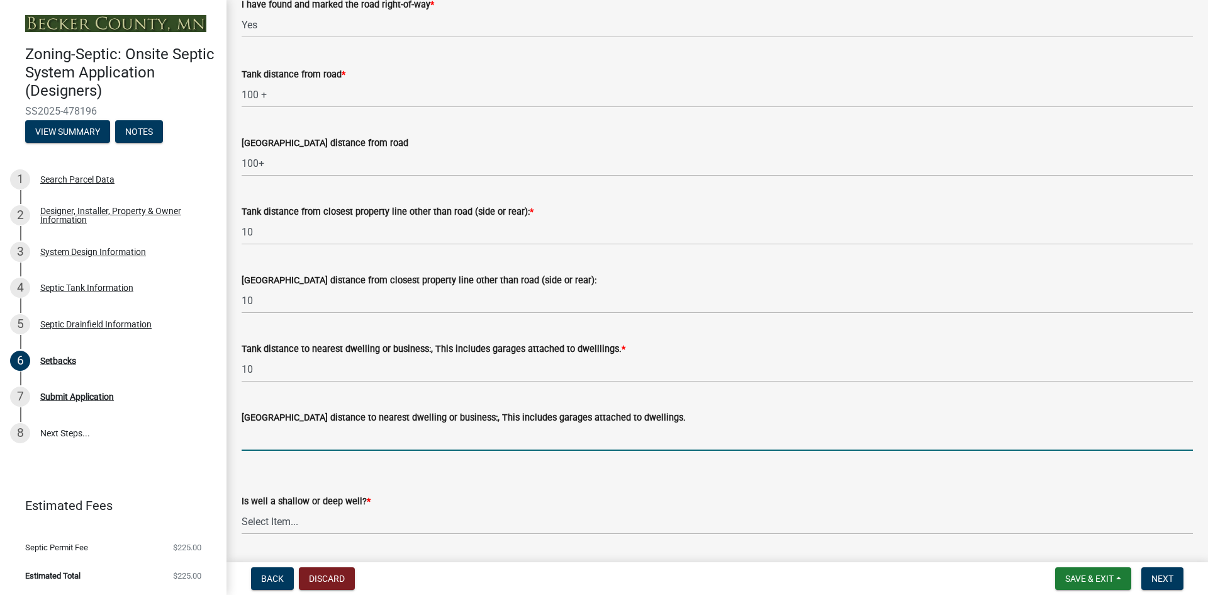
click at [279, 430] on input "[GEOGRAPHIC_DATA] distance to nearest dwelling or business:, This includes gara…" at bounding box center [717, 438] width 951 height 26
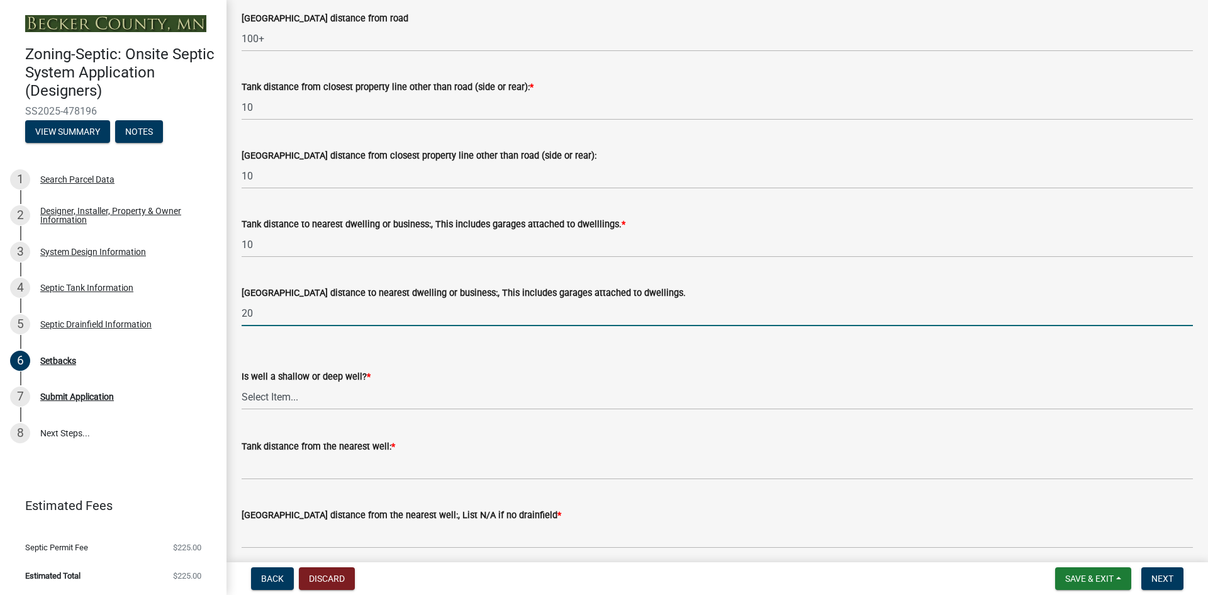
scroll to position [1070, 0]
type input "20"
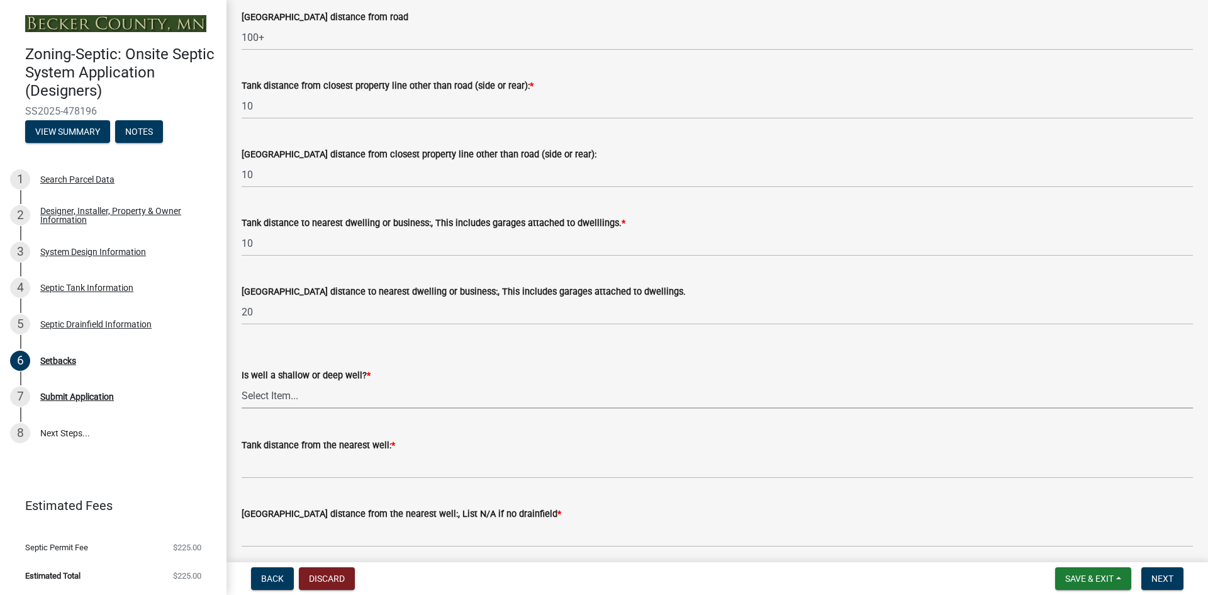
click at [276, 393] on select "Select Item... Deep Well Shallow Well No Well - Connected or to be connected to…" at bounding box center [717, 396] width 951 height 26
click at [242, 383] on select "Select Item... Deep Well Shallow Well No Well - Connected or to be connected to…" at bounding box center [717, 396] width 951 height 26
select select "049523f5-25f3-43b3-9d04-28a56ac98106"
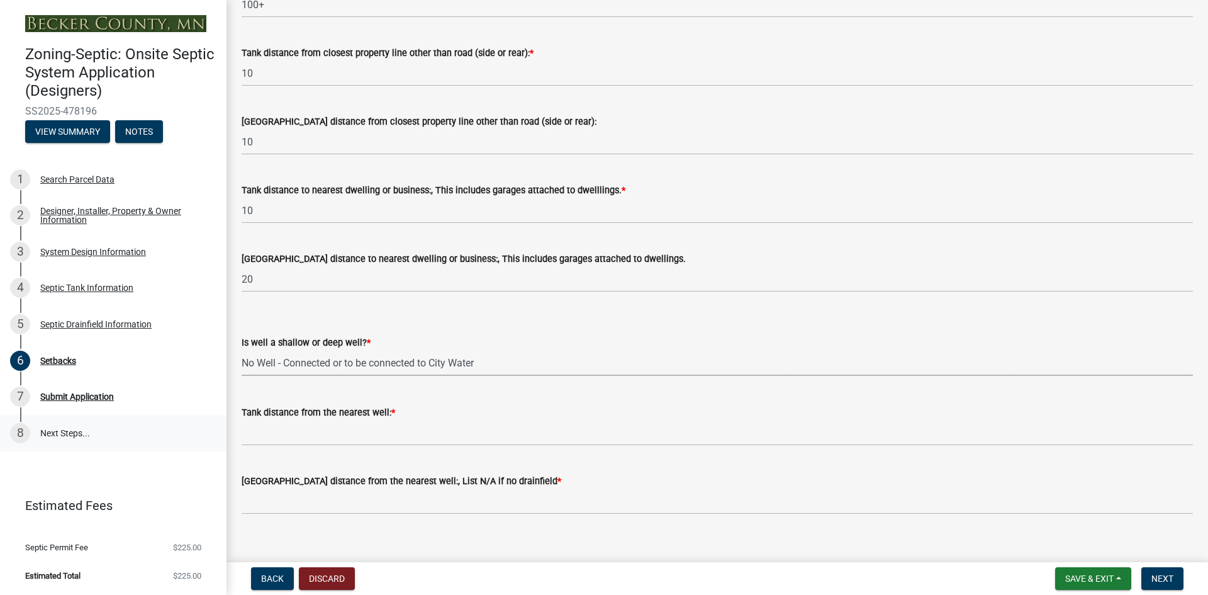
scroll to position [1119, 0]
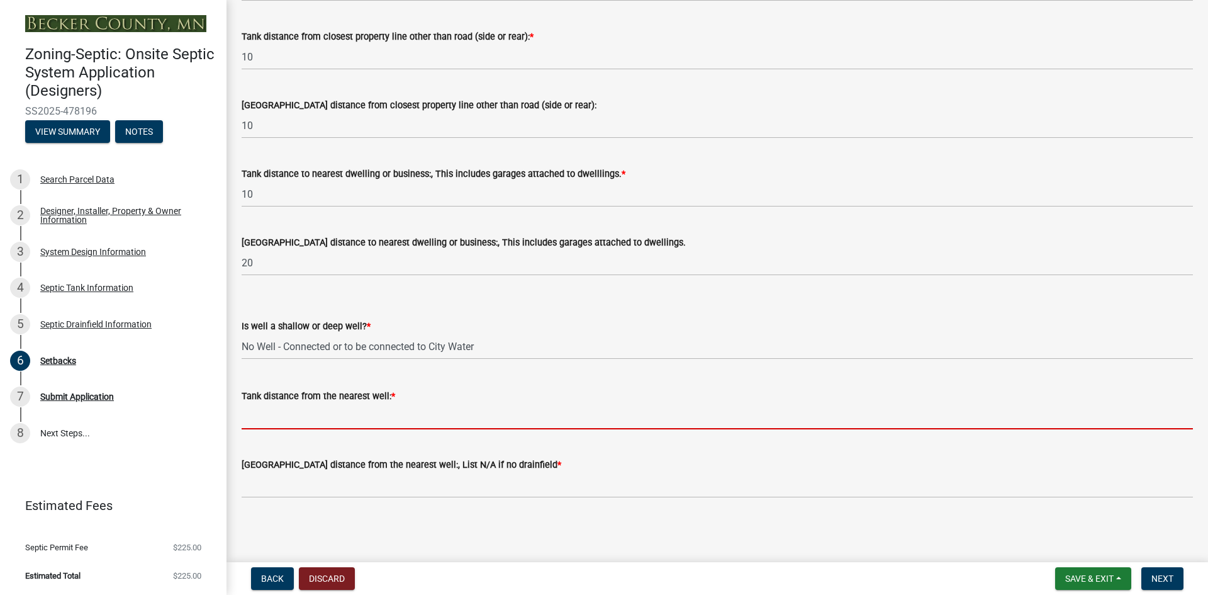
click at [288, 421] on input "Tank distance from the nearest well: *" at bounding box center [717, 416] width 951 height 26
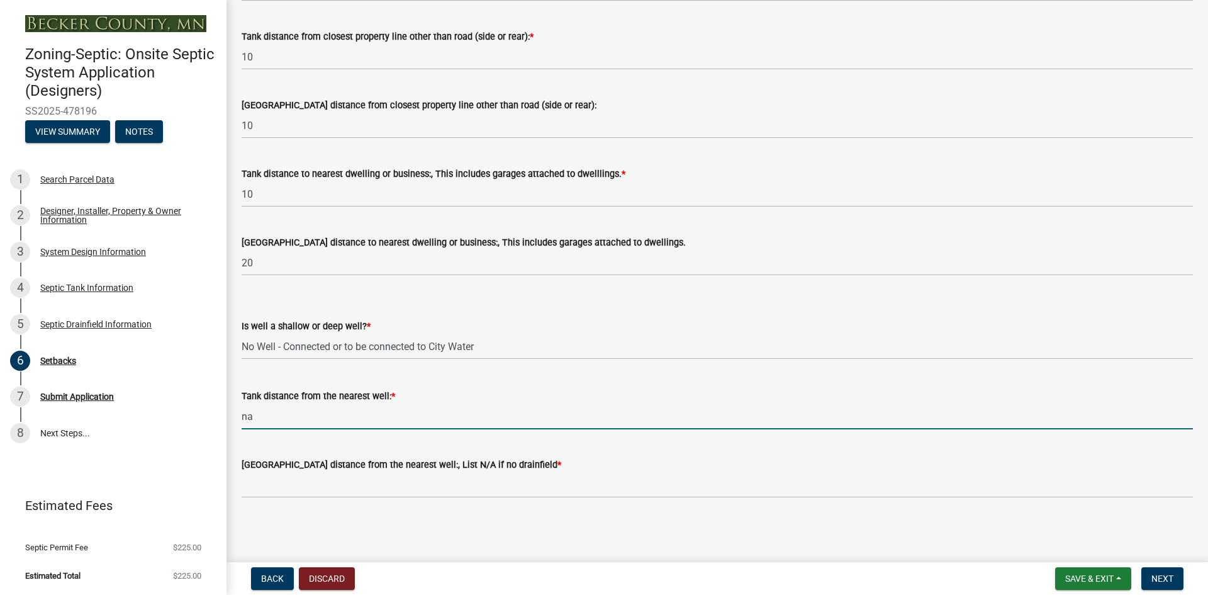
type input "na"
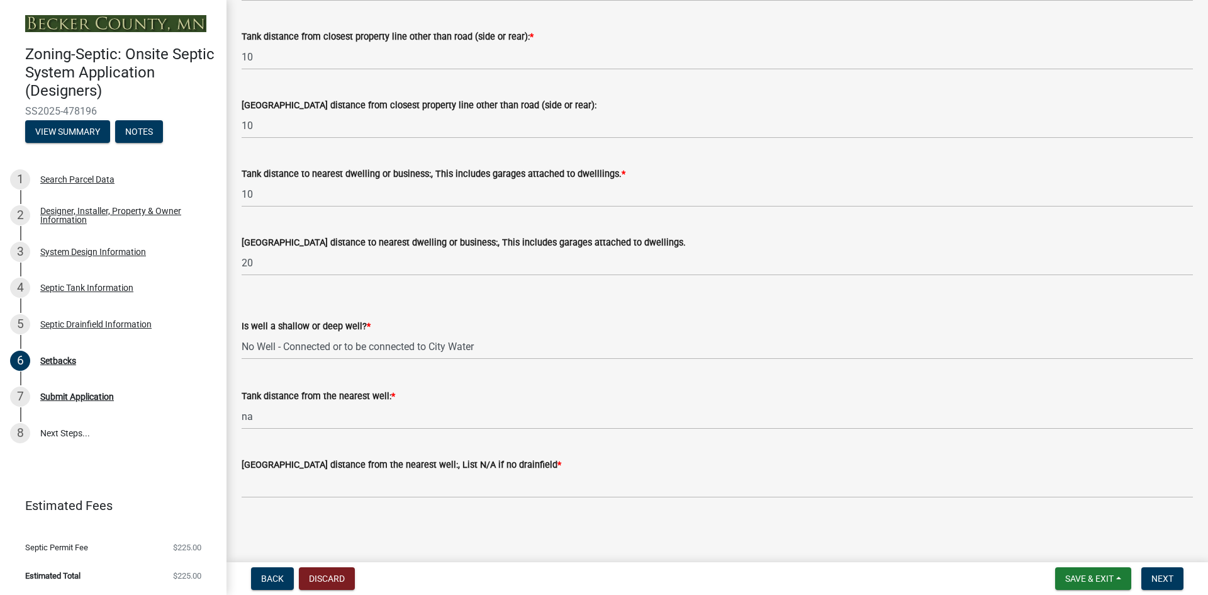
click at [554, 451] on div "[GEOGRAPHIC_DATA] distance from the nearest well:, List N/A if no drainfield *" at bounding box center [717, 468] width 951 height 59
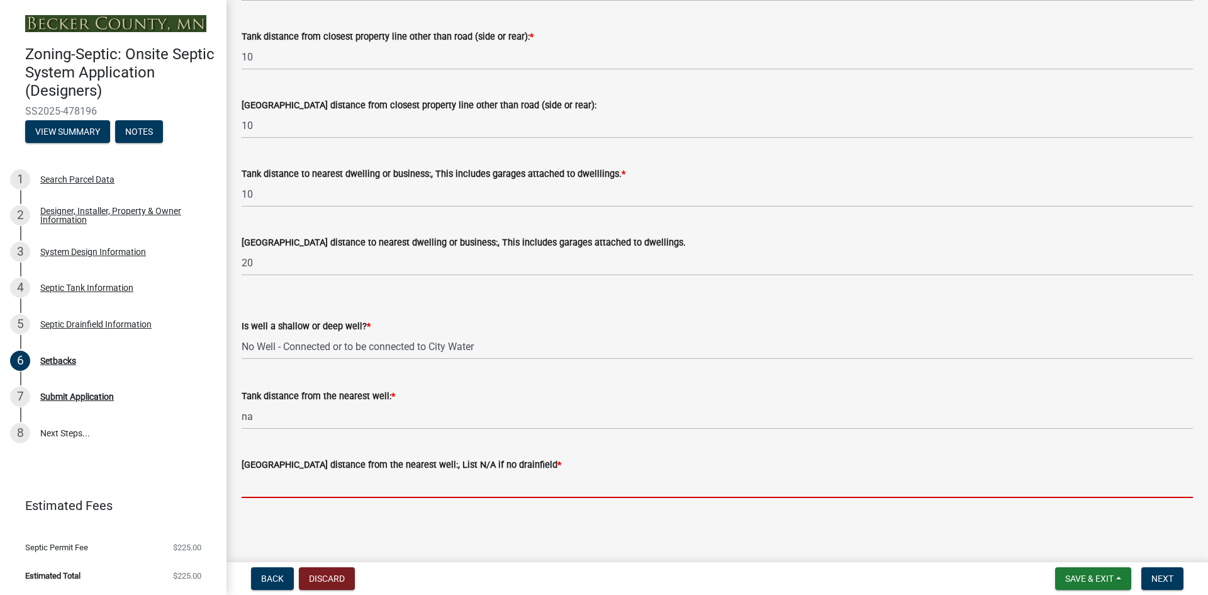
click at [285, 480] on input "[GEOGRAPHIC_DATA] distance from the nearest well:, List N/A if no drainfield *" at bounding box center [717, 485] width 951 height 26
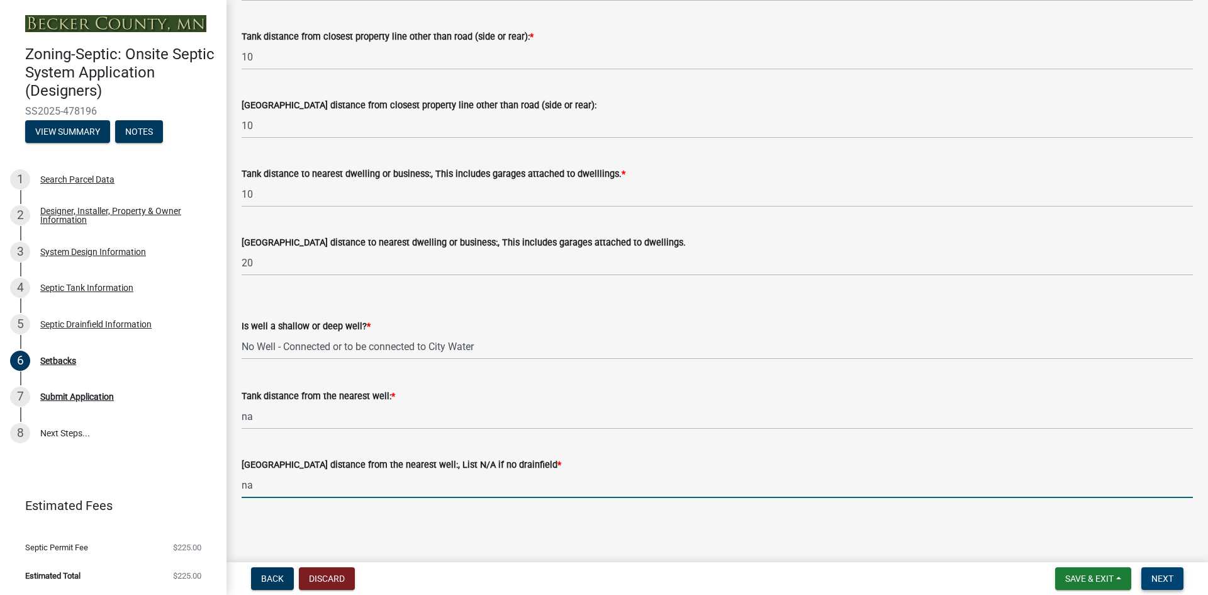
type input "na"
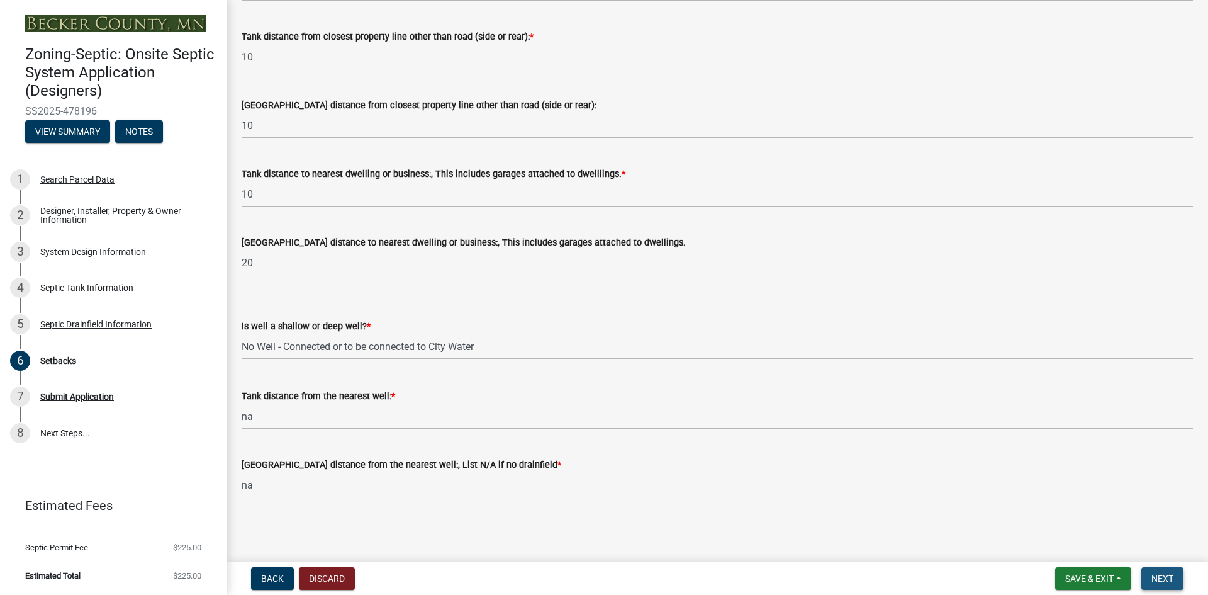
click at [1167, 578] on span "Next" at bounding box center [1162, 578] width 22 height 10
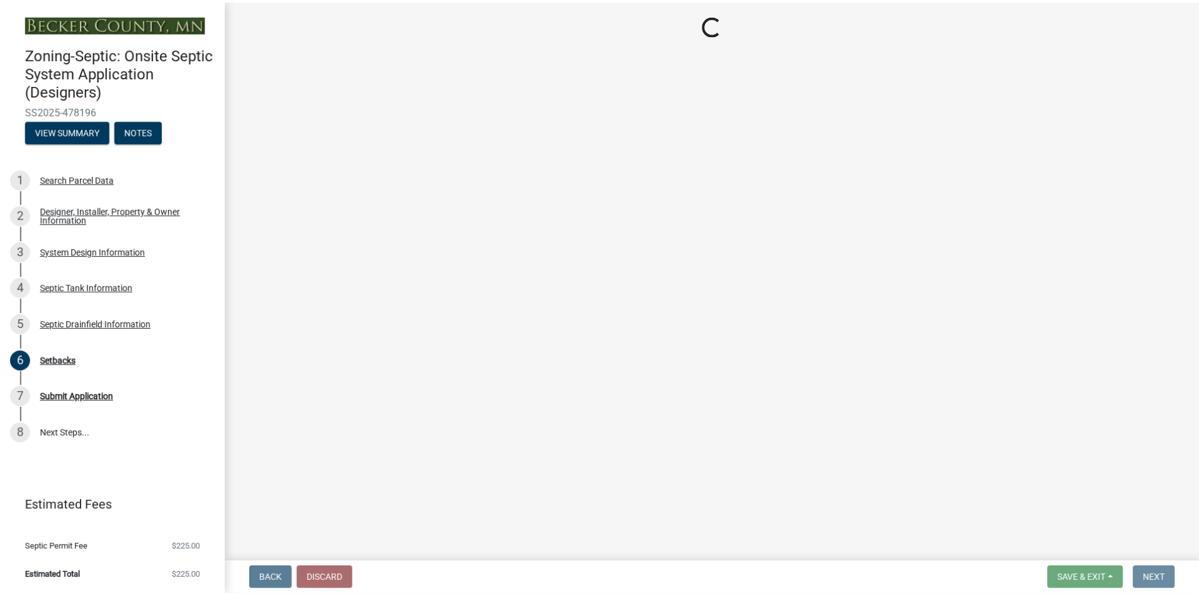
scroll to position [0, 0]
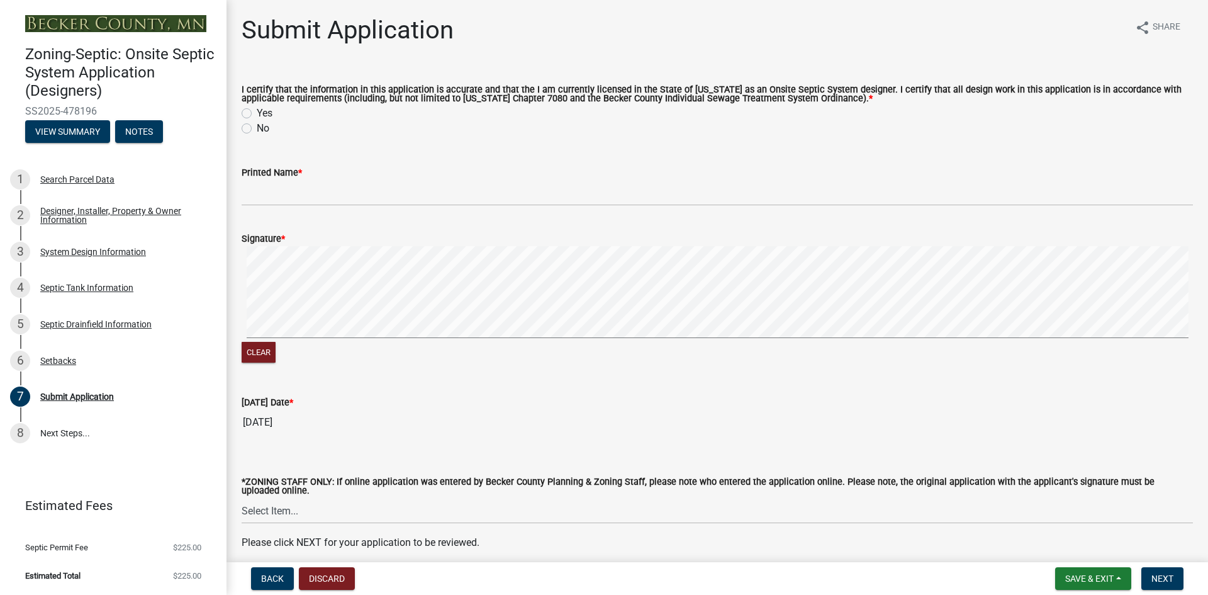
click at [257, 114] on label "Yes" at bounding box center [265, 113] width 16 height 15
click at [257, 114] on input "Yes" at bounding box center [261, 110] width 8 height 8
radio input "true"
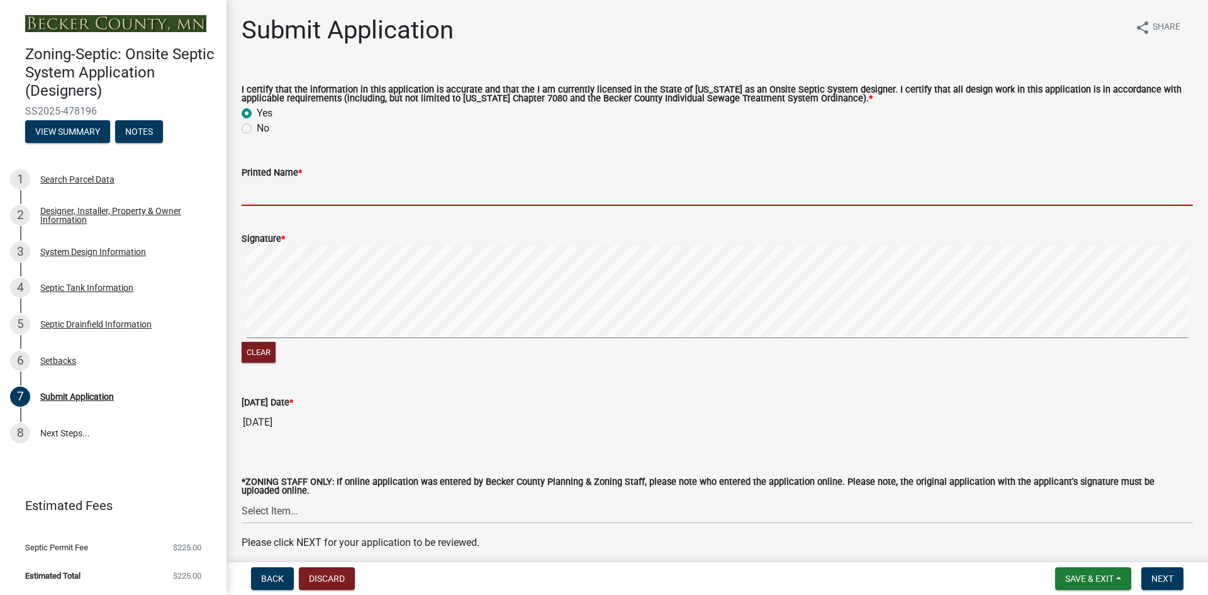
click at [297, 192] on input "Printed Name *" at bounding box center [717, 193] width 951 height 26
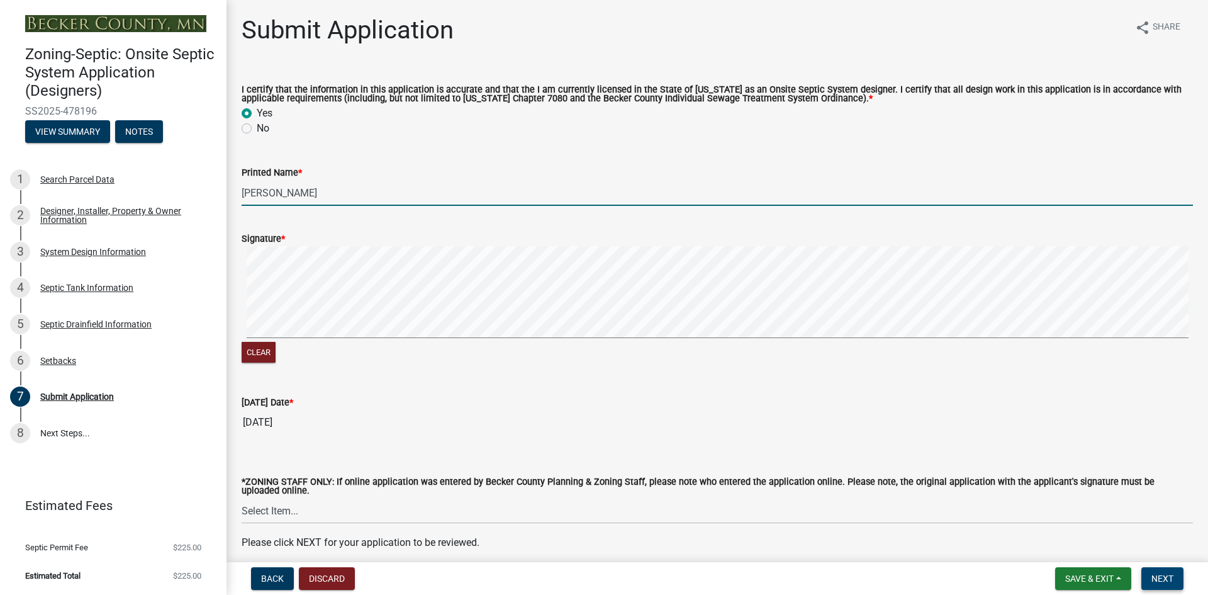
type input "[PERSON_NAME]"
click at [1173, 579] on span "Next" at bounding box center [1162, 578] width 22 height 10
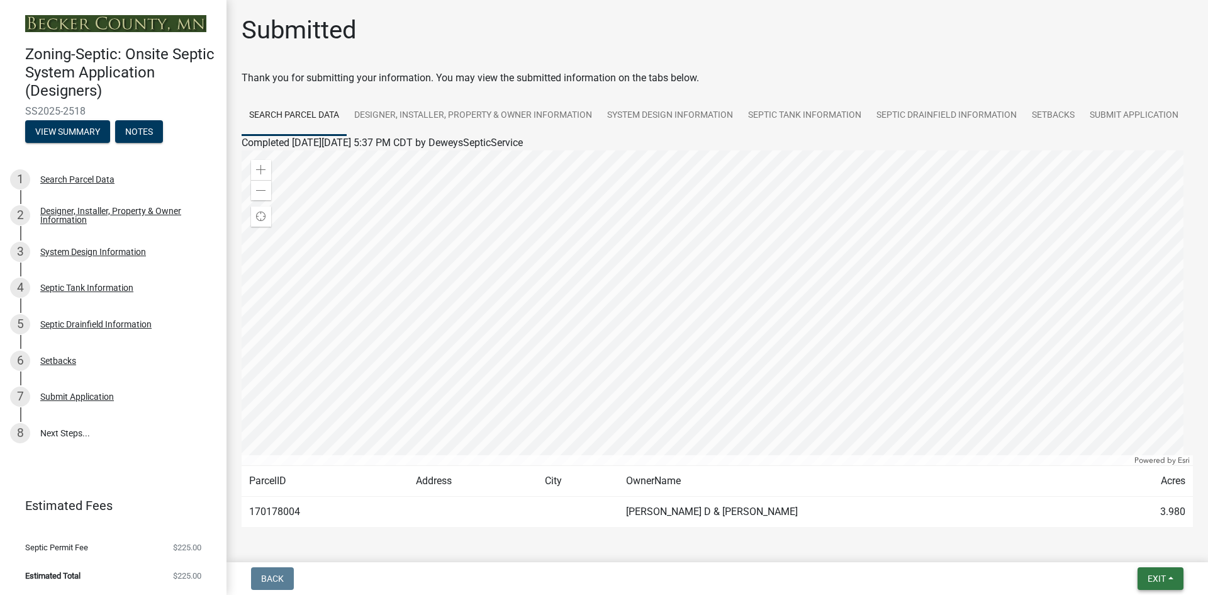
click at [1165, 574] on span "Exit" at bounding box center [1157, 578] width 18 height 10
click at [1127, 545] on button "Save & Exit" at bounding box center [1133, 545] width 101 height 30
